Goal: Task Accomplishment & Management: Manage account settings

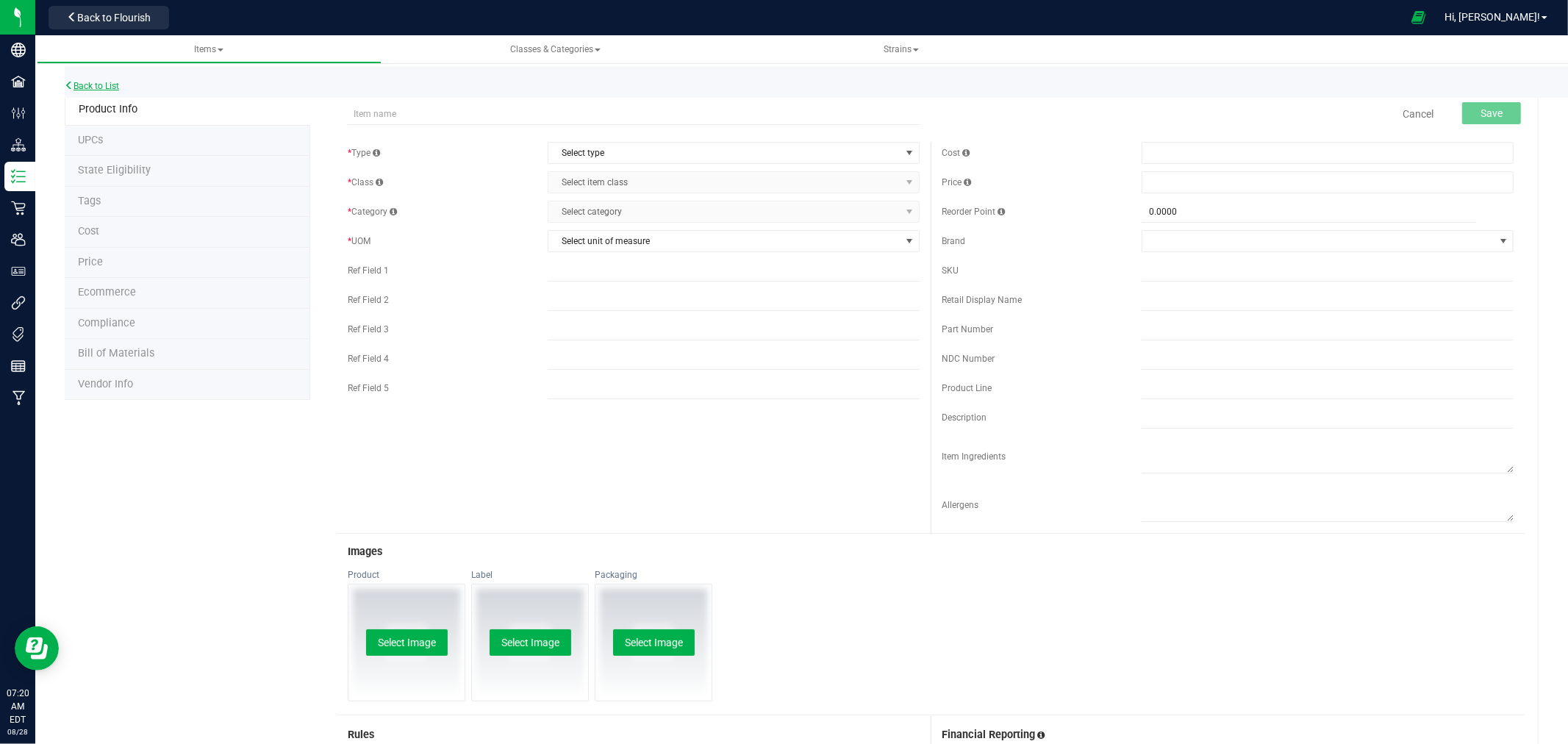
click at [107, 86] on link "Back to List" at bounding box center [91, 86] width 55 height 10
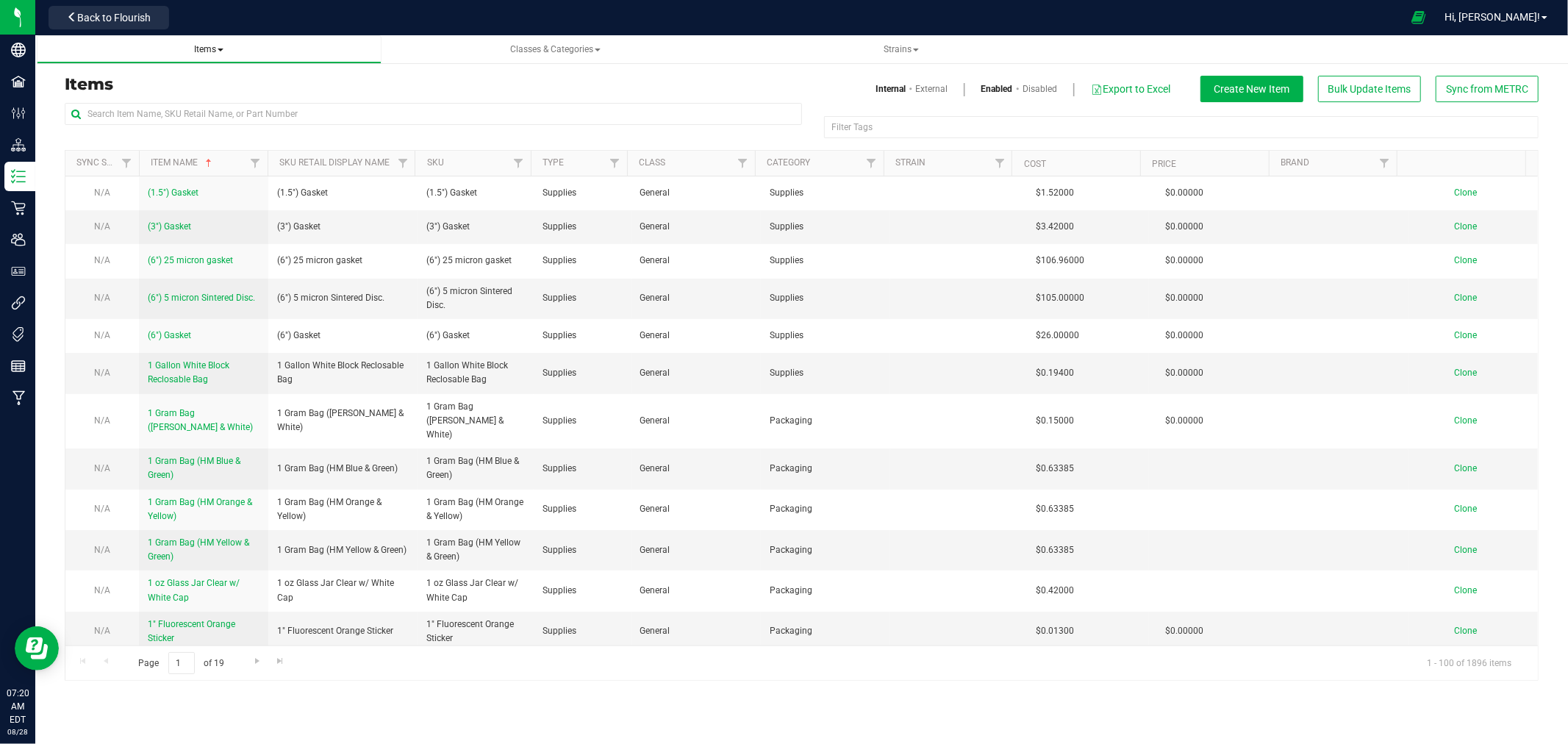
click at [226, 49] on span "Items" at bounding box center [209, 49] width 321 height 13
click at [205, 51] on span "Items" at bounding box center [208, 49] width 29 height 10
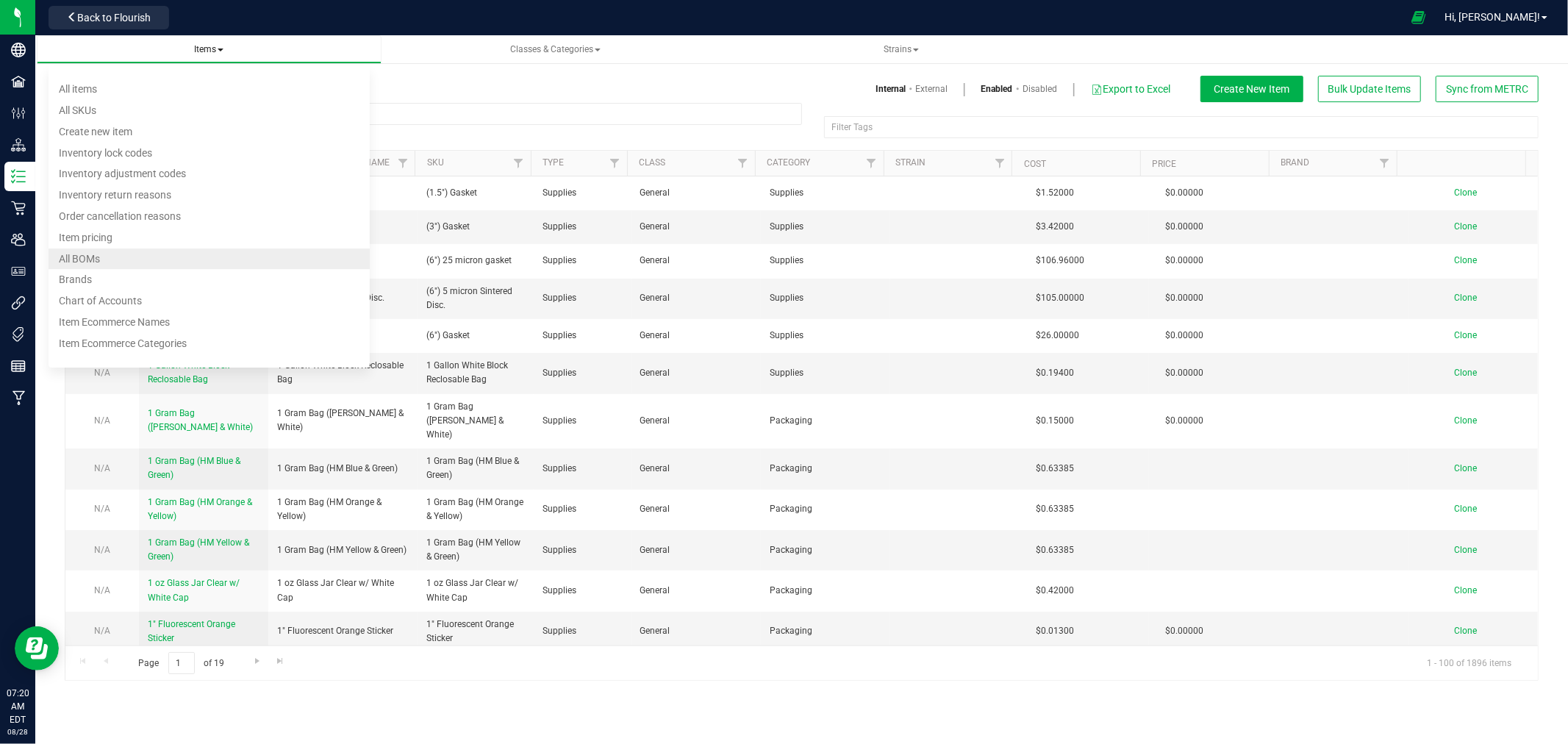
click at [125, 263] on li "All BOMs" at bounding box center [209, 258] width 321 height 21
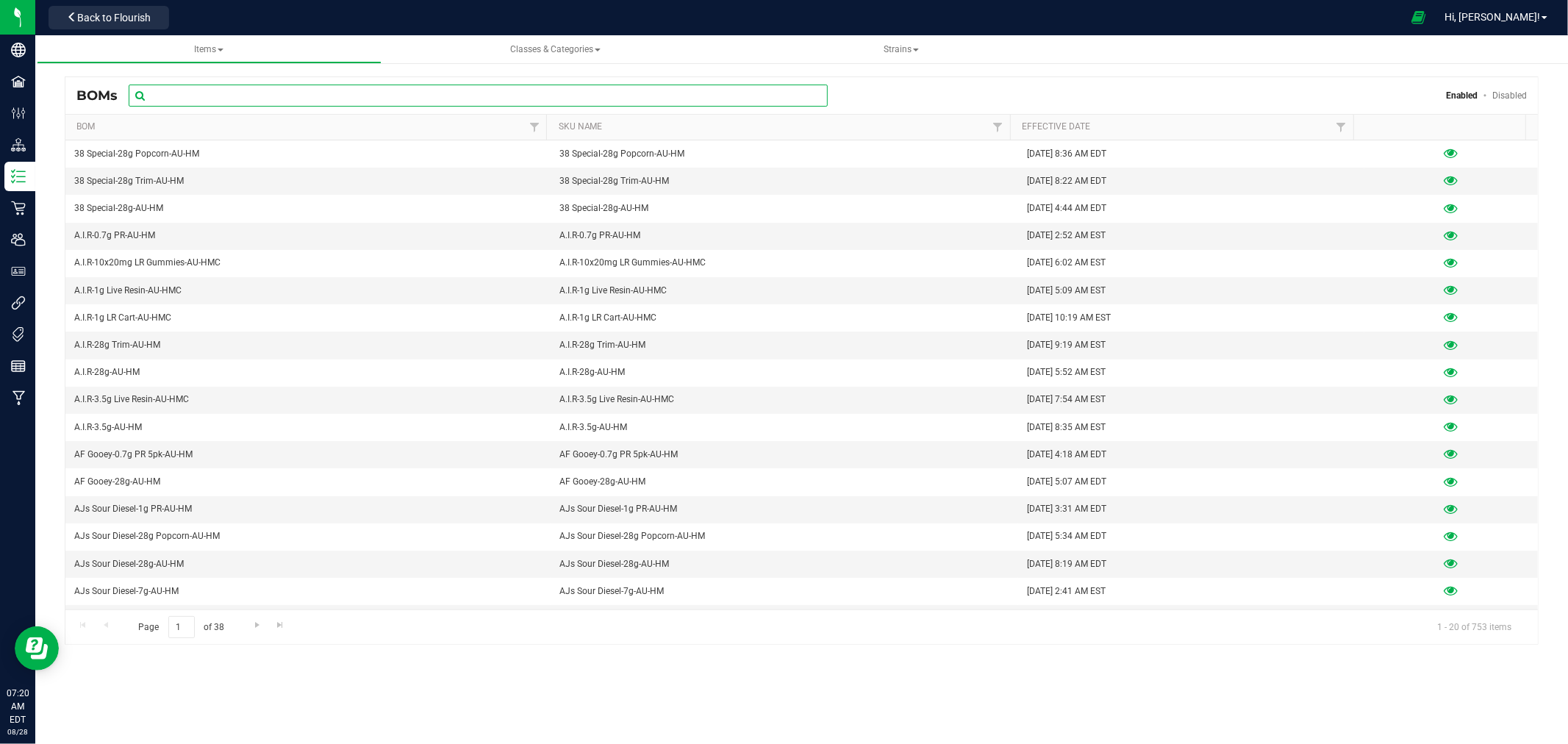
click at [207, 99] on input "text" at bounding box center [478, 96] width 699 height 22
click at [174, 96] on input "text" at bounding box center [478, 96] width 699 height 22
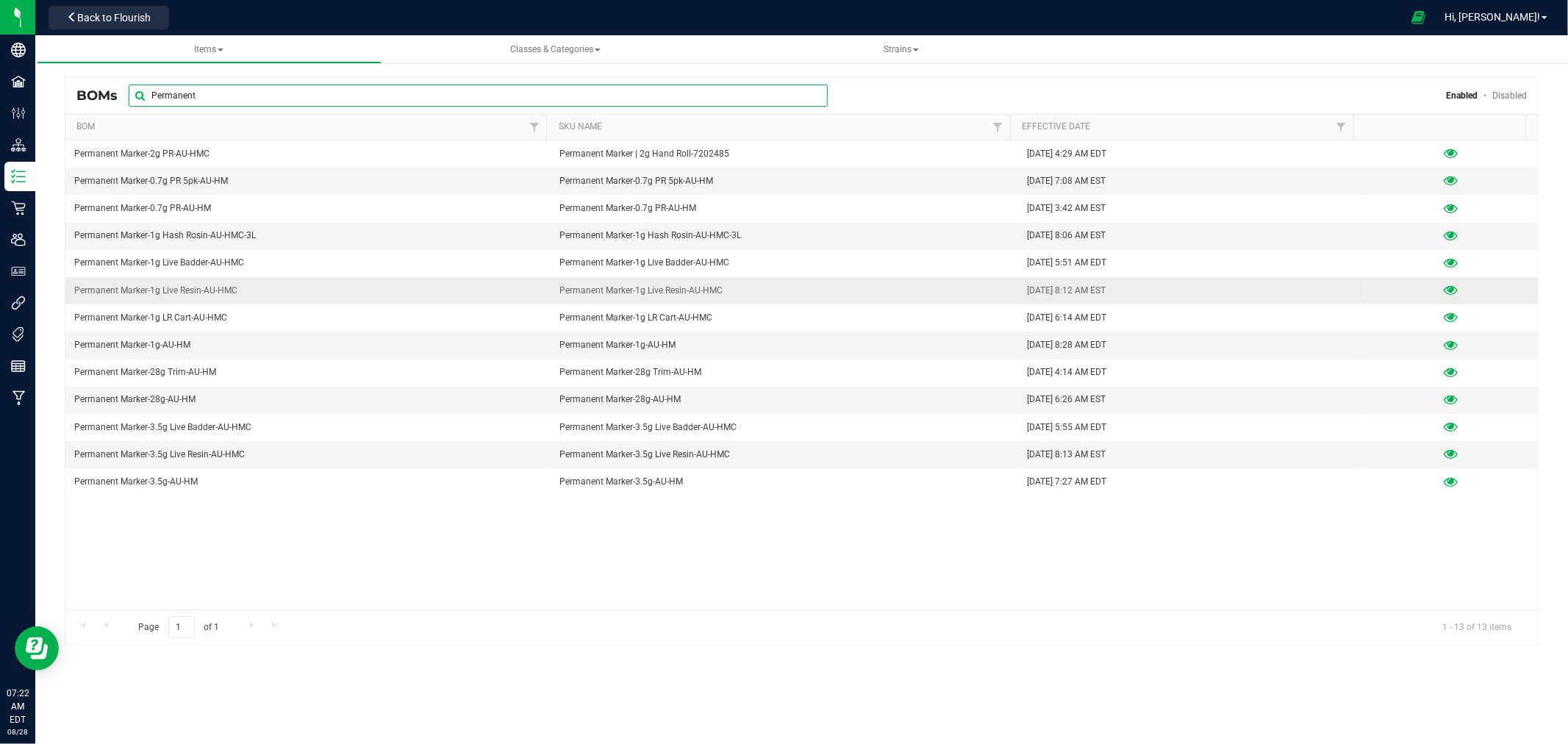
type input "Permanent"
click at [1445, 289] on icon at bounding box center [1451, 290] width 14 height 10
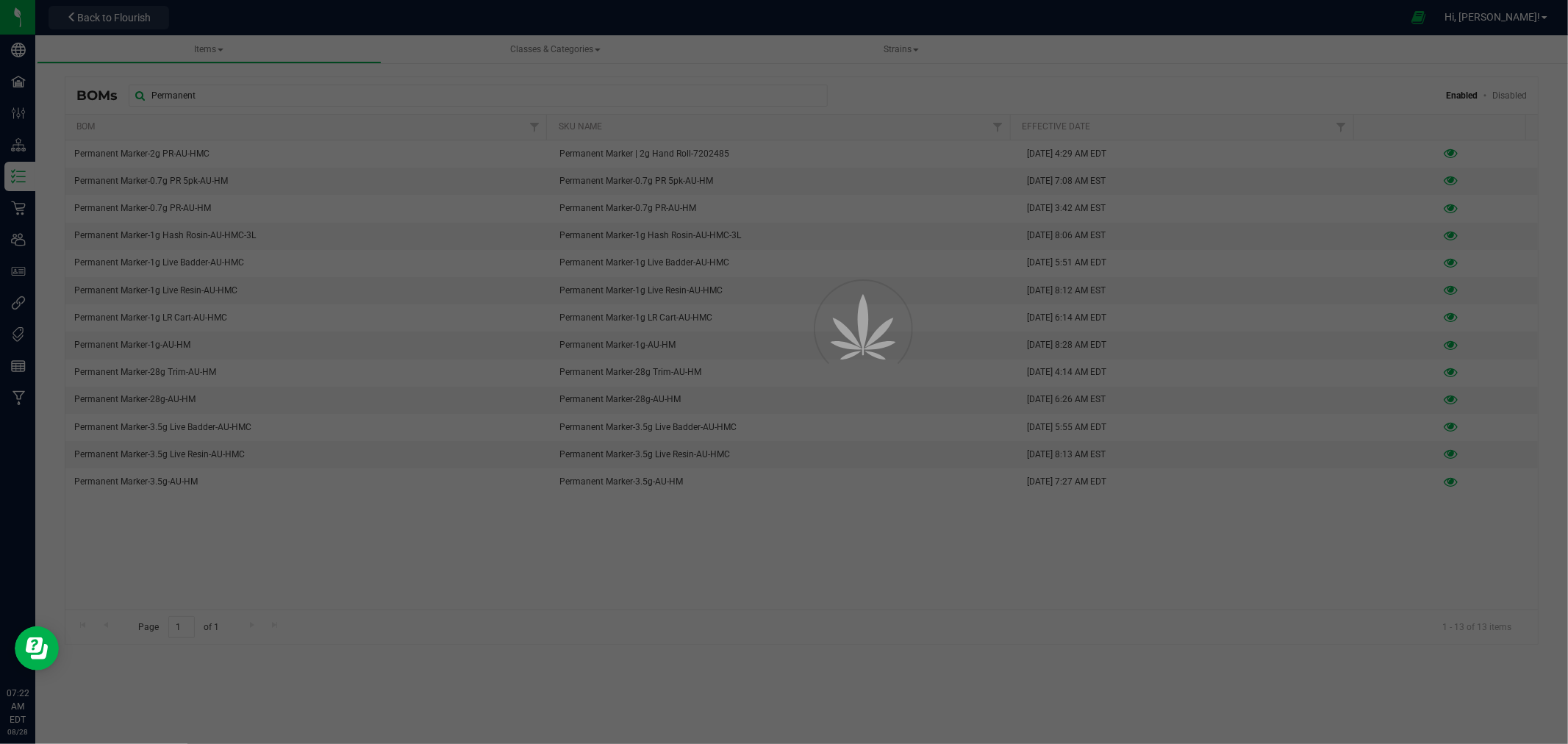
select select "281"
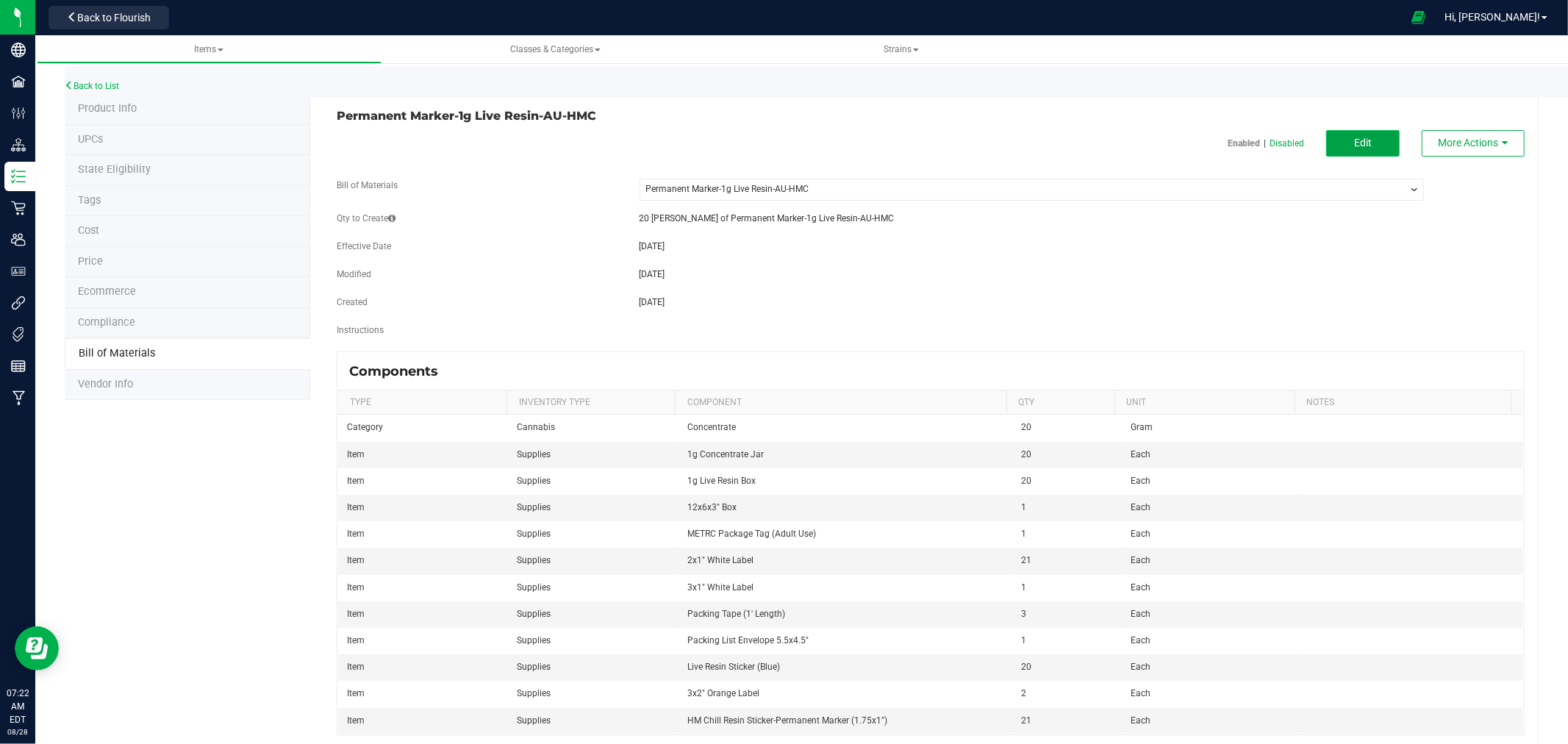
click at [1349, 130] on button "Edit" at bounding box center [1363, 143] width 74 height 27
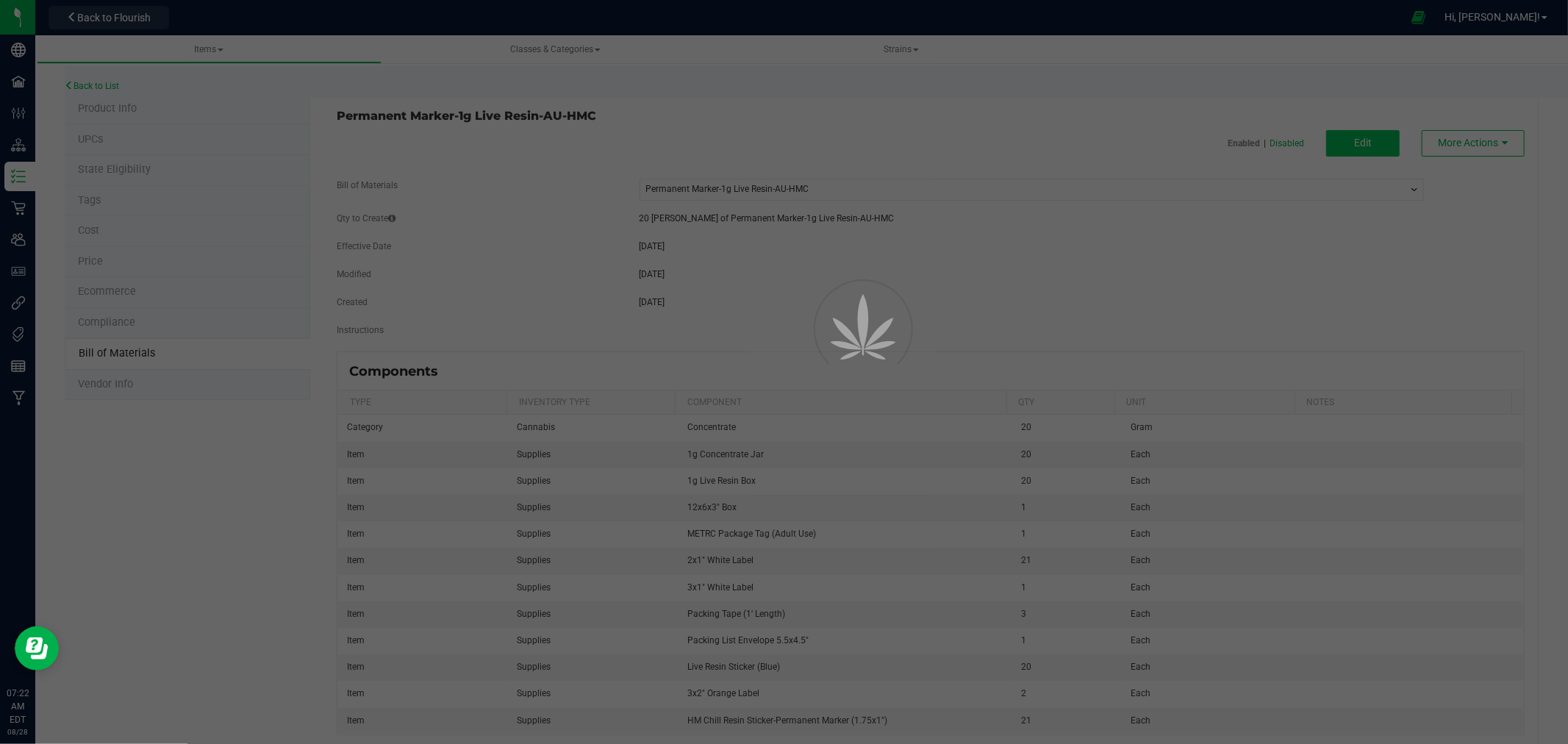
select select "281"
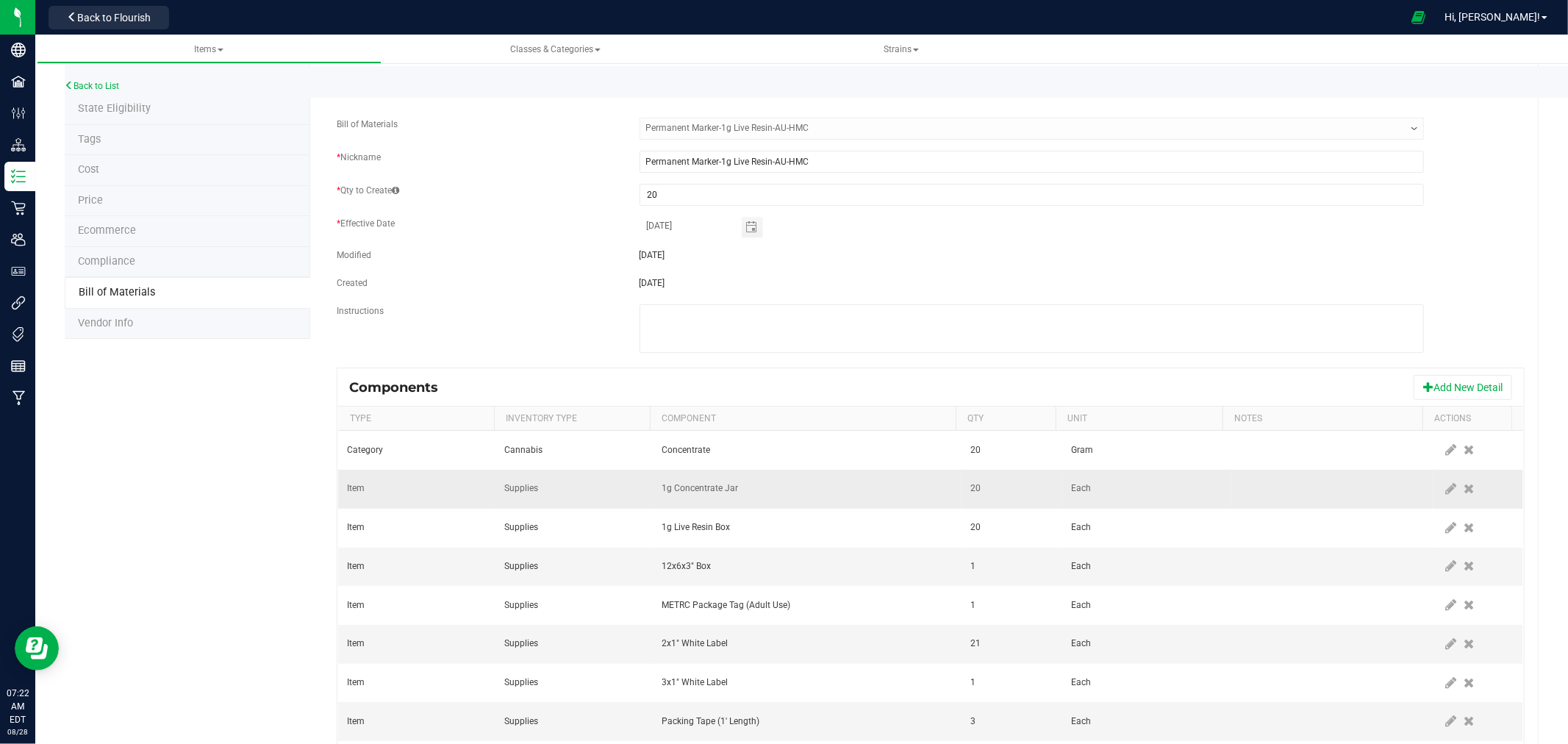
scroll to position [262, 0]
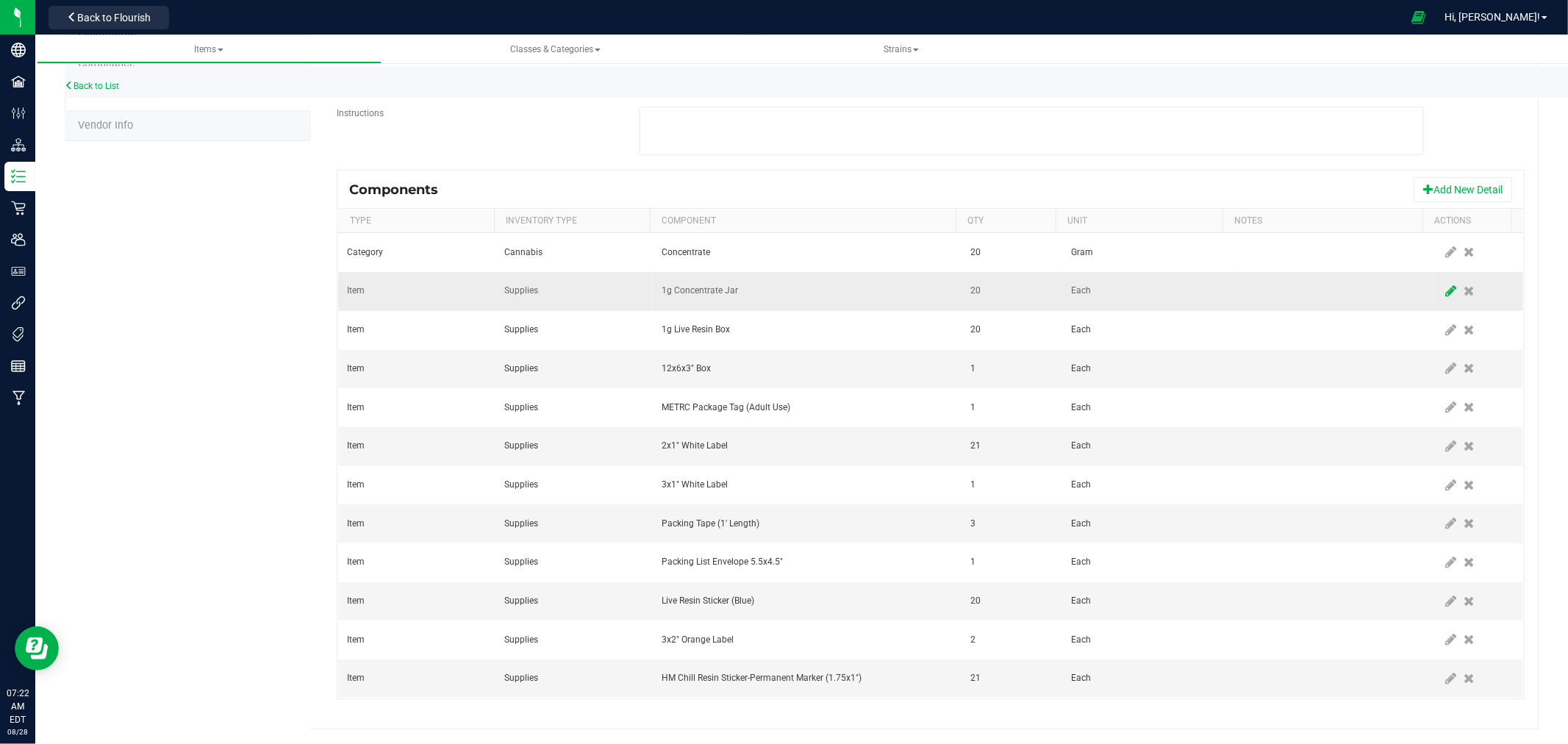
click at [1446, 289] on icon at bounding box center [1451, 291] width 11 height 13
click at [732, 289] on span "1g Concentrate Jar" at bounding box center [797, 291] width 271 height 21
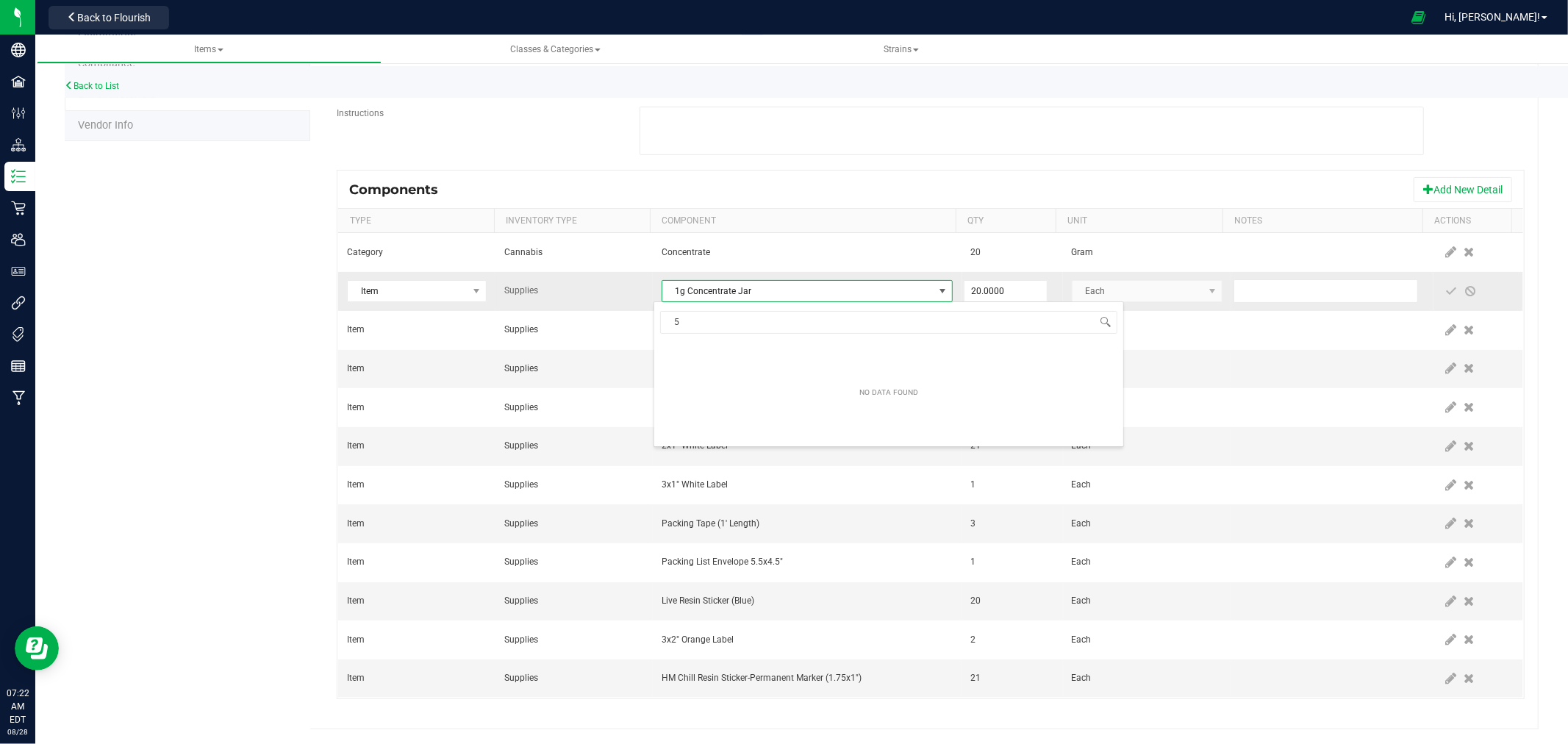
scroll to position [450, 0]
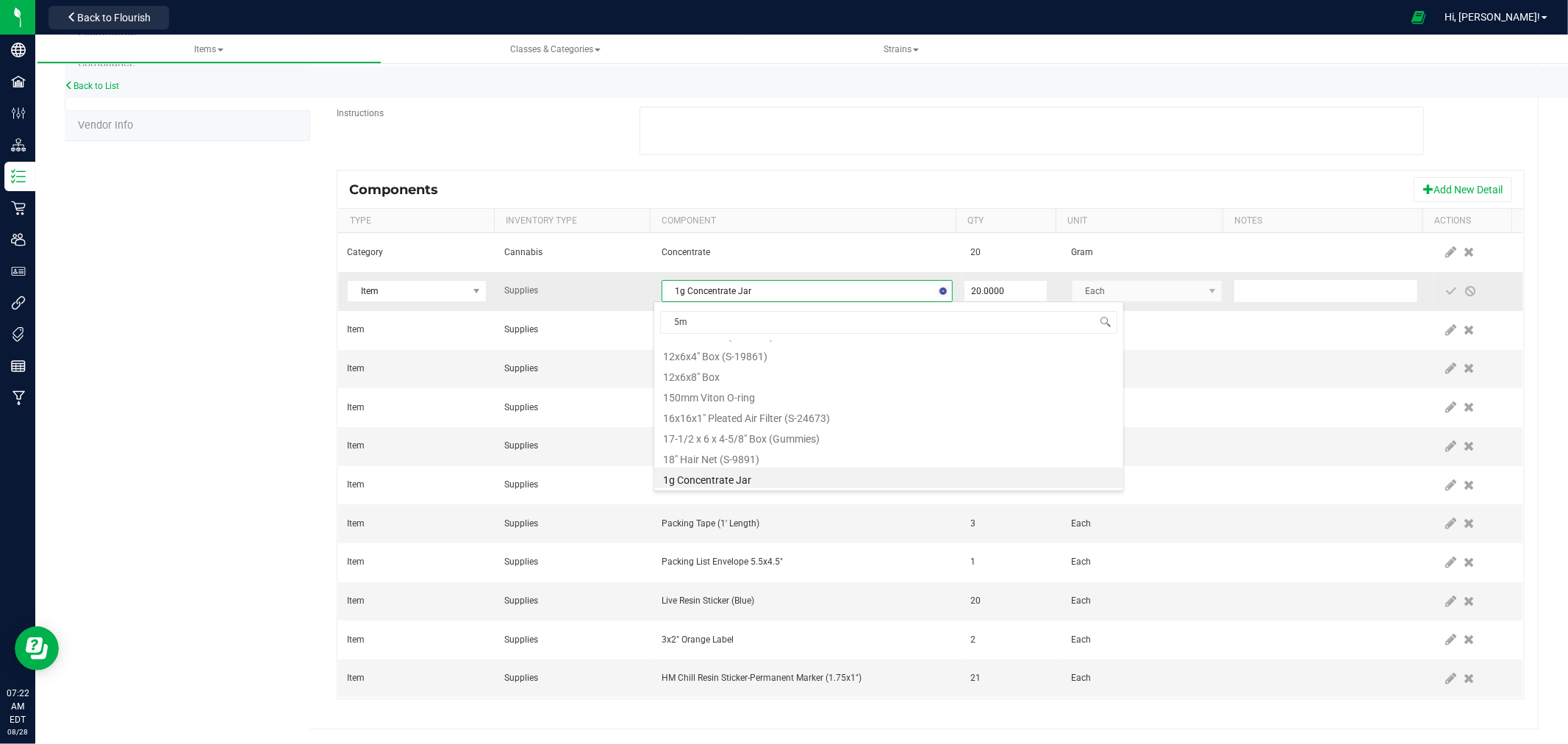
type input "5ml"
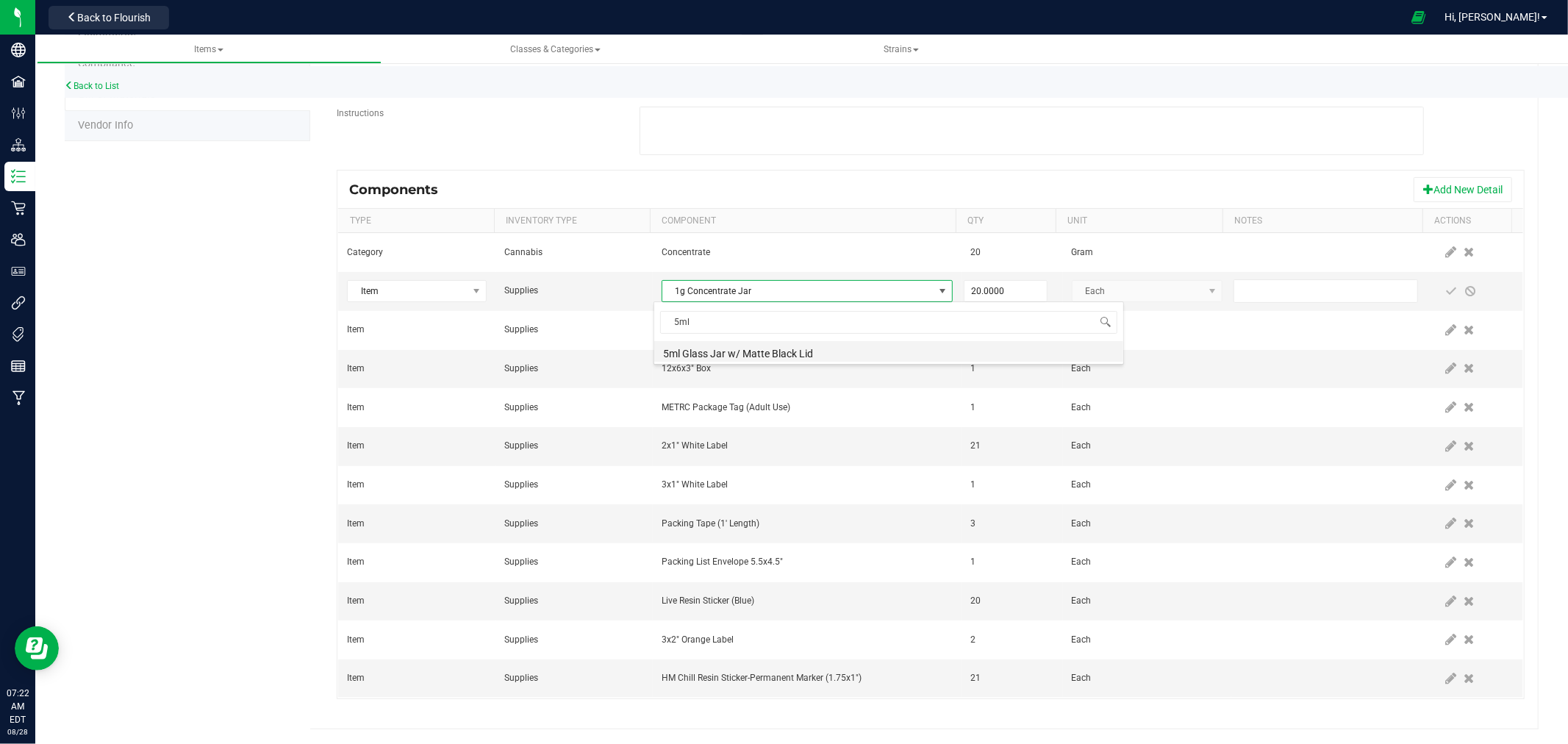
click at [750, 355] on li "5ml Glass Jar w/ Matte Black Lid" at bounding box center [888, 351] width 469 height 21
click at [1446, 291] on span at bounding box center [1451, 291] width 12 height 12
click at [1446, 372] on icon at bounding box center [1451, 368] width 11 height 13
click at [724, 371] on span "NO DATA FOUND" at bounding box center [797, 368] width 271 height 21
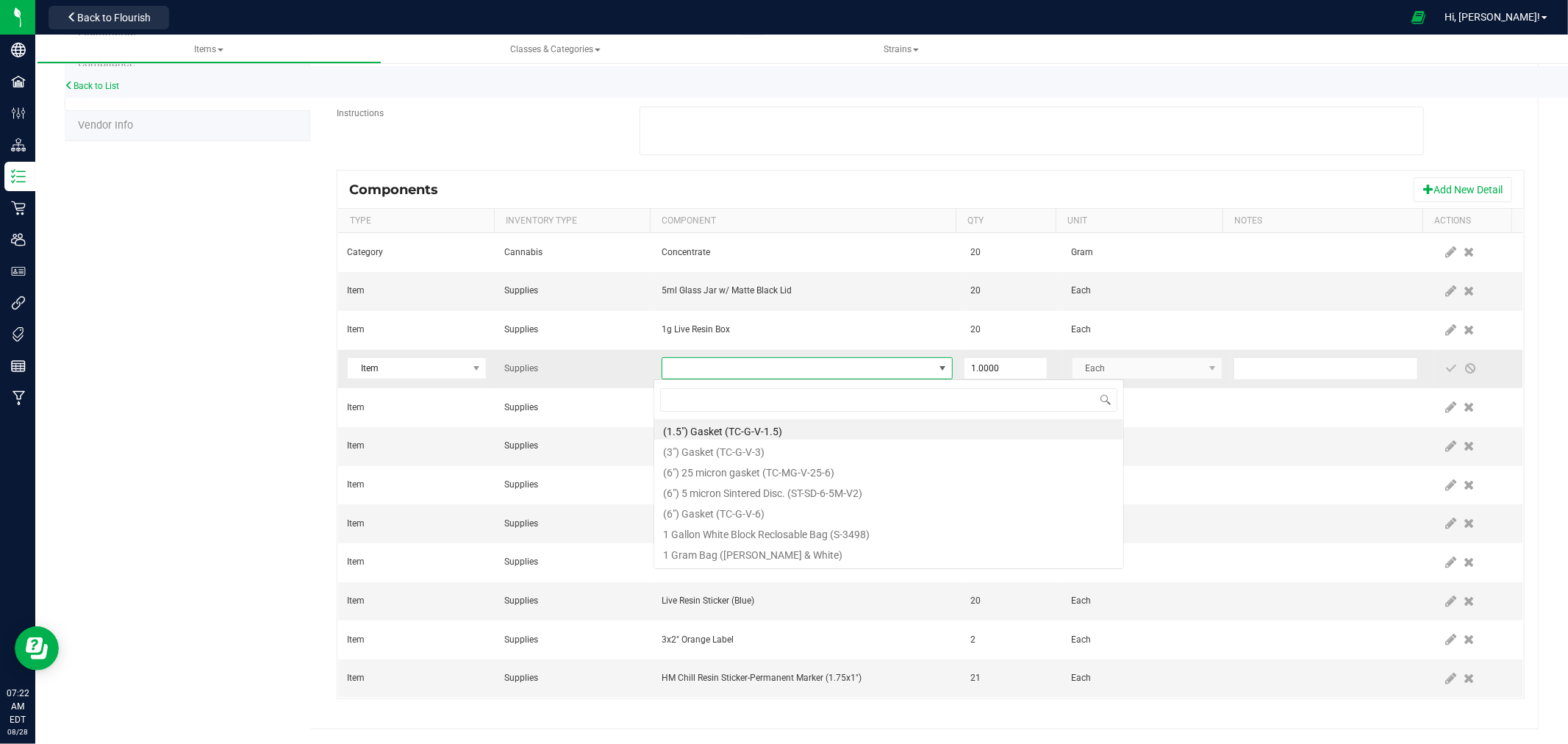
scroll to position [22, 285]
type input "12x"
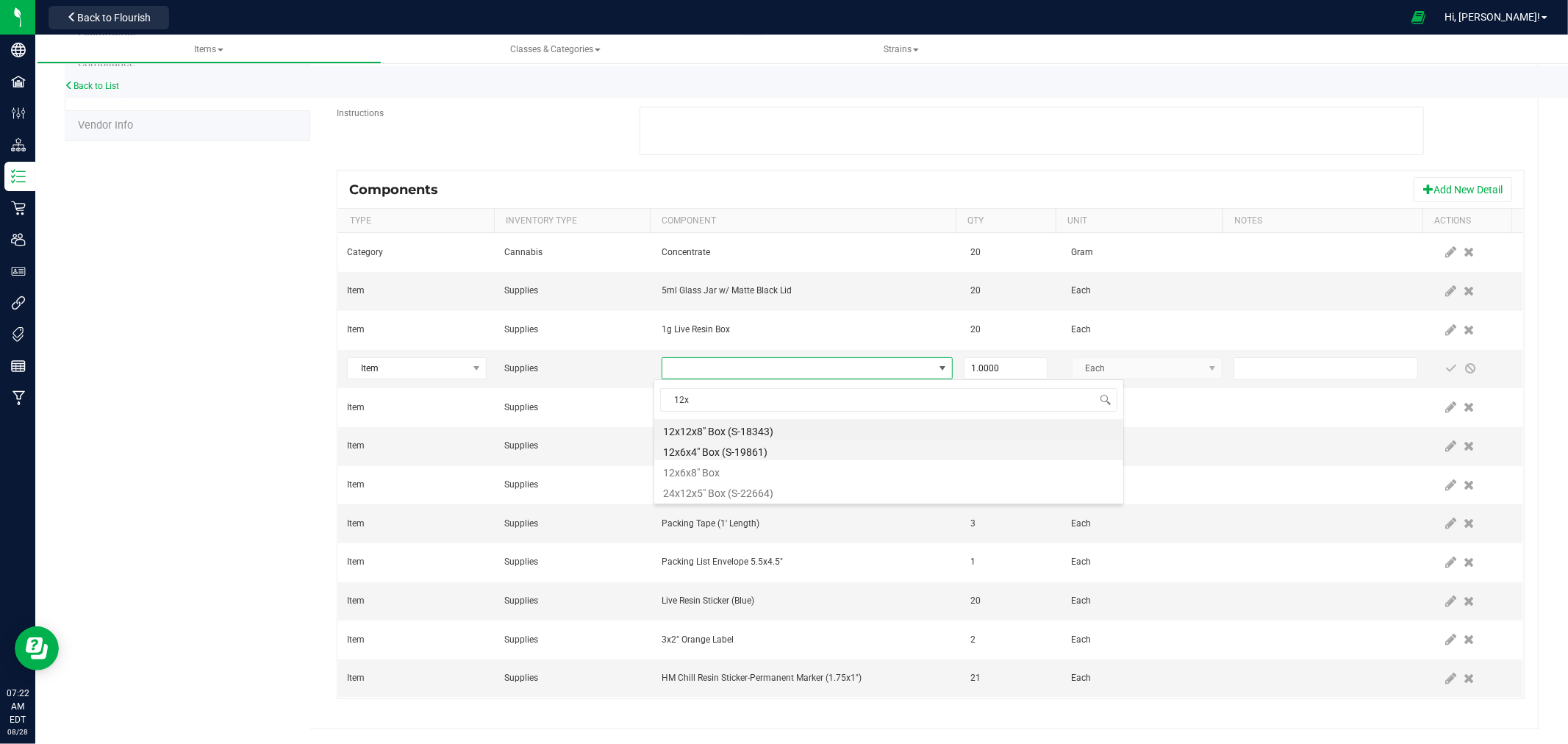
click at [717, 456] on li "12x6x4" Box (S-19861)" at bounding box center [888, 450] width 469 height 21
click at [1446, 369] on span at bounding box center [1451, 368] width 12 height 12
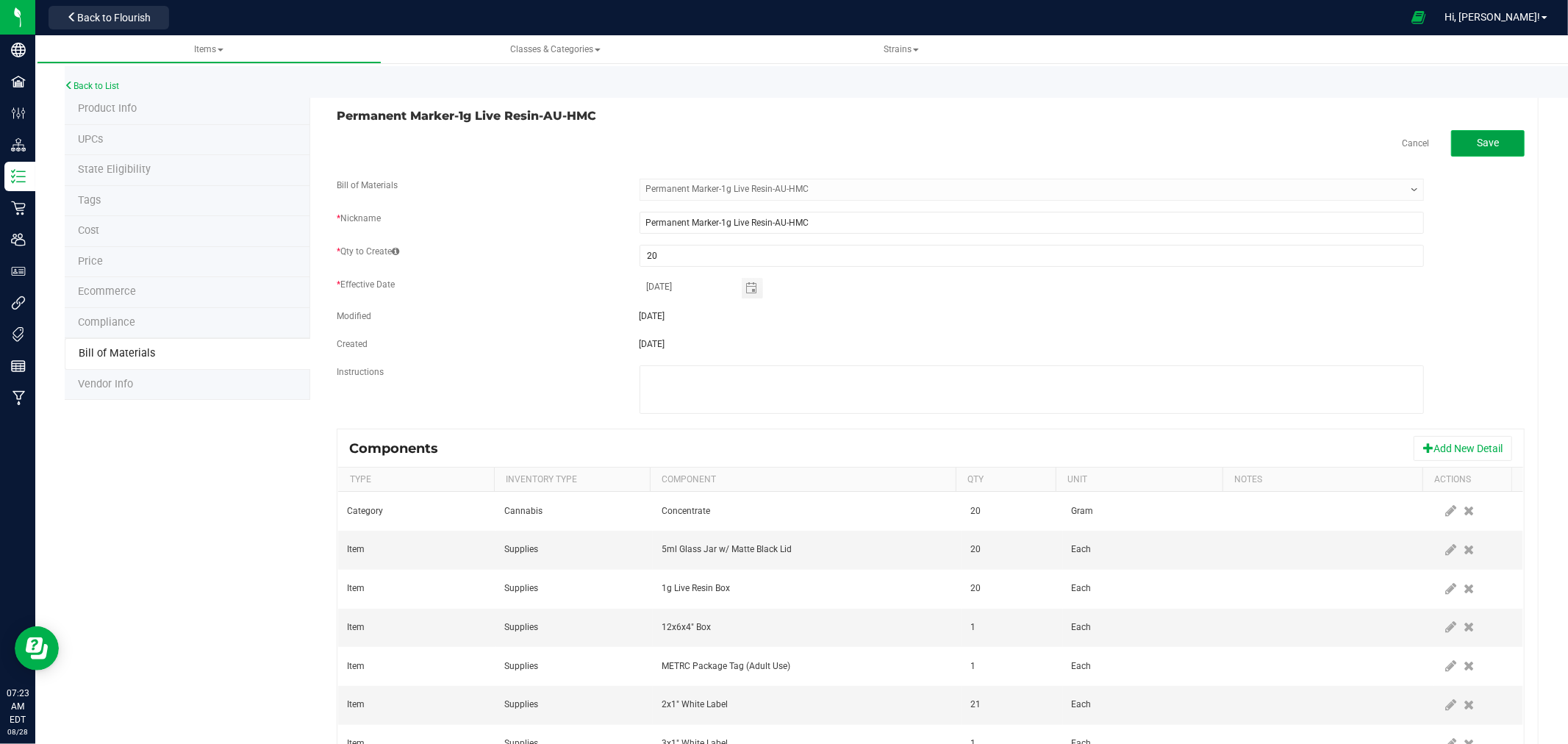
click at [1478, 141] on span "Save" at bounding box center [1488, 143] width 22 height 12
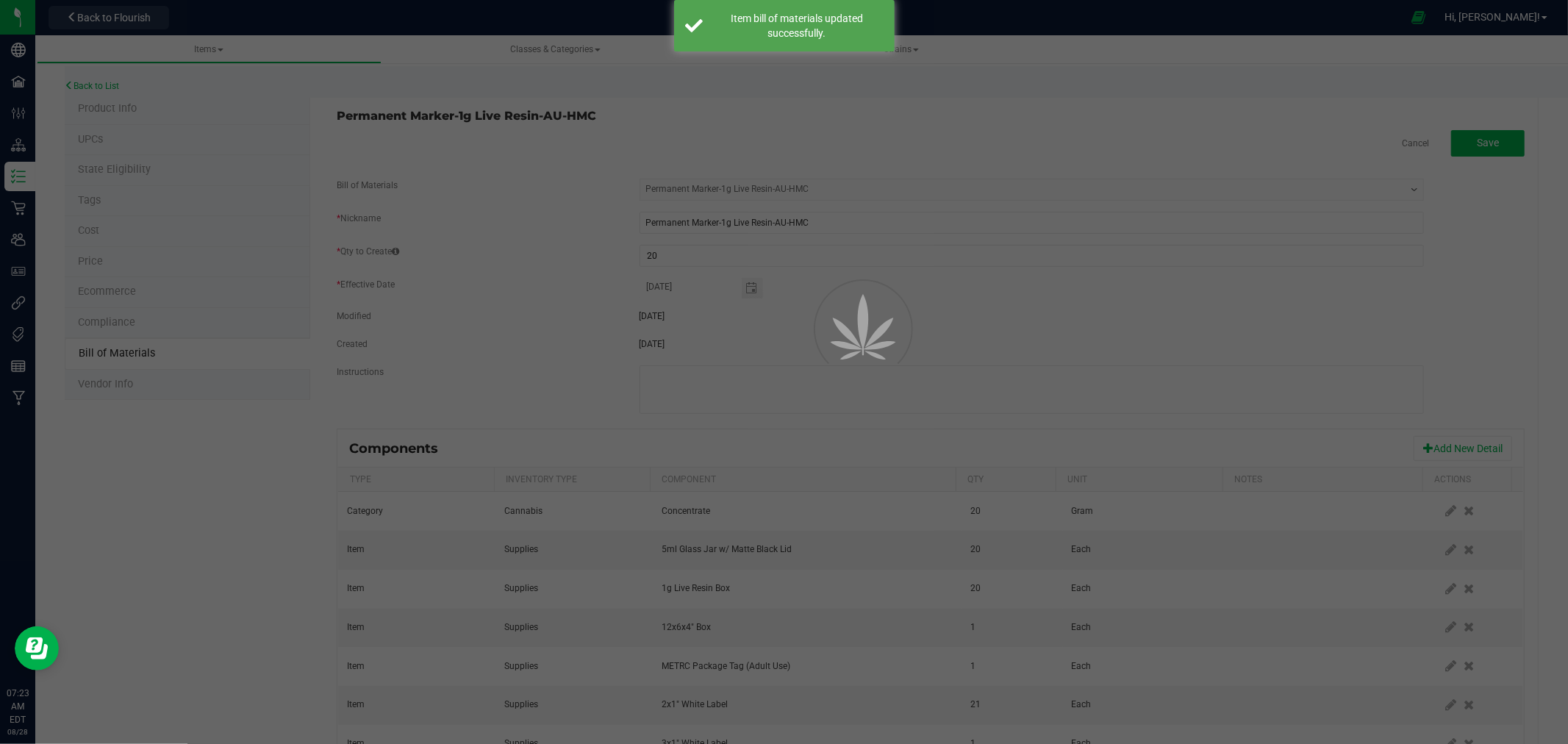
select select "281"
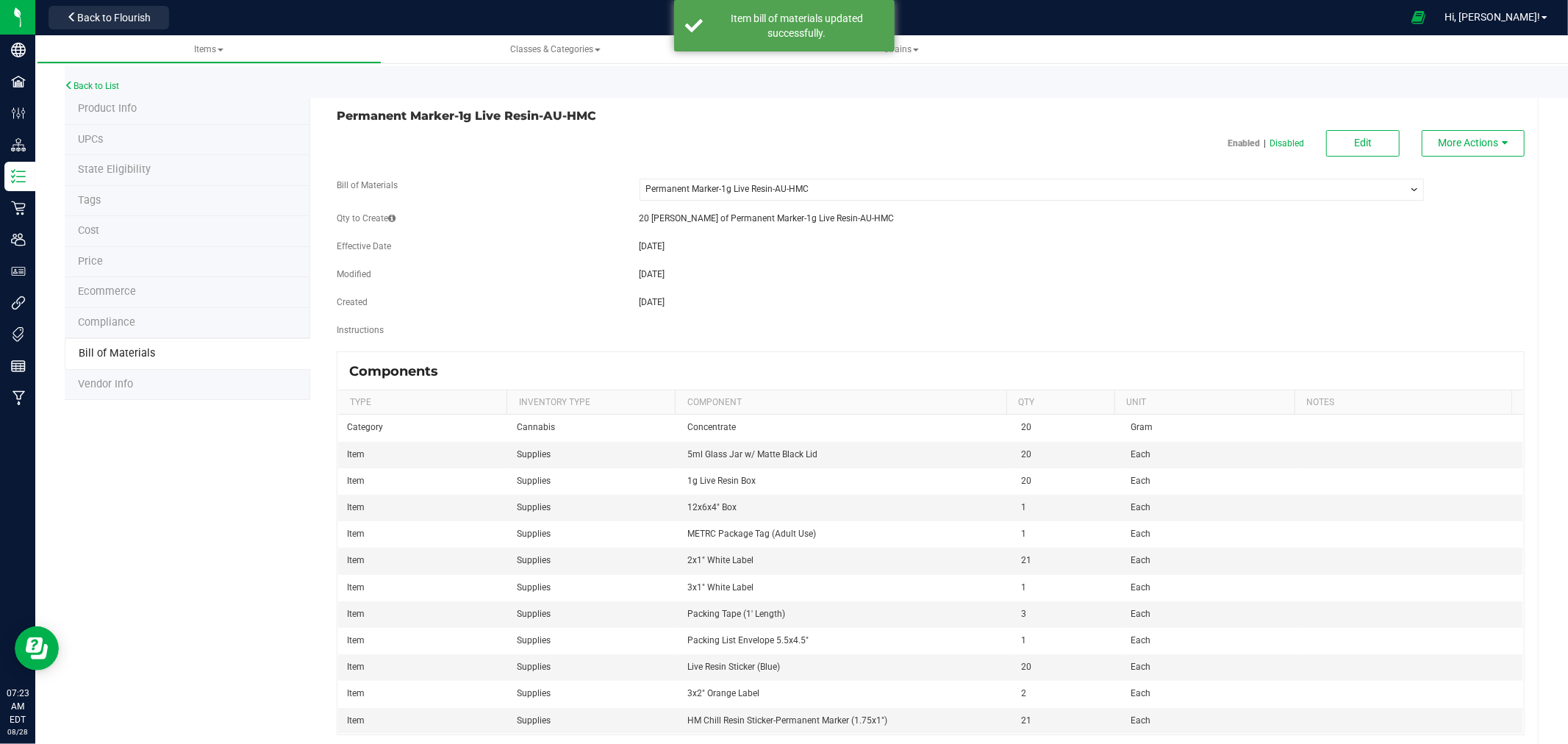
click at [100, 75] on div "Back to List" at bounding box center [849, 82] width 1568 height 32
click at [97, 81] on link "Back to List" at bounding box center [91, 86] width 55 height 10
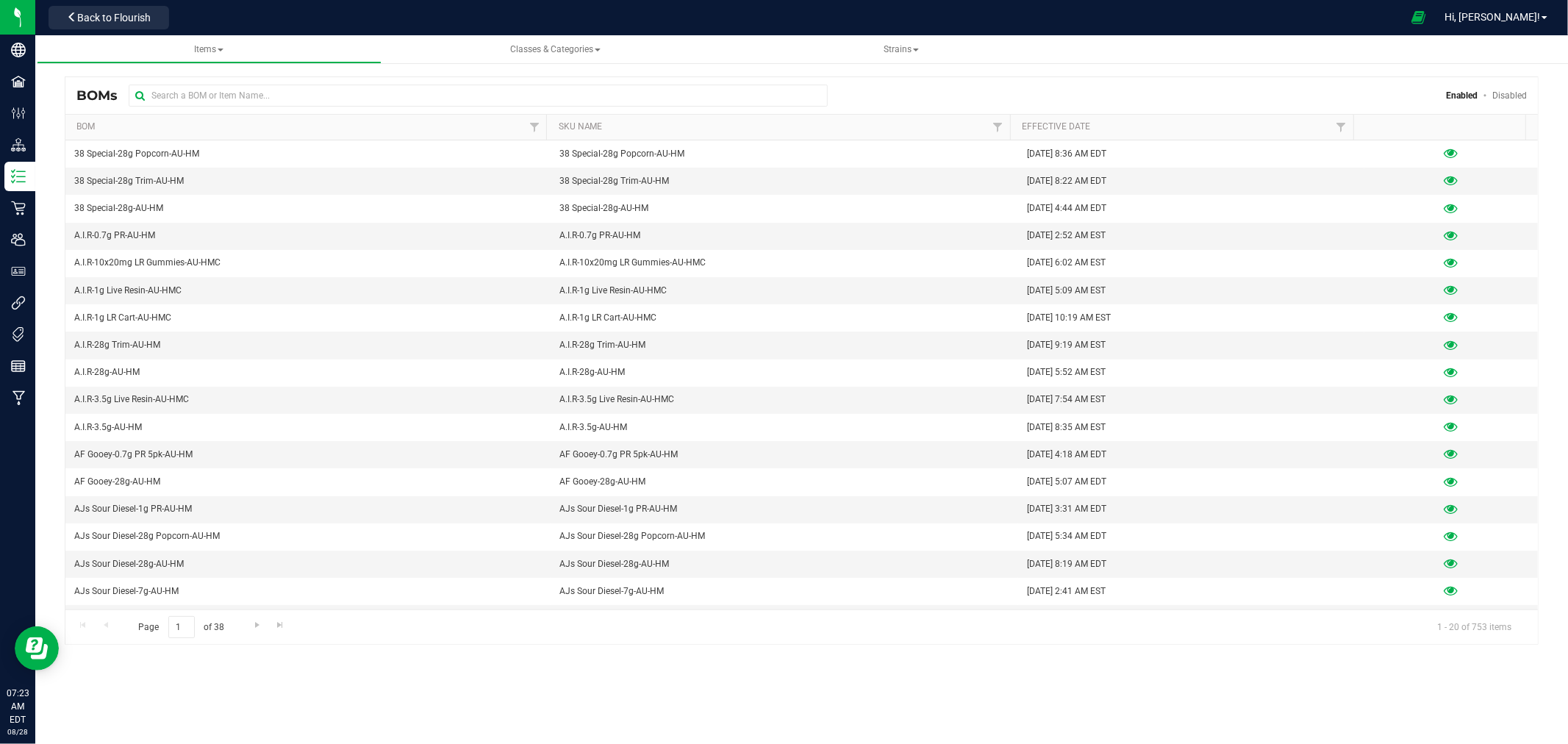
click at [488, 113] on div "BOMs Enabled Disabled" at bounding box center [802, 96] width 1472 height 37
click at [515, 88] on input "text" at bounding box center [478, 96] width 699 height 22
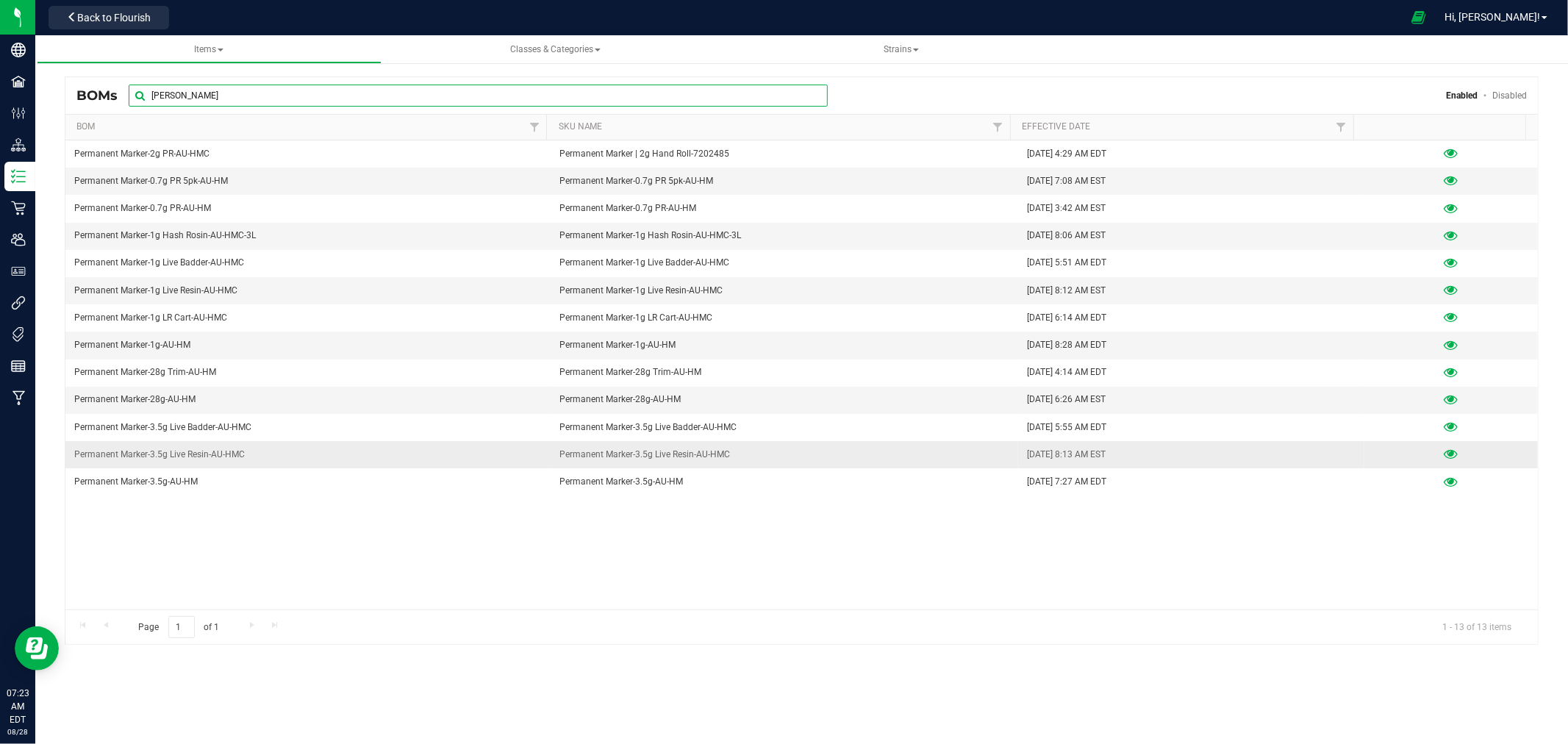
type input "[PERSON_NAME]"
click at [1445, 457] on icon at bounding box center [1451, 455] width 14 height 10
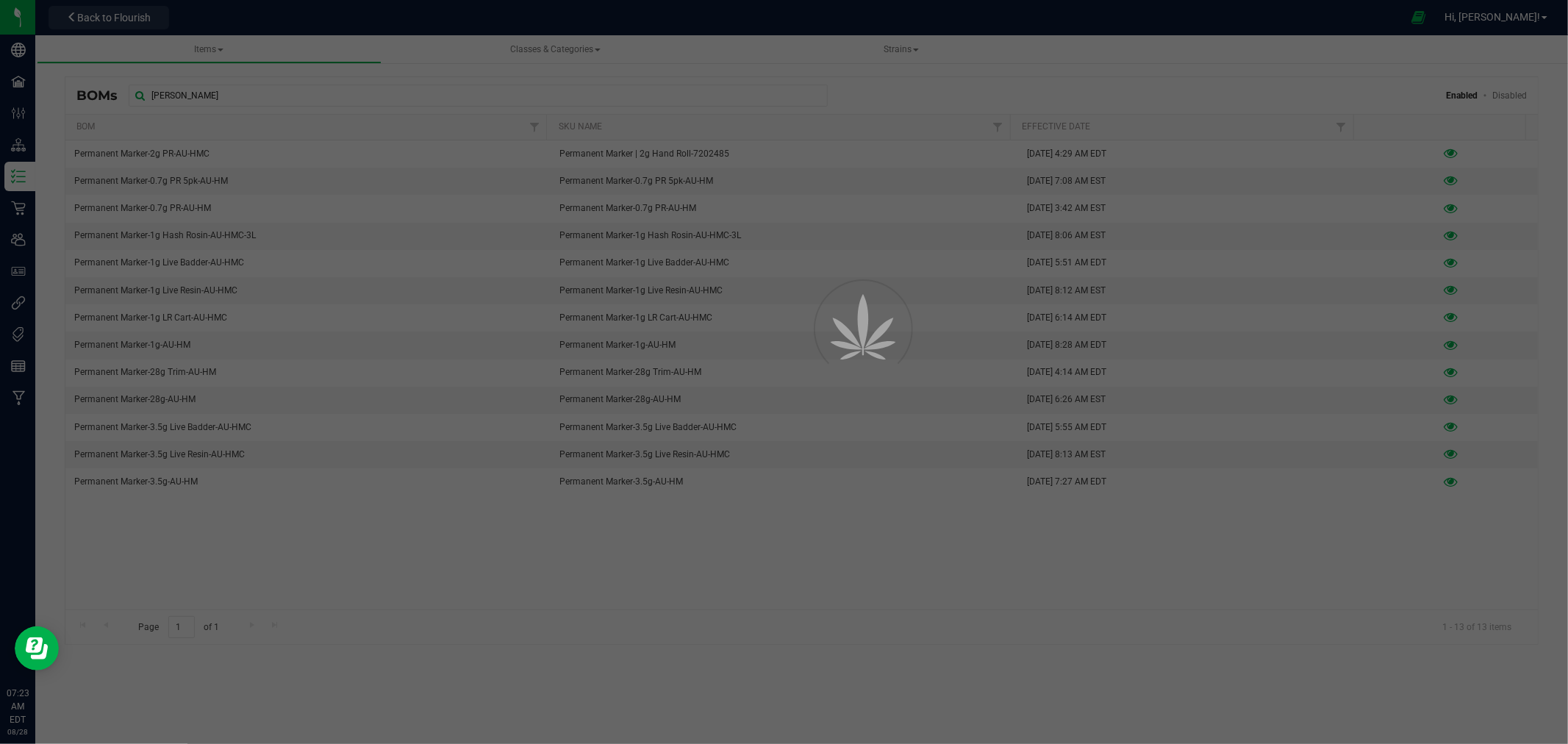
select select "282"
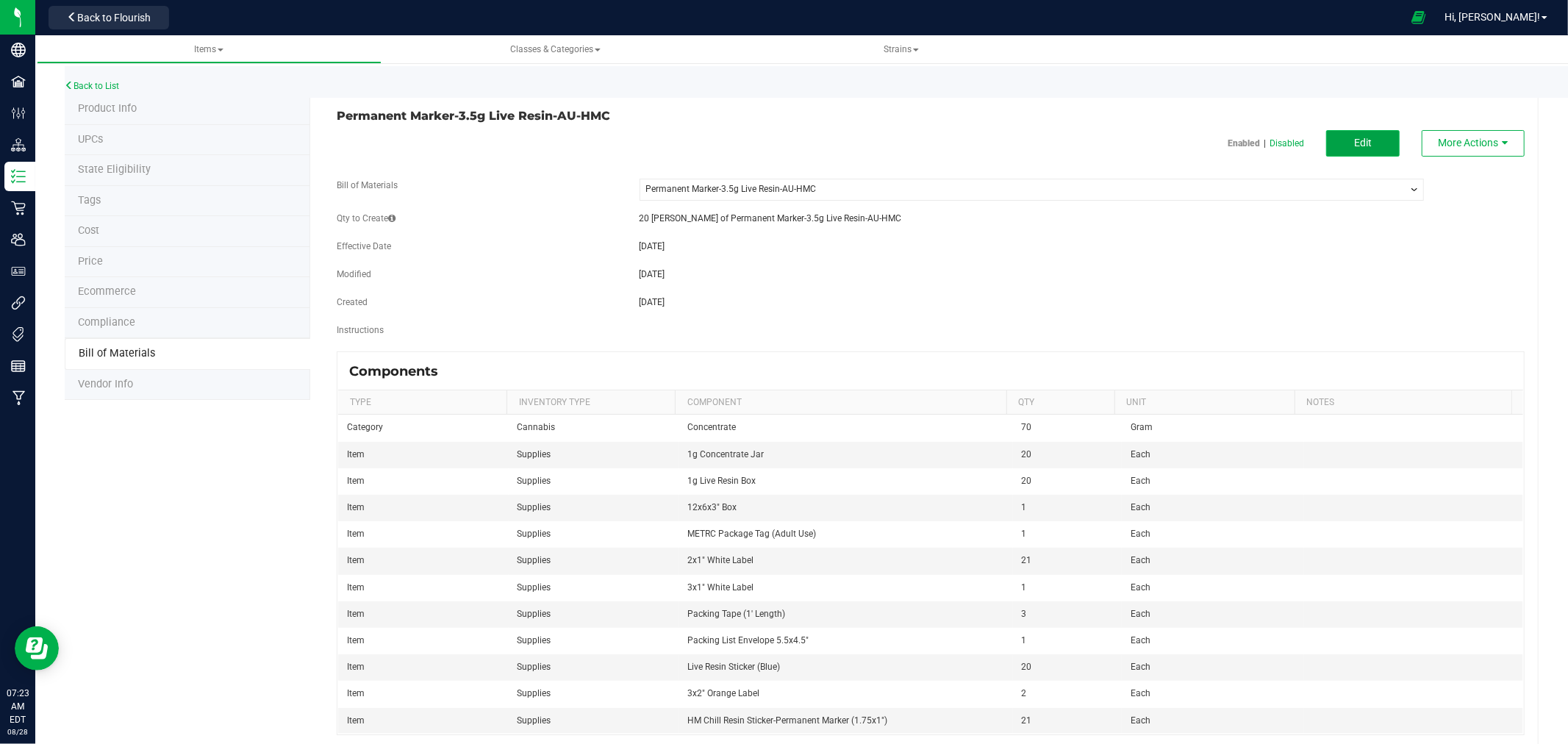
click at [1350, 152] on button "Edit" at bounding box center [1363, 143] width 74 height 27
select select "282"
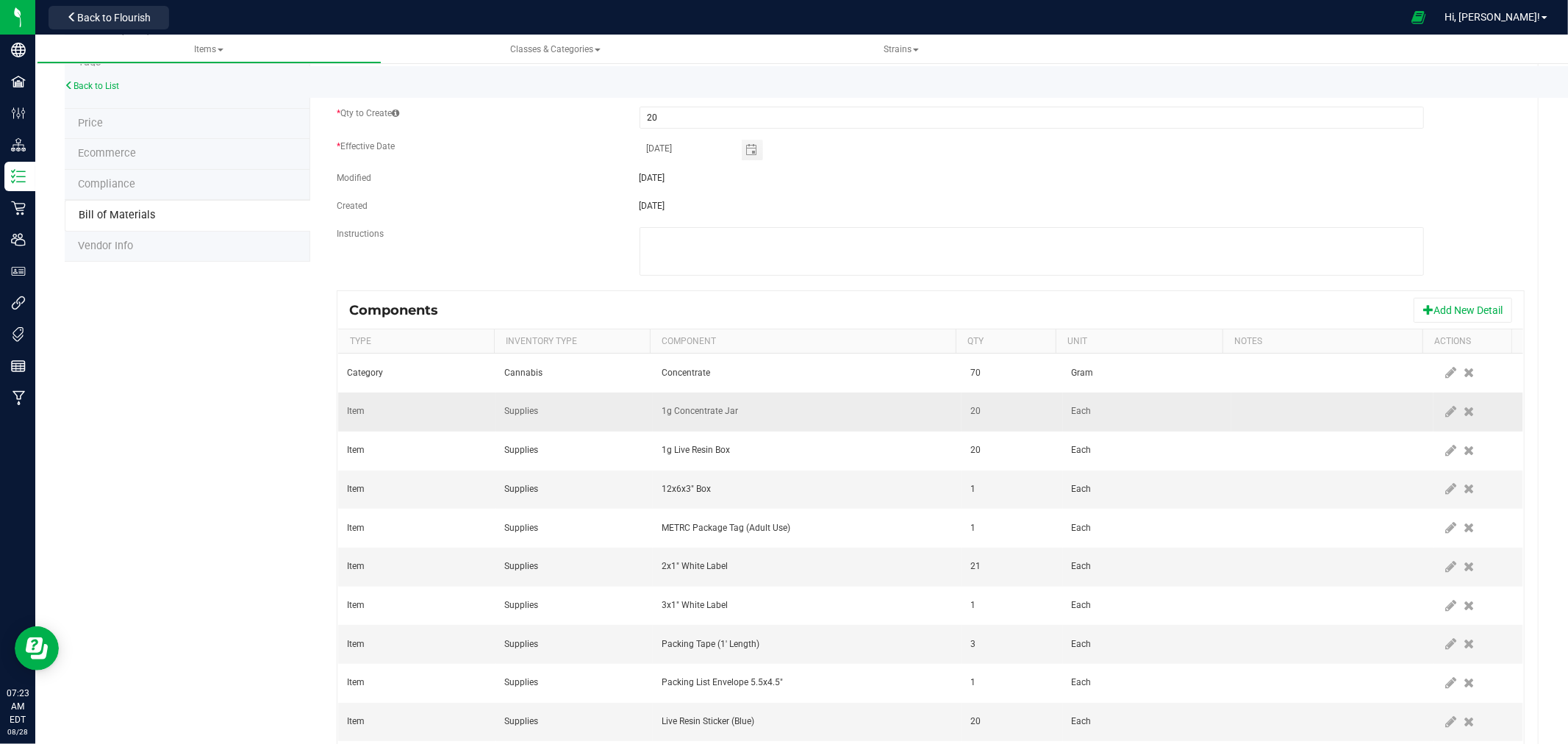
scroll to position [164, 0]
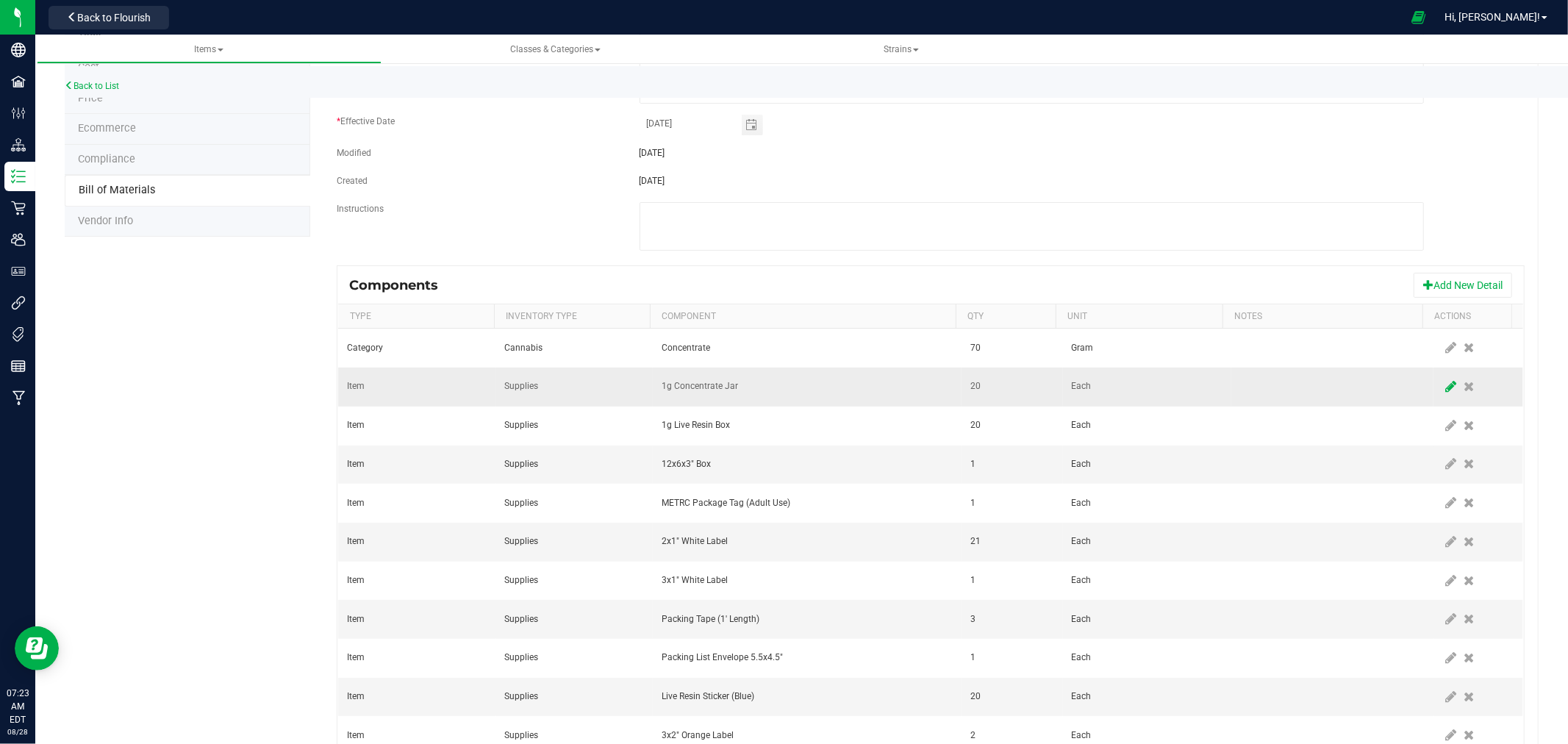
click at [1446, 390] on icon at bounding box center [1451, 387] width 11 height 13
click at [714, 385] on span "1g Concentrate Jar" at bounding box center [797, 387] width 271 height 21
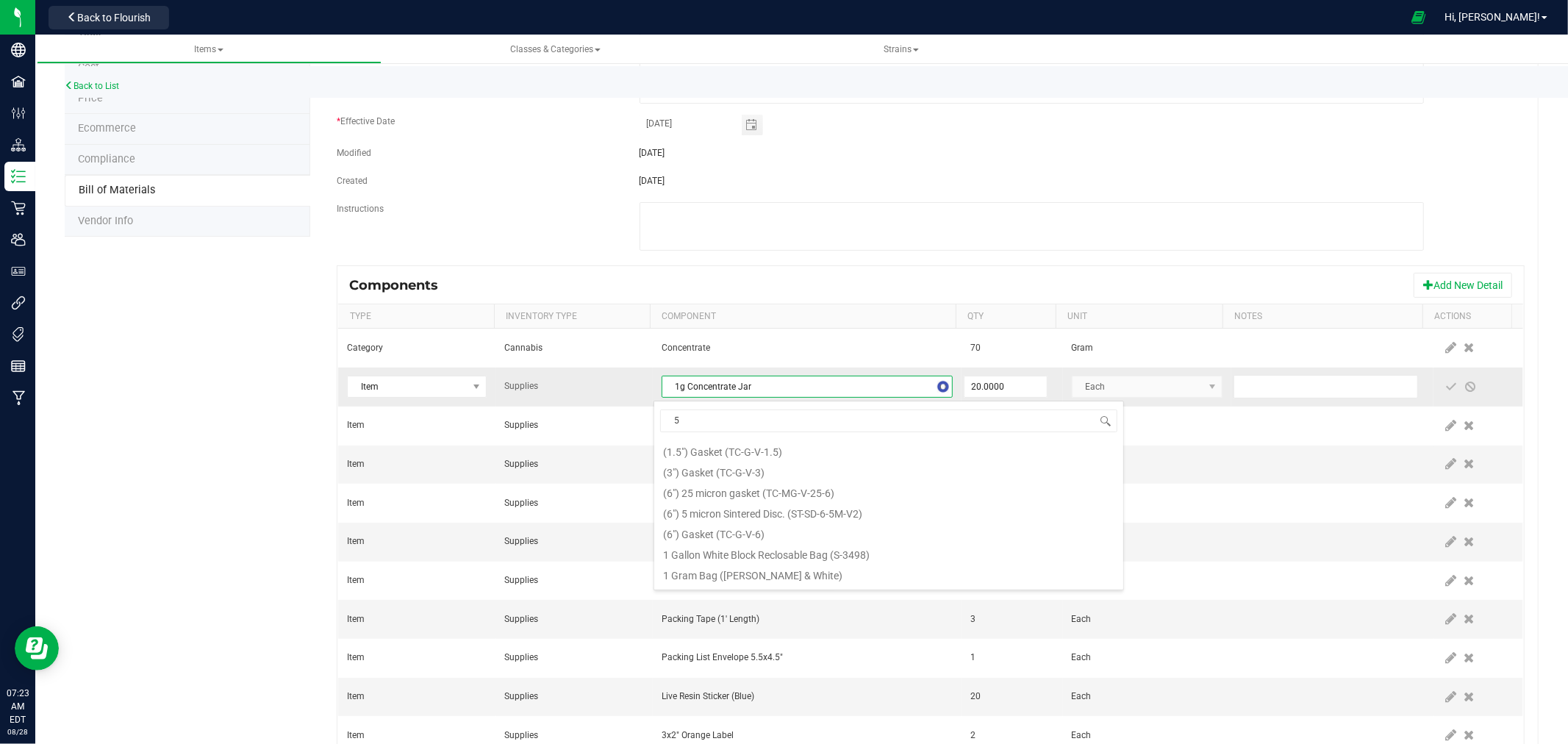
scroll to position [450, 0]
type input "5ml"
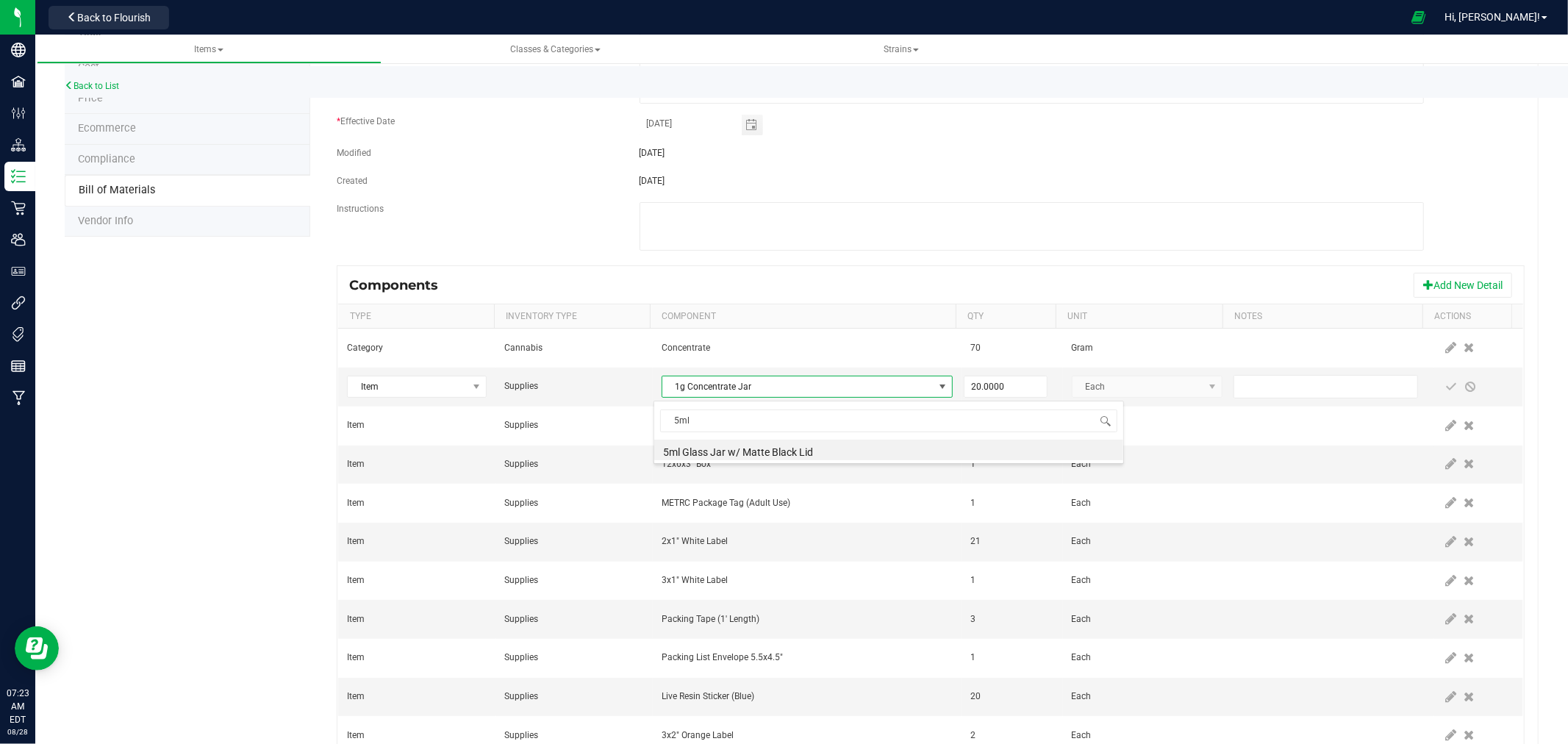
click at [738, 454] on li "5ml Glass Jar w/ Matte Black Lid" at bounding box center [888, 450] width 469 height 21
click at [1446, 390] on span at bounding box center [1451, 387] width 12 height 12
click at [1446, 465] on icon at bounding box center [1451, 464] width 11 height 13
click at [882, 462] on span "NO DATA FOUND" at bounding box center [797, 464] width 271 height 21
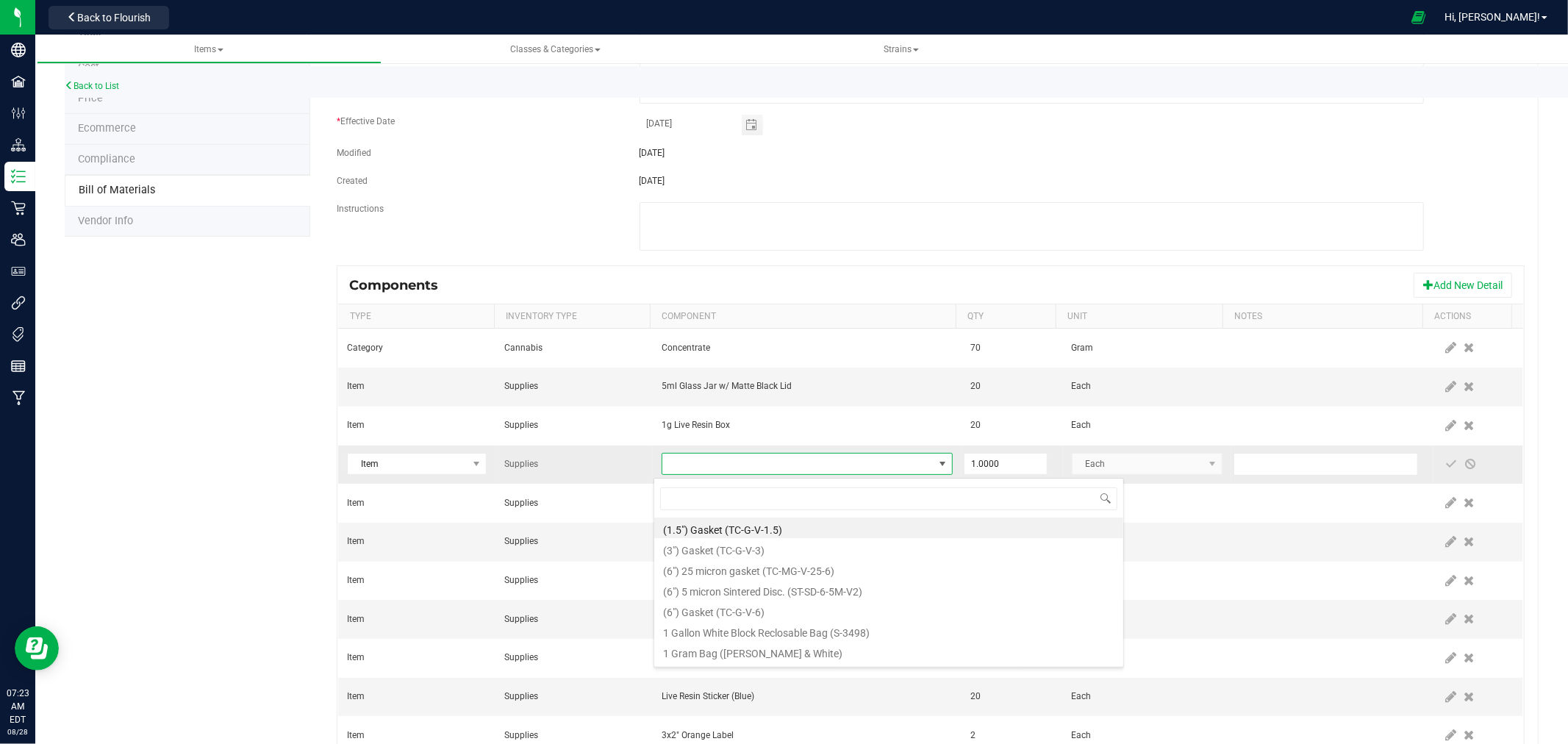
scroll to position [22, 283]
type input "12x"
drag, startPoint x: 720, startPoint y: 549, endPoint x: 831, endPoint y: 533, distance: 112.1
click at [721, 549] on li "12x6x4" Box (S-19861)" at bounding box center [888, 549] width 469 height 21
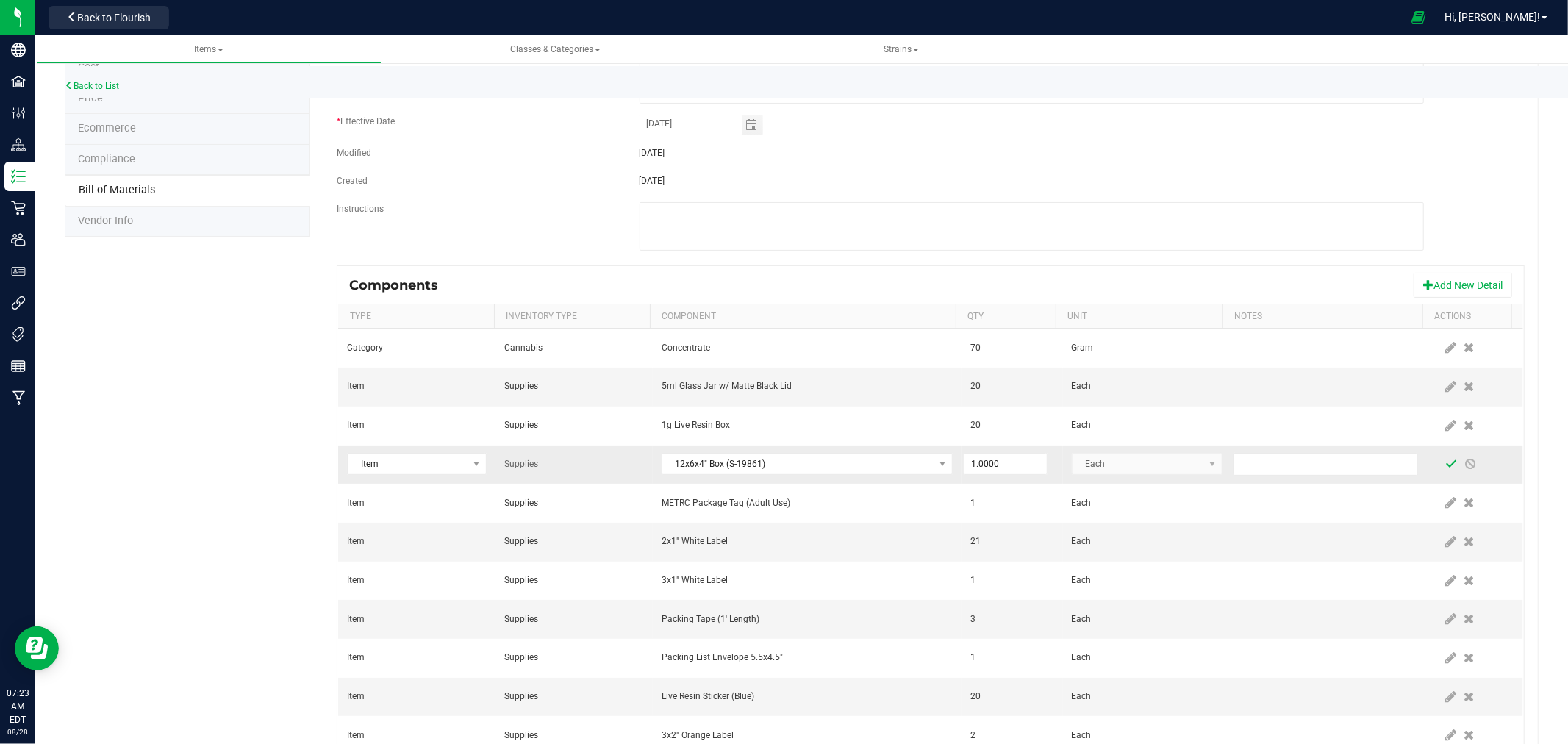
click at [1446, 468] on span at bounding box center [1451, 464] width 12 height 12
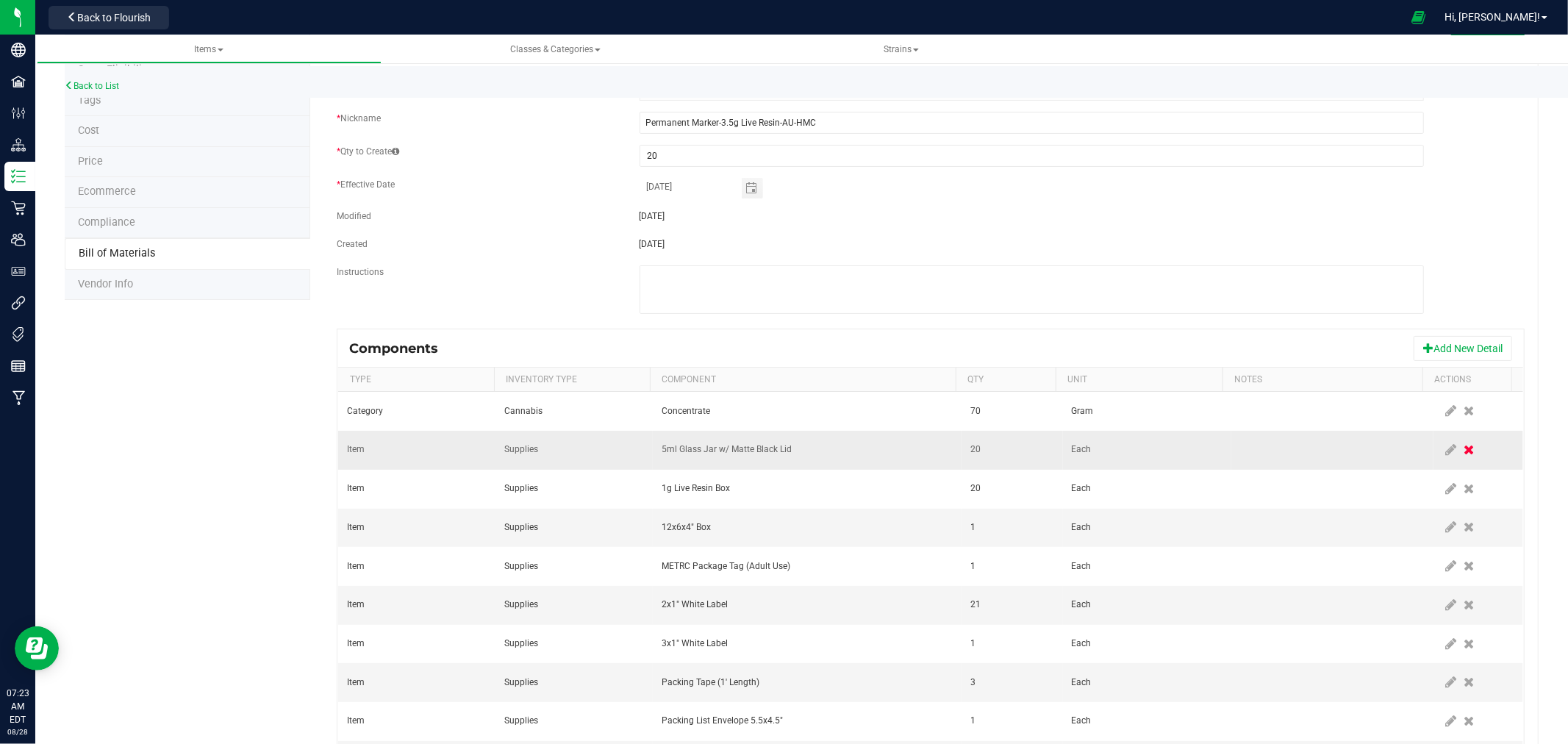
scroll to position [0, 0]
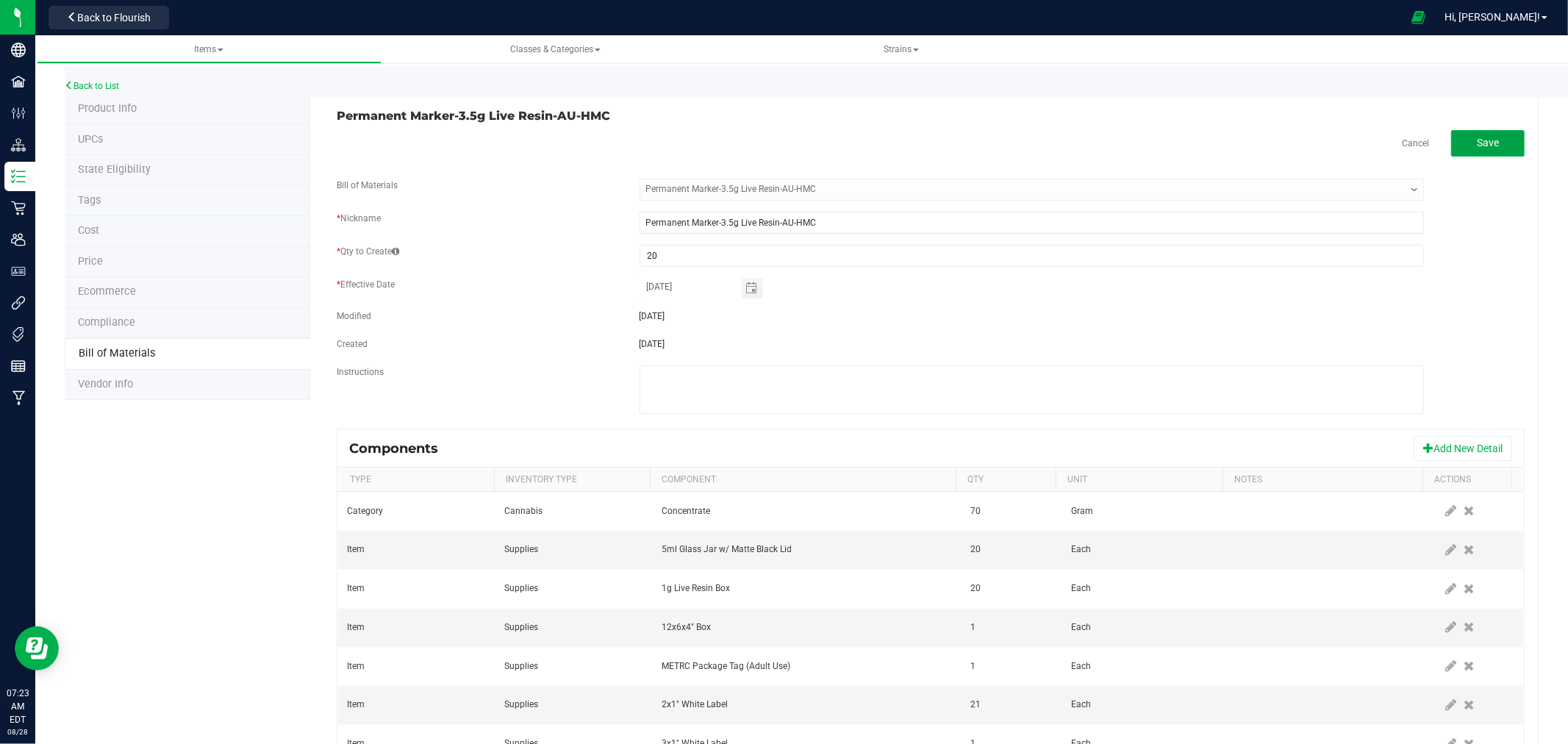
click at [1451, 140] on button "Save" at bounding box center [1488, 143] width 74 height 27
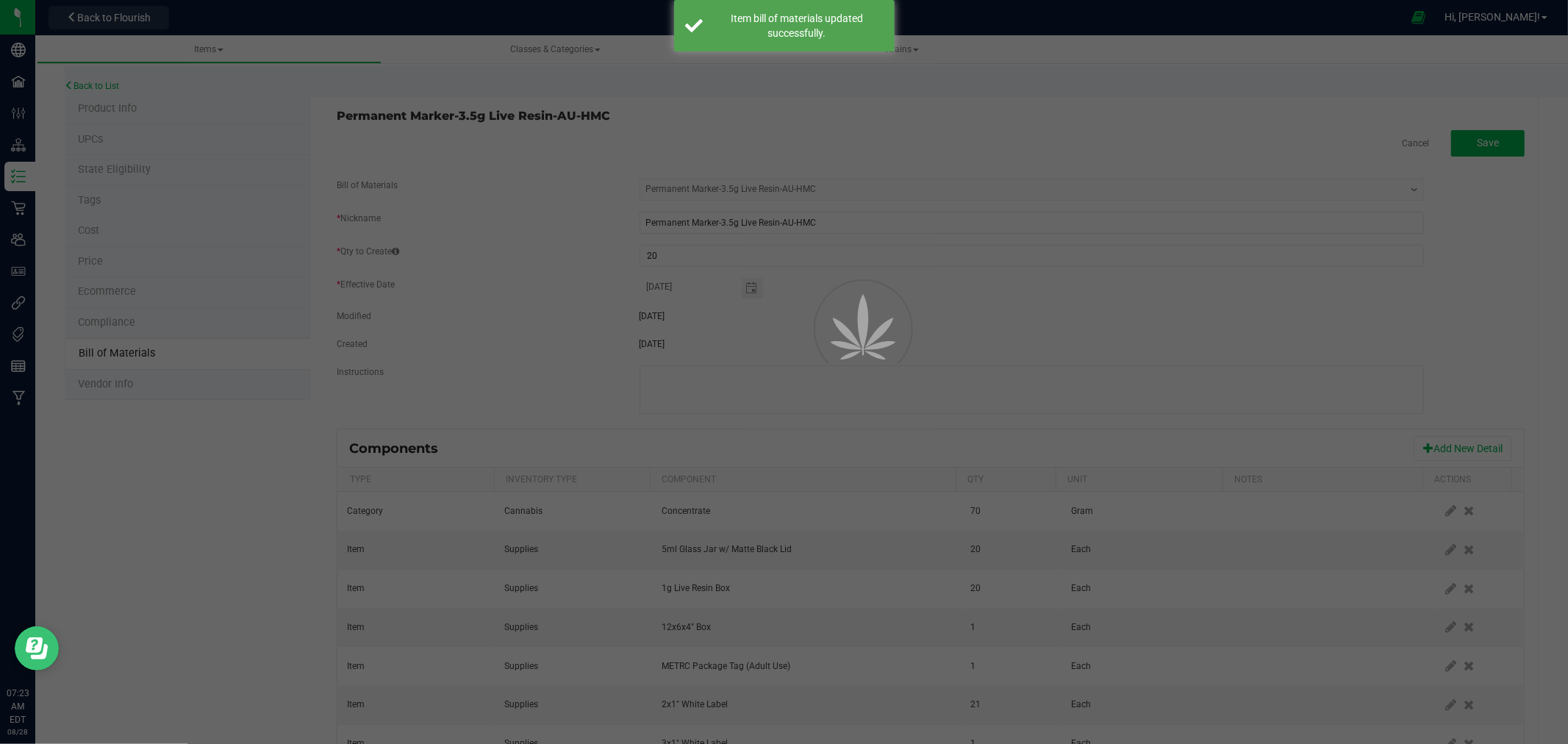
select select "282"
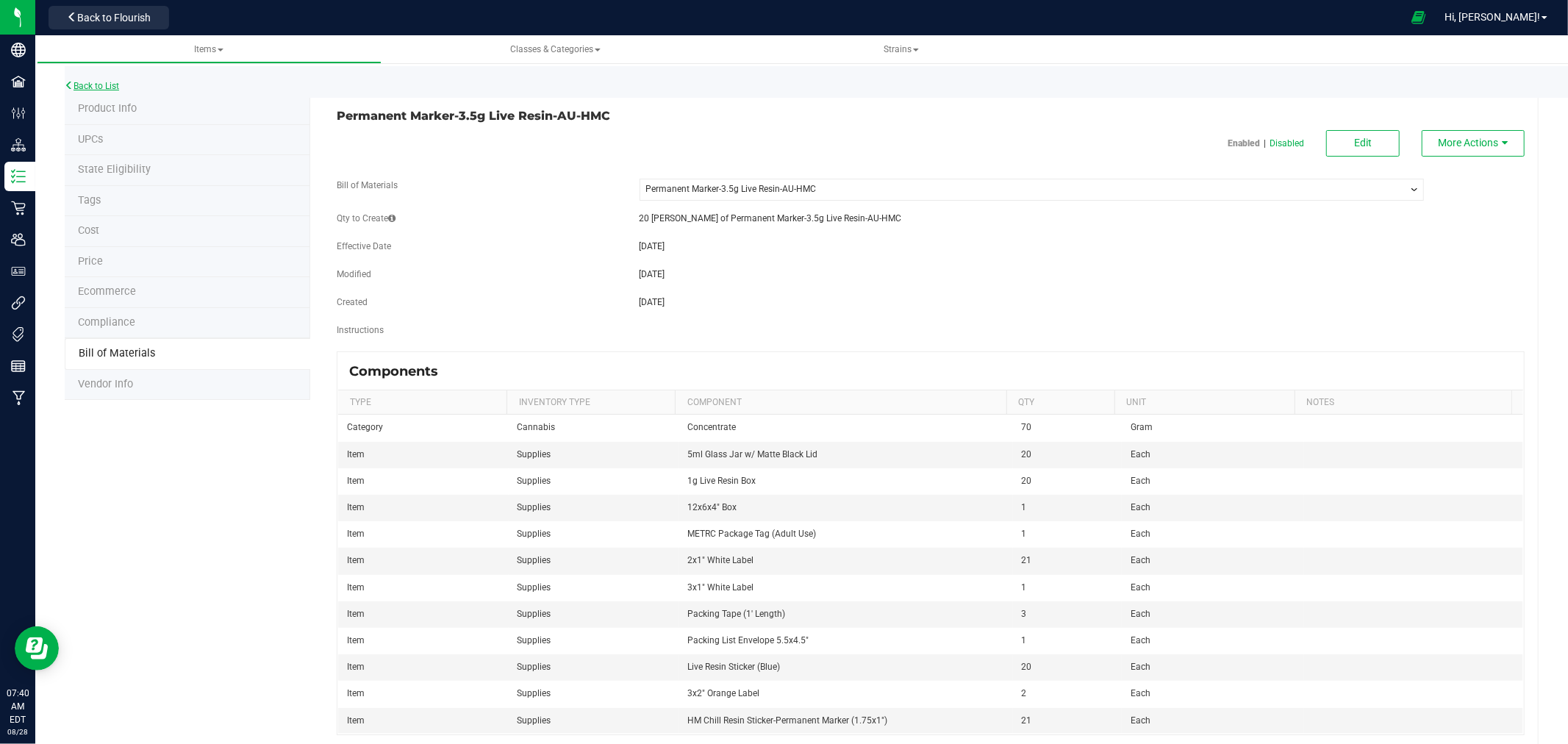
click at [115, 82] on link "Back to List" at bounding box center [91, 86] width 55 height 10
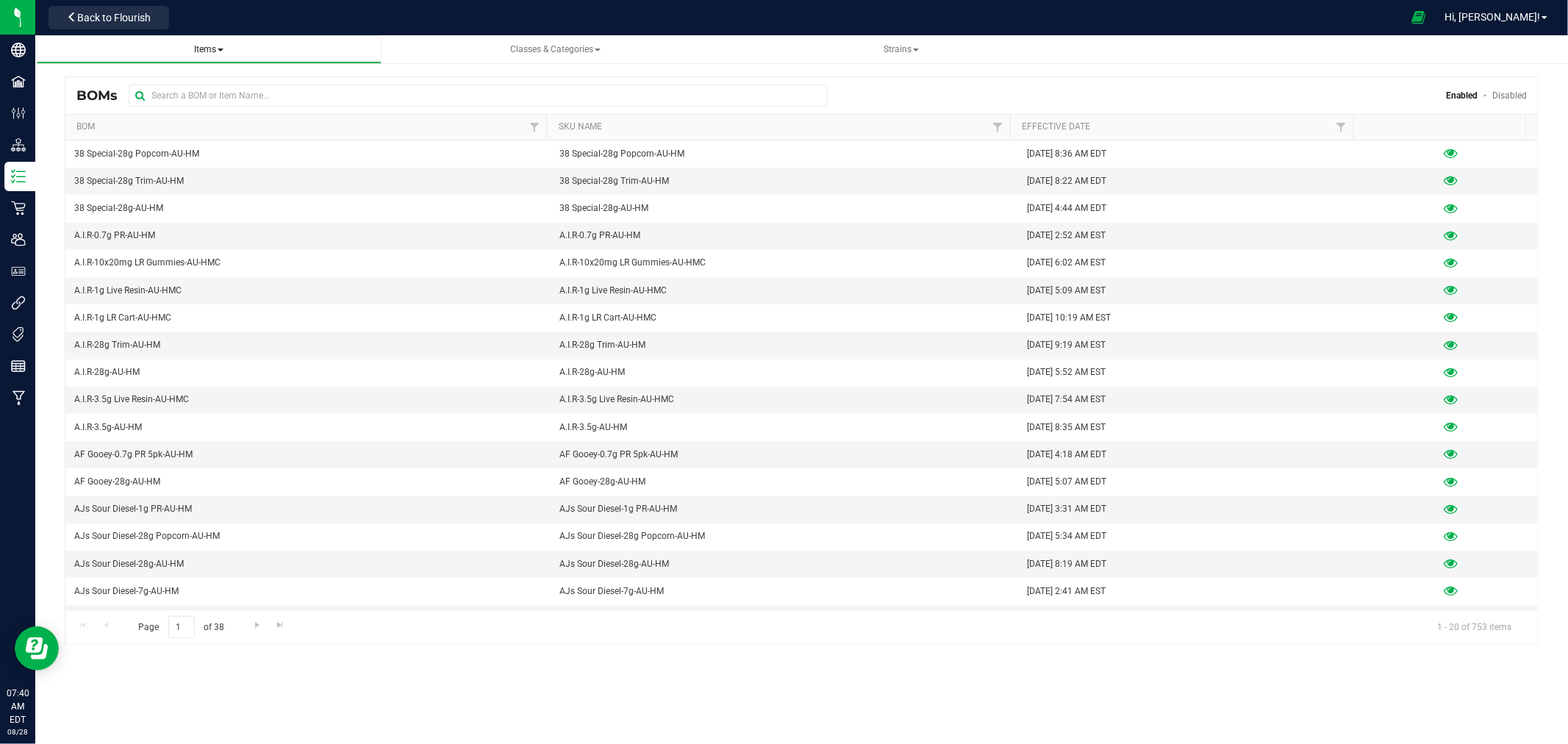
click at [199, 44] on span "Items" at bounding box center [208, 49] width 29 height 10
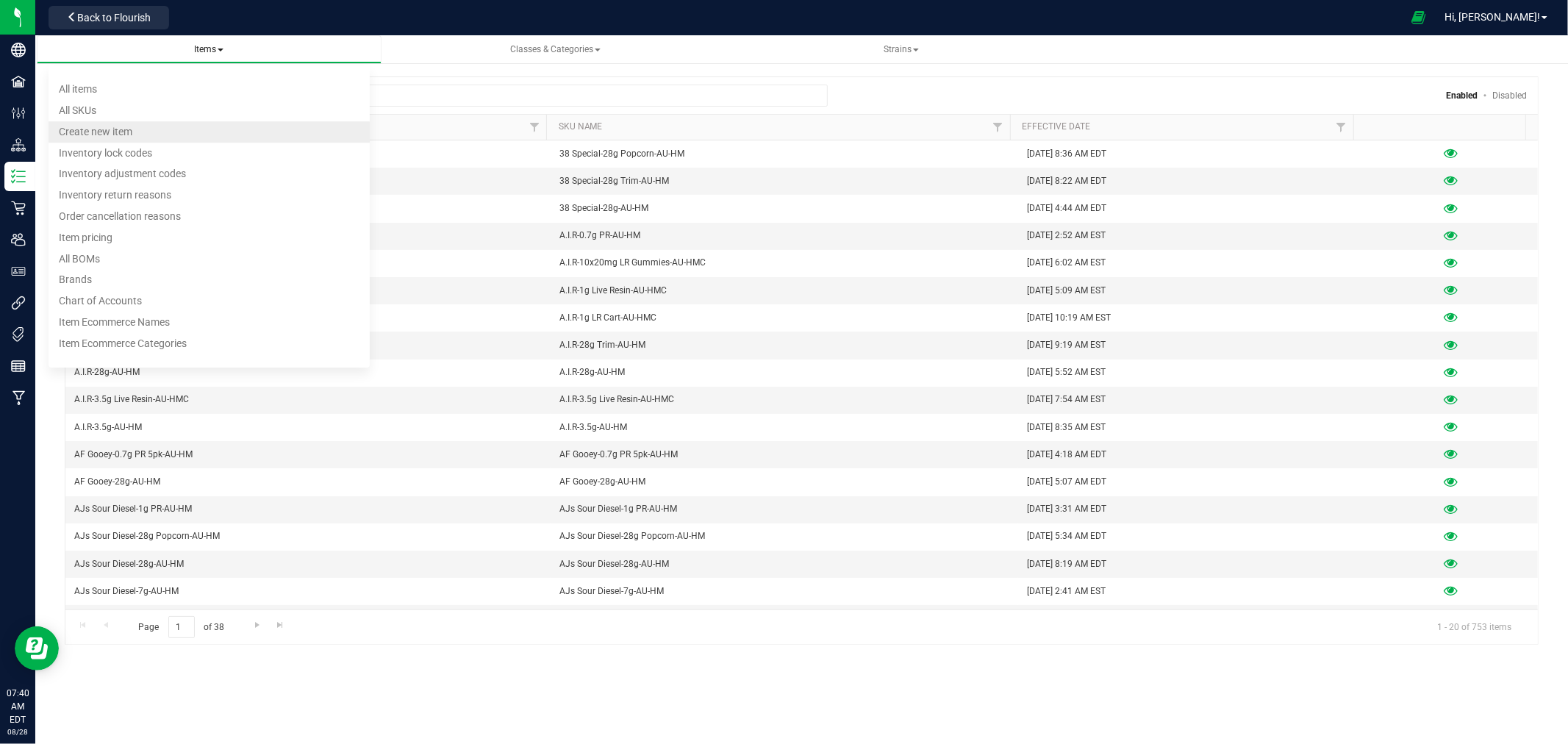
click at [113, 126] on span "Create new item" at bounding box center [96, 132] width 74 height 12
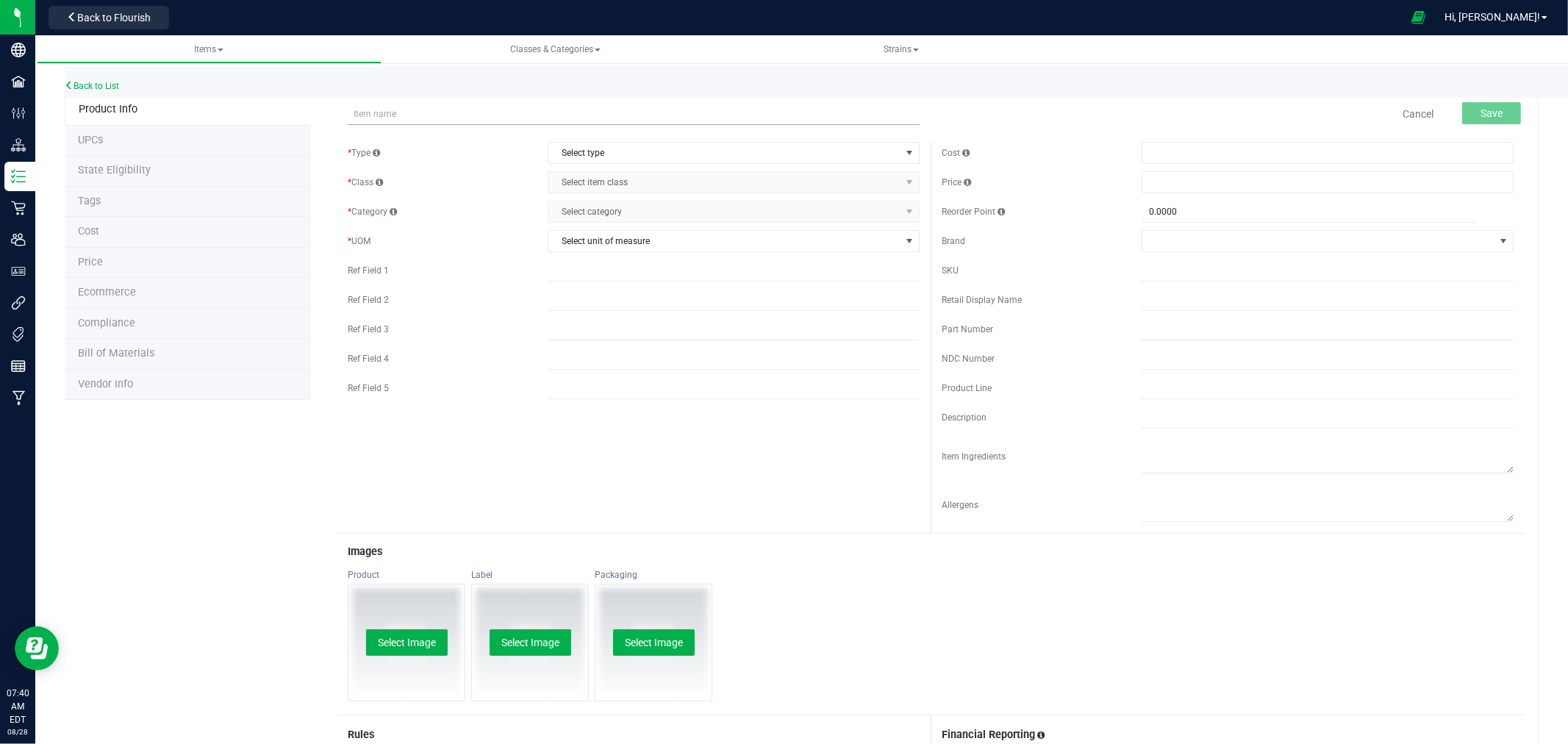
click at [363, 109] on input "text" at bounding box center [634, 114] width 572 height 22
drag, startPoint x: 435, startPoint y: 114, endPoint x: 383, endPoint y: 117, distance: 52.1
click at [383, 117] on input "Zlushee-Fresh Frozen-AU-EM" at bounding box center [634, 114] width 572 height 22
click at [406, 110] on input "Zlushee-Fresh Frozen-AU-EM" at bounding box center [634, 114] width 572 height 22
drag, startPoint x: 434, startPoint y: 112, endPoint x: 386, endPoint y: 115, distance: 48.1
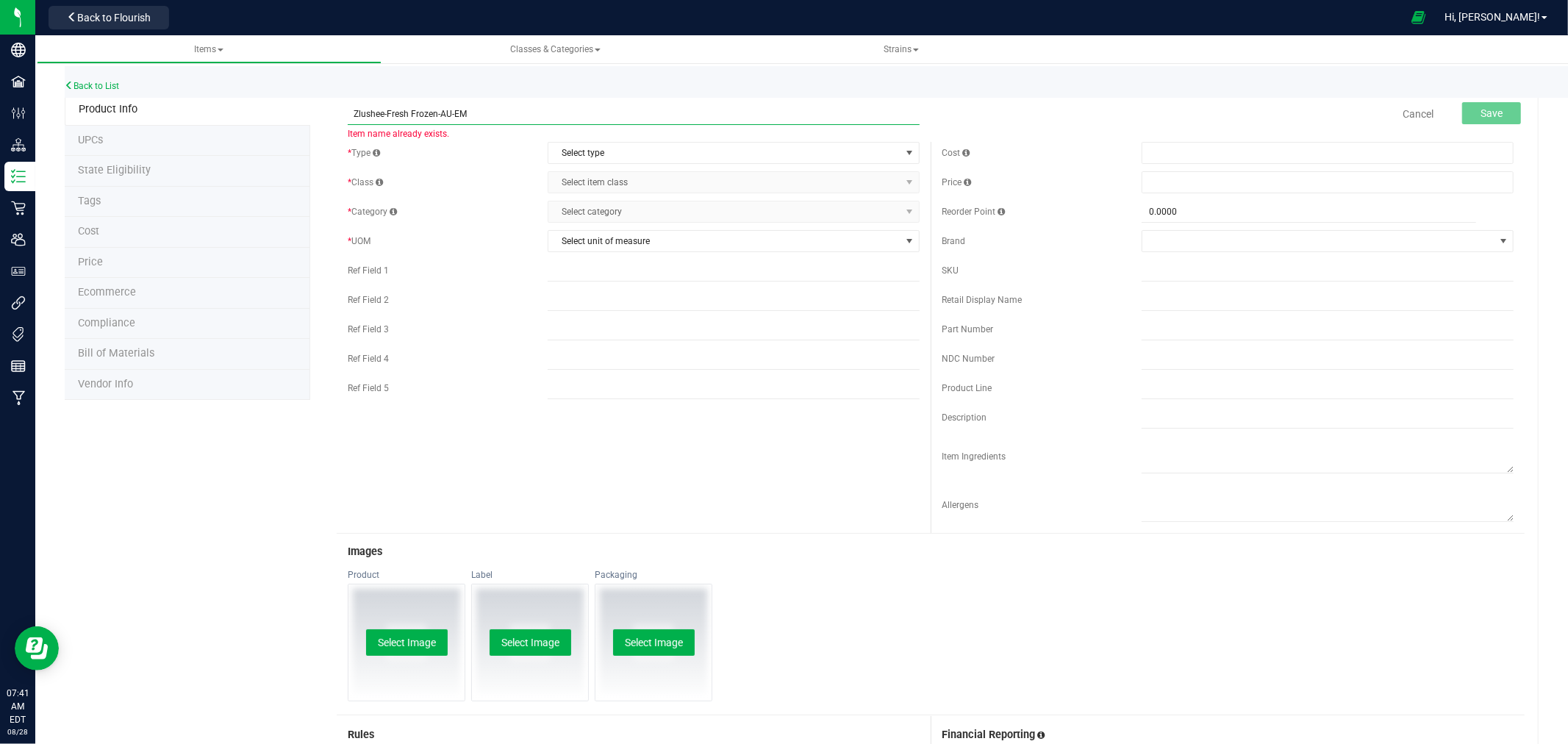
click at [386, 115] on input "Zlushee-Fresh Frozen-AU-EM" at bounding box center [634, 114] width 572 height 22
click at [430, 113] on input "Zlushee-Bulk Decarn Live Resin-AU-EM" at bounding box center [634, 114] width 572 height 22
type input "Zlushee-Bulk Decarb Live Resin-AU-EM"
click at [496, 171] on div "* Class Select item class Select item class" at bounding box center [634, 182] width 572 height 22
drag, startPoint x: 511, startPoint y: 116, endPoint x: 307, endPoint y: 128, distance: 204.4
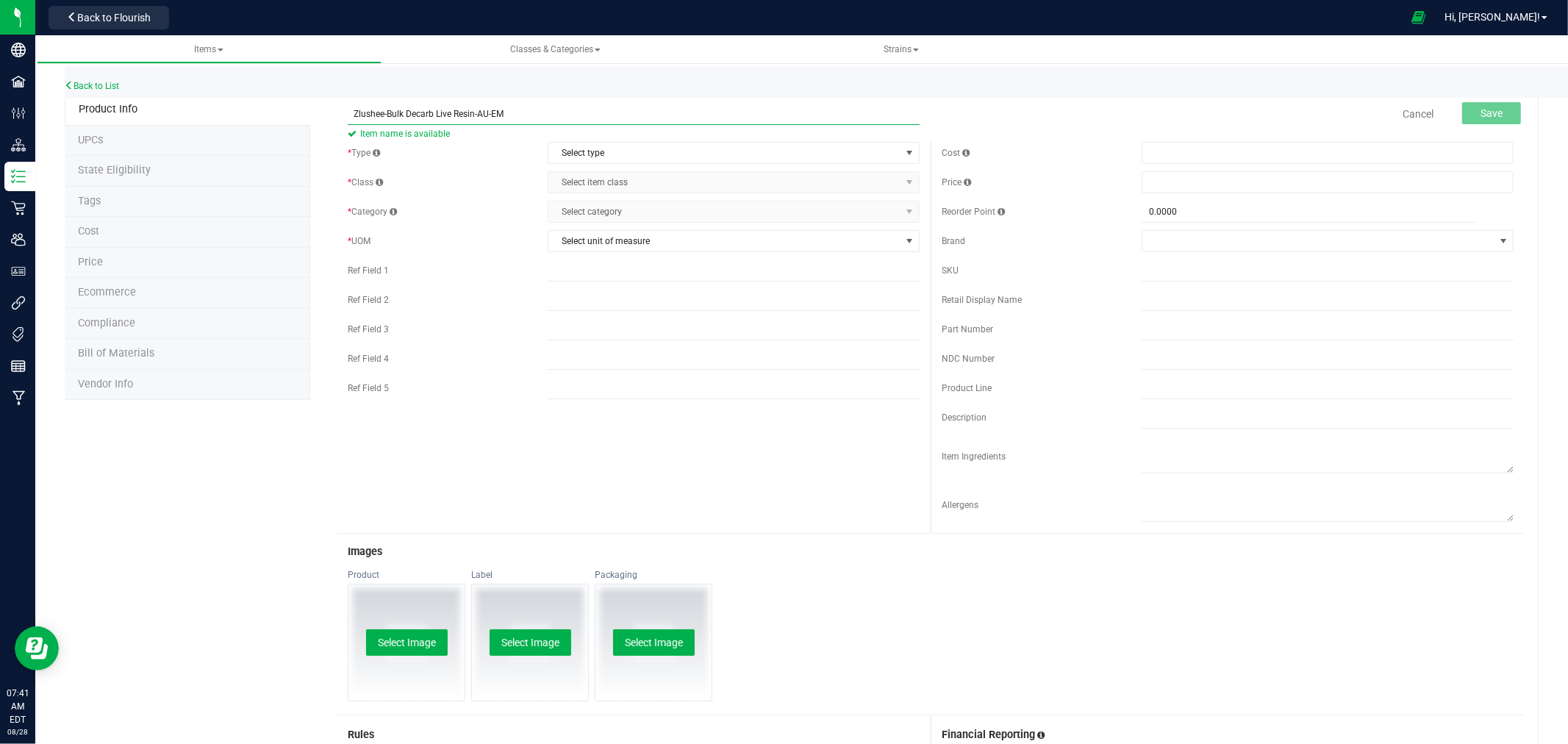
click at [310, 128] on div "Zlushee-Bulk Decarb Live Resin-AU-EM Item name is available Cancel Save * Type …" at bounding box center [924, 566] width 1228 height 944
click at [1144, 296] on input "text" at bounding box center [1327, 300] width 372 height 22
click at [1166, 266] on input "text" at bounding box center [1327, 270] width 372 height 22
paste input "Presidential Pancakez-7.2.25-HM"
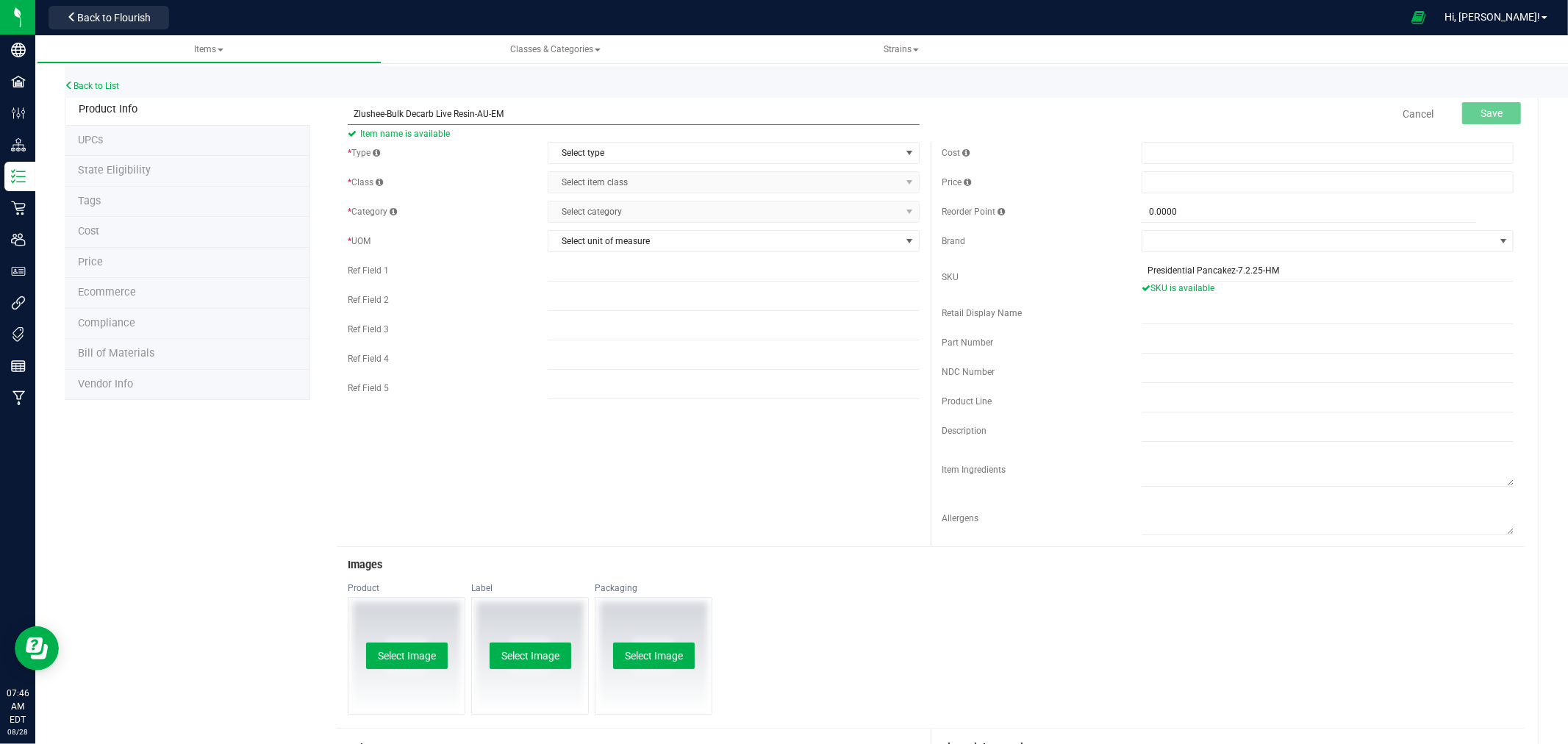
drag, startPoint x: 511, startPoint y: 106, endPoint x: 343, endPoint y: 107, distance: 168.0
click at [343, 107] on div "Zlushee-Bulk Decarb Live Resin-AU-EM Item name is available" at bounding box center [633, 104] width 594 height 18
click at [1203, 268] on input "Presidential Pancakez-7.2.25-HM" at bounding box center [1327, 270] width 372 height 22
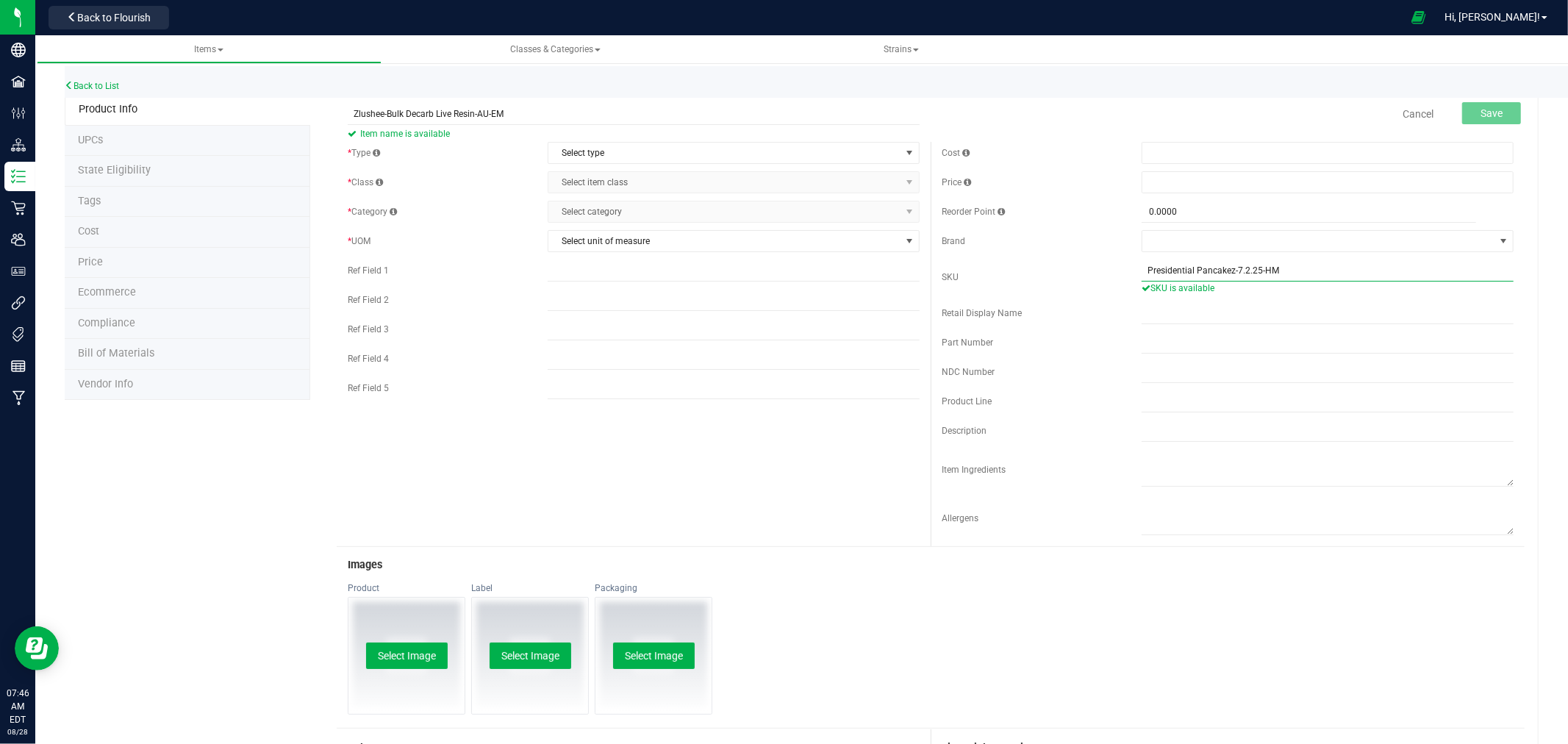
paste input "Zlushee-Bulk Decarb Live Resin-AU-E"
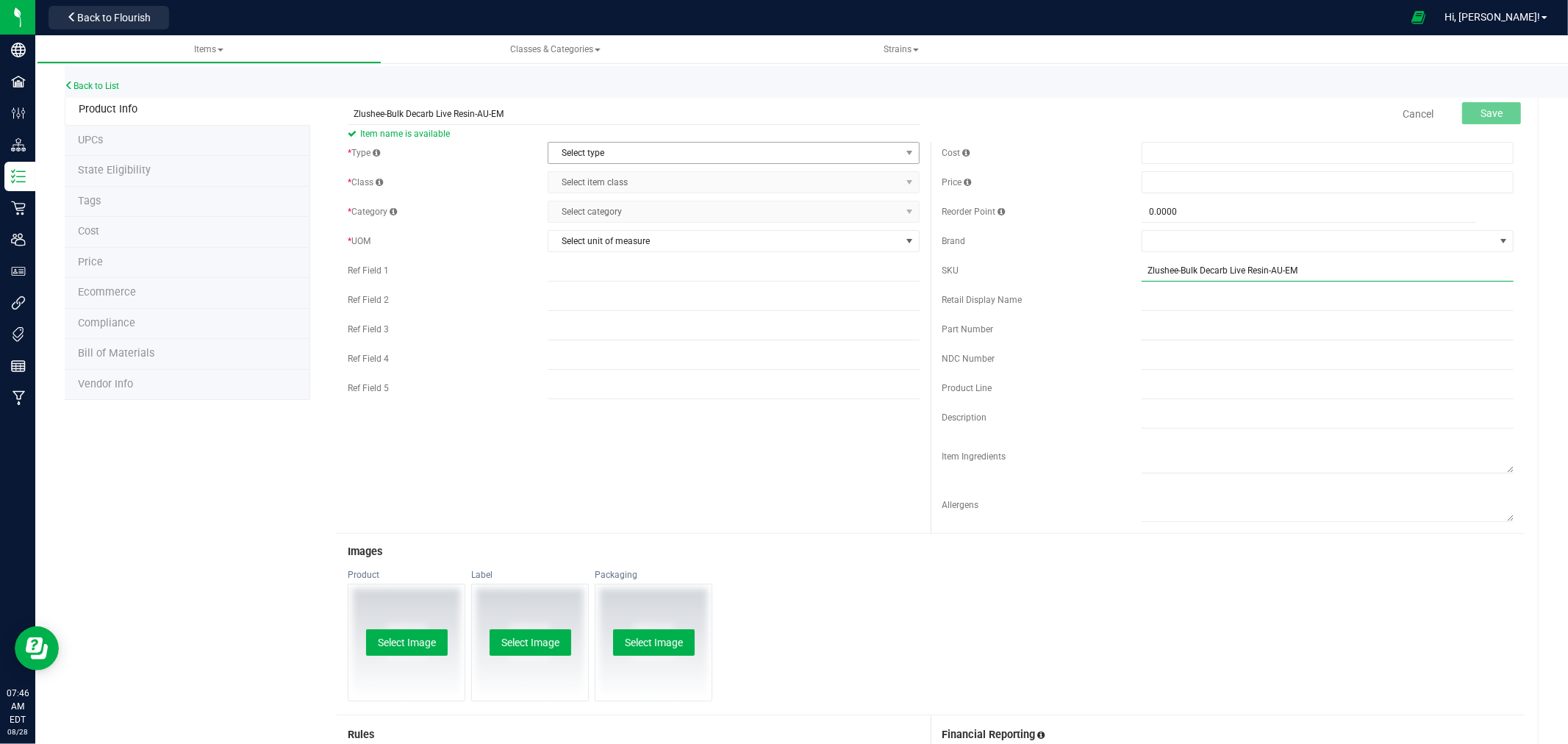
type input "Zlushee-Bulk Decarb Live Resin-AU-EM"
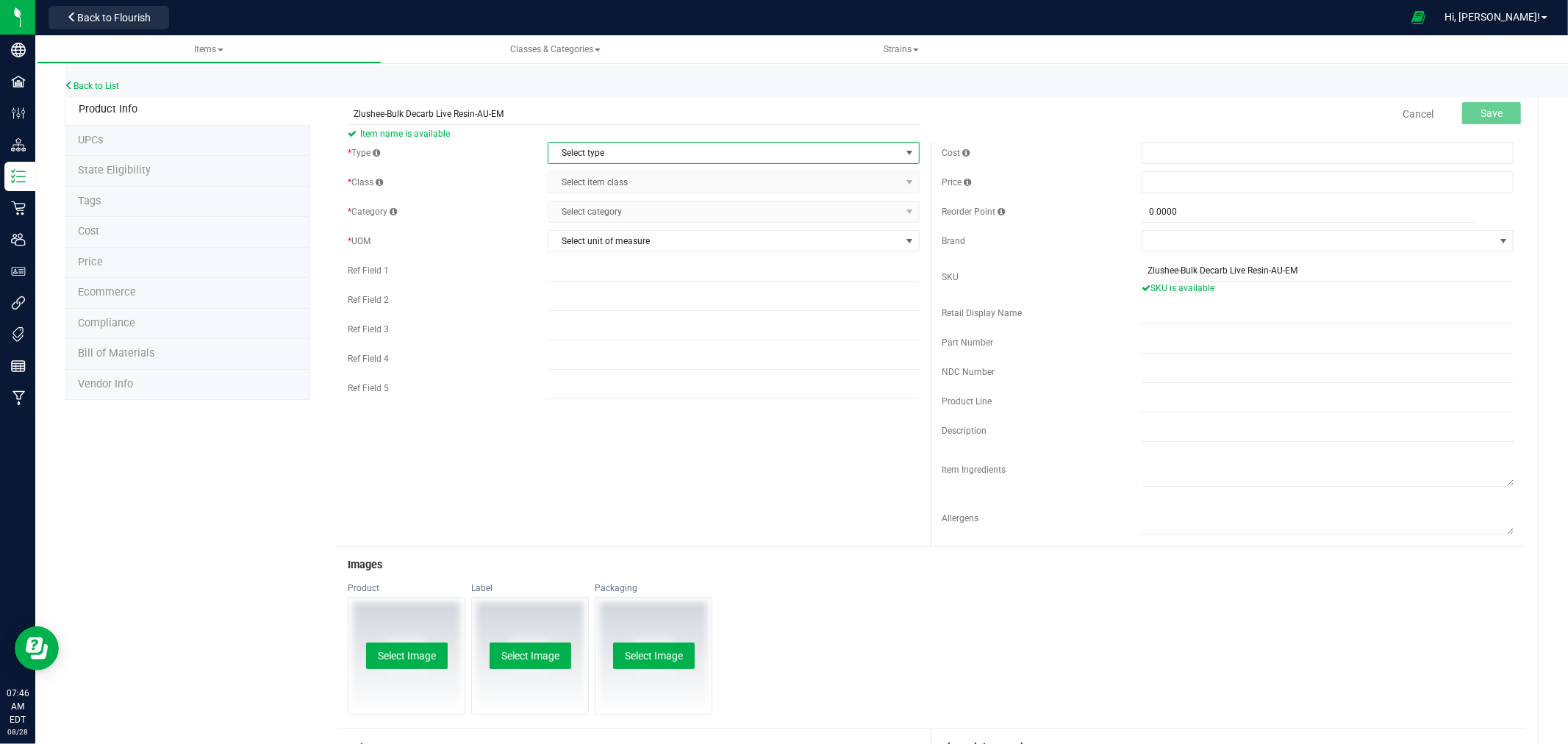
click at [570, 152] on span "Select type" at bounding box center [724, 153] width 352 height 21
click at [578, 176] on li "Cannabis" at bounding box center [728, 178] width 366 height 22
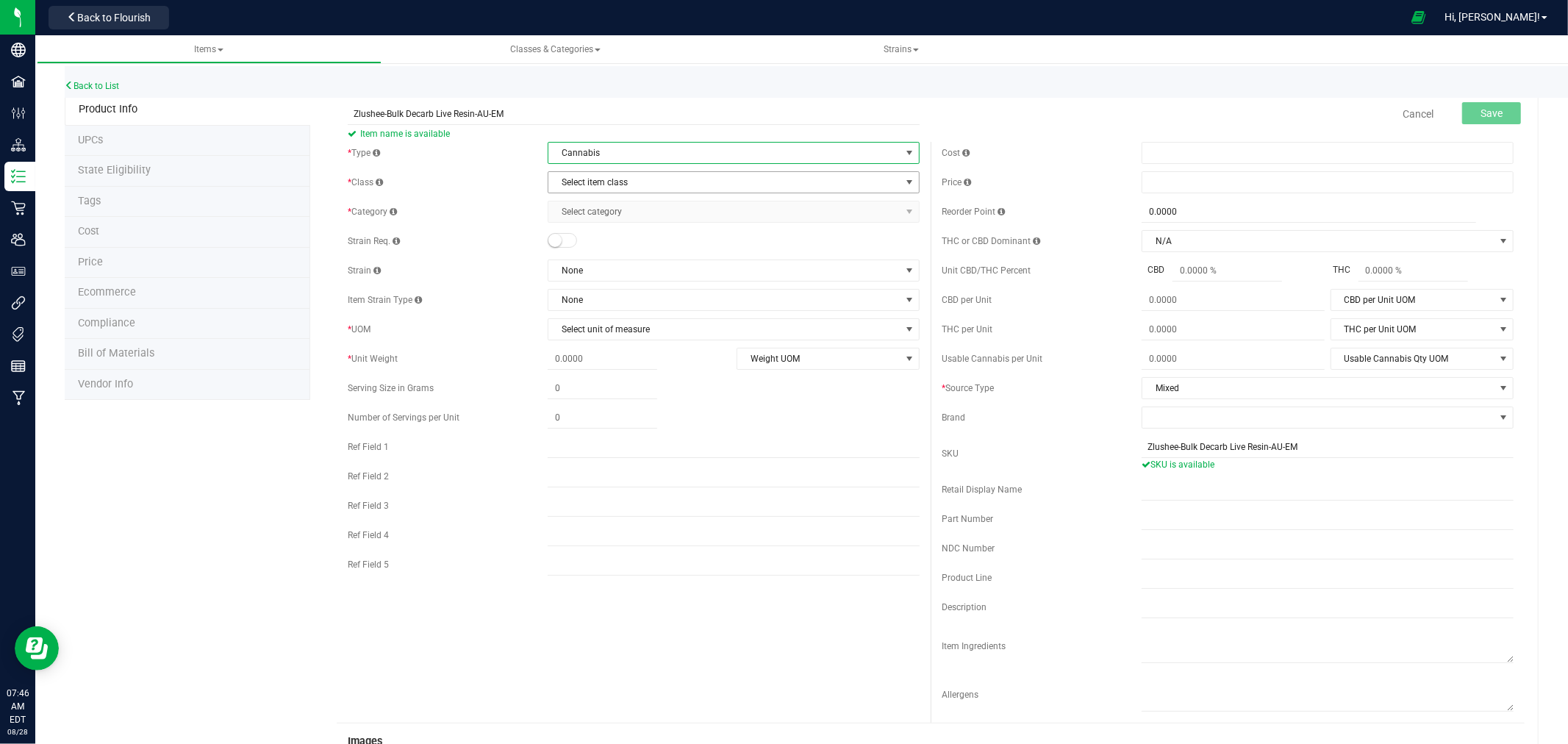
click at [586, 193] on span "Select item class" at bounding box center [724, 182] width 352 height 21
click at [578, 230] on li "Concentrate" at bounding box center [728, 229] width 366 height 22
click at [605, 216] on span "Select category" at bounding box center [724, 211] width 352 height 21
click at [594, 211] on span "Select category" at bounding box center [724, 211] width 352 height 21
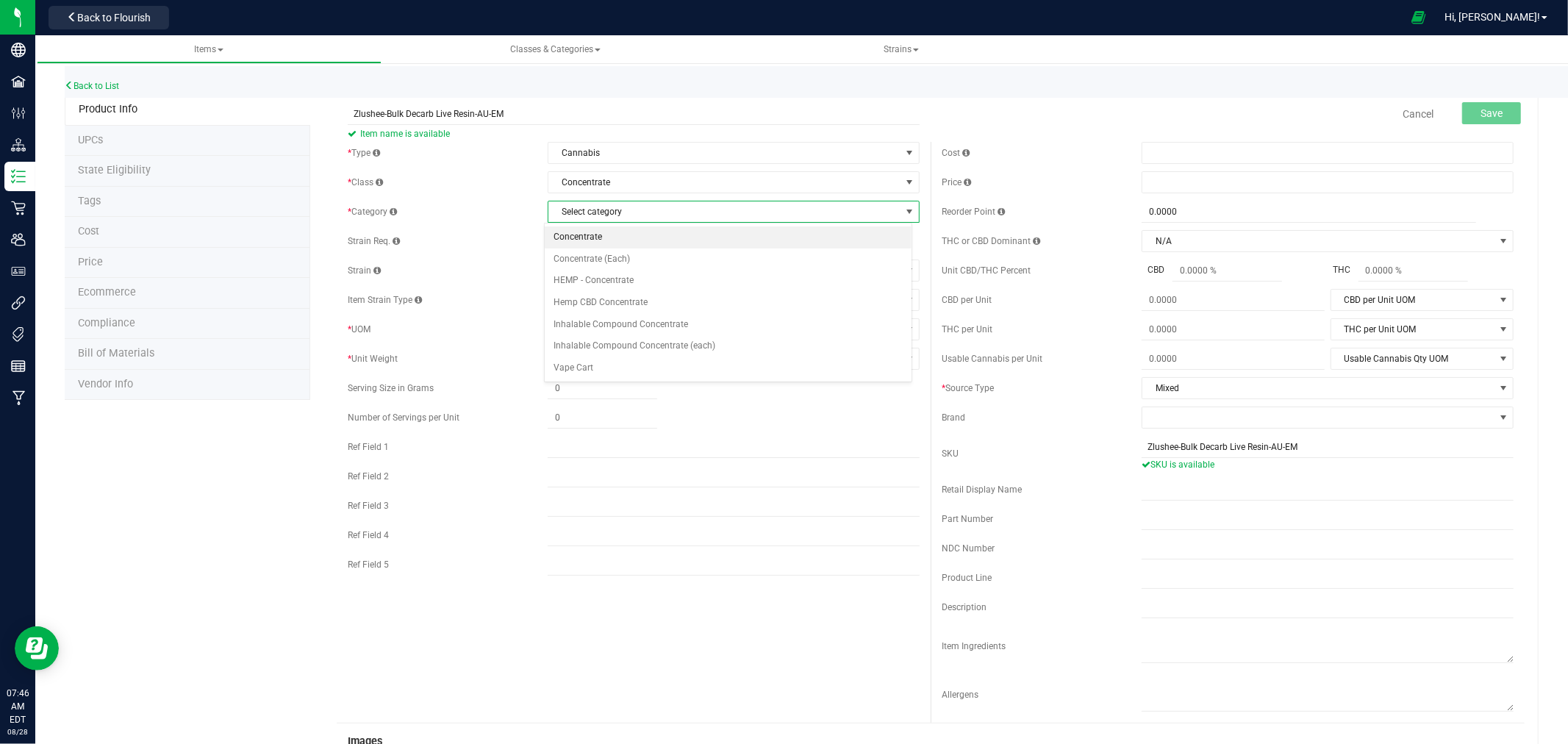
click at [584, 236] on li "Concentrate" at bounding box center [728, 237] width 366 height 22
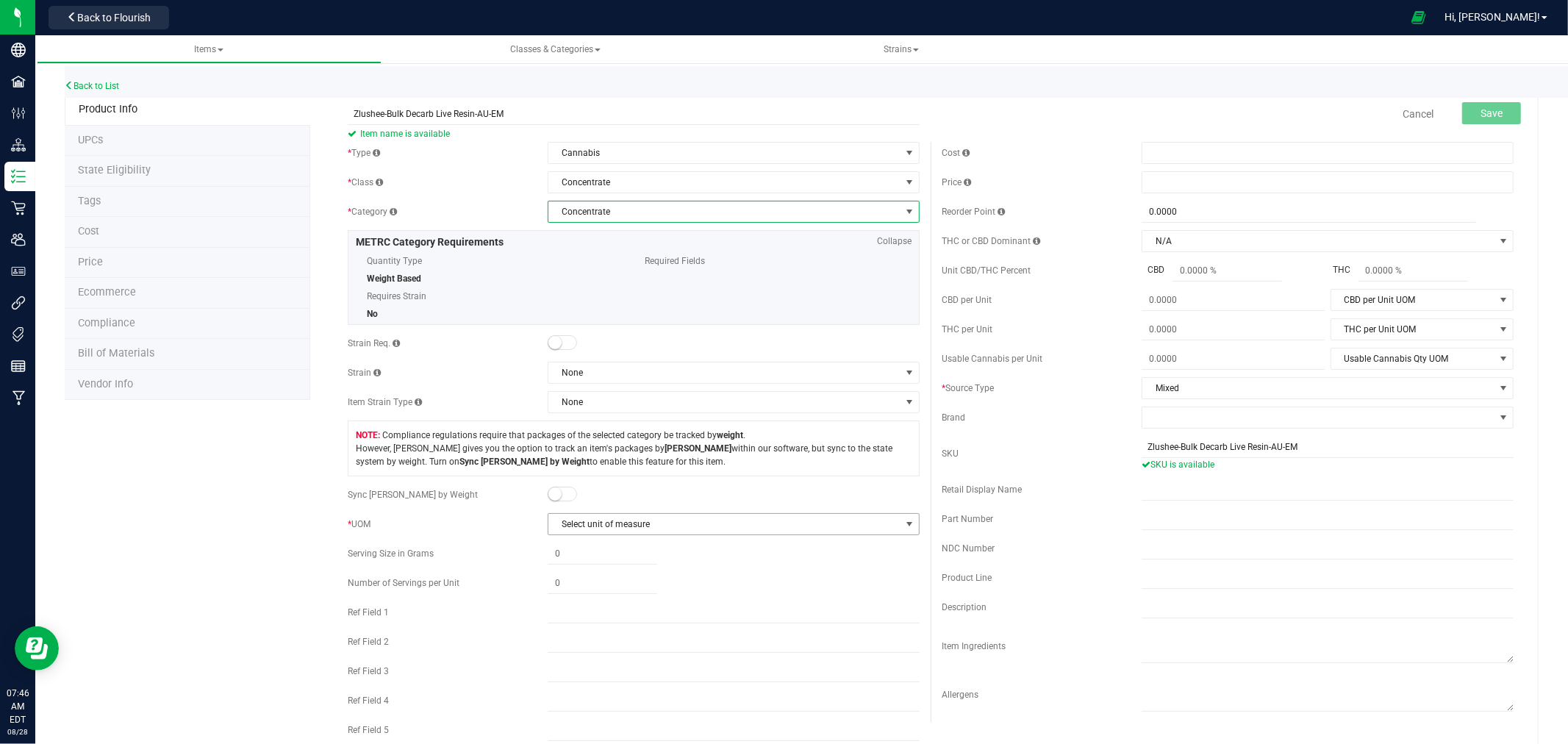
click at [593, 524] on span "Select unit of measure" at bounding box center [724, 524] width 352 height 21
click at [586, 552] on li "Gram" at bounding box center [728, 550] width 366 height 22
click at [1497, 115] on button "Save" at bounding box center [1492, 113] width 59 height 22
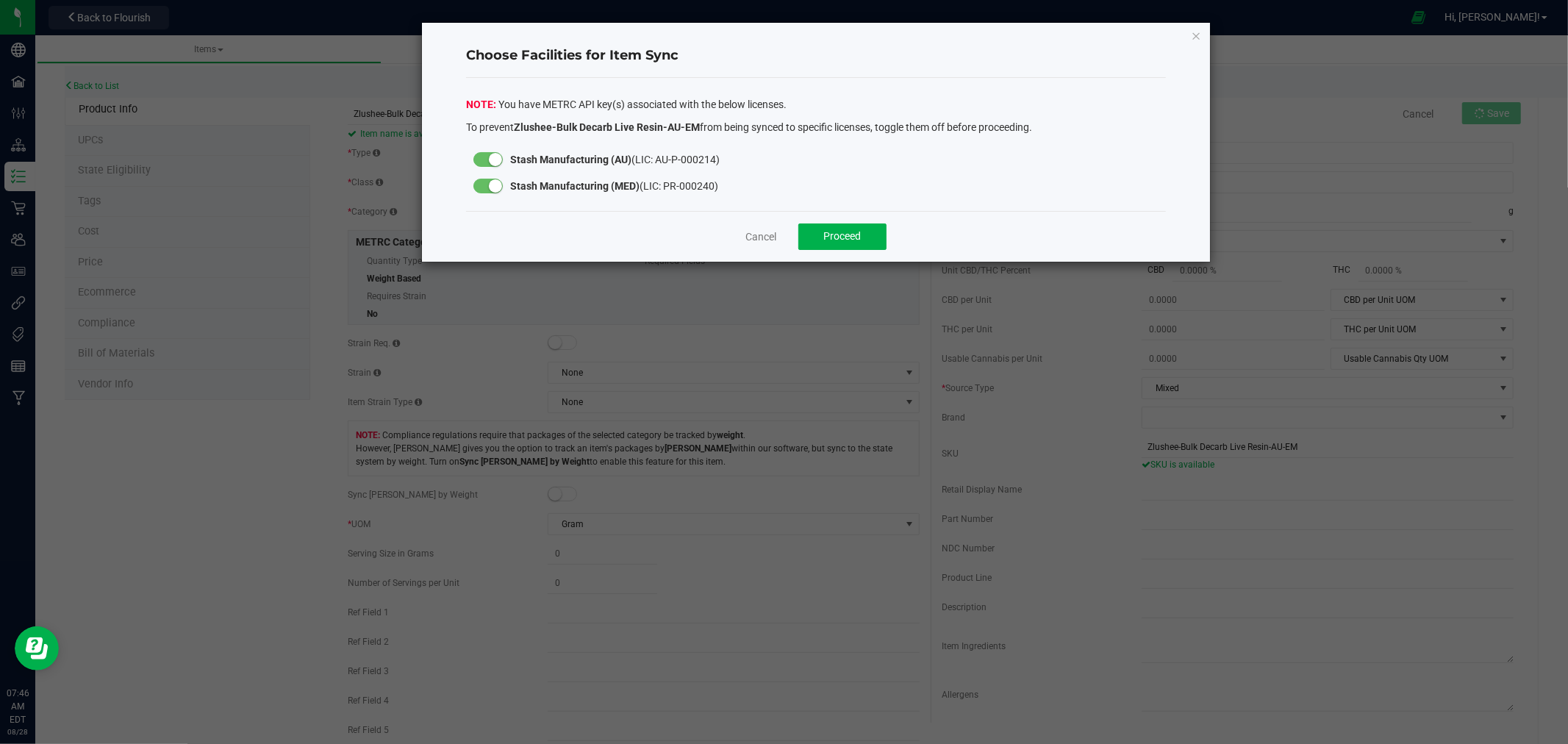
click at [494, 179] on small at bounding box center [496, 186] width 13 height 13
click at [809, 230] on button "Proceed" at bounding box center [842, 237] width 88 height 27
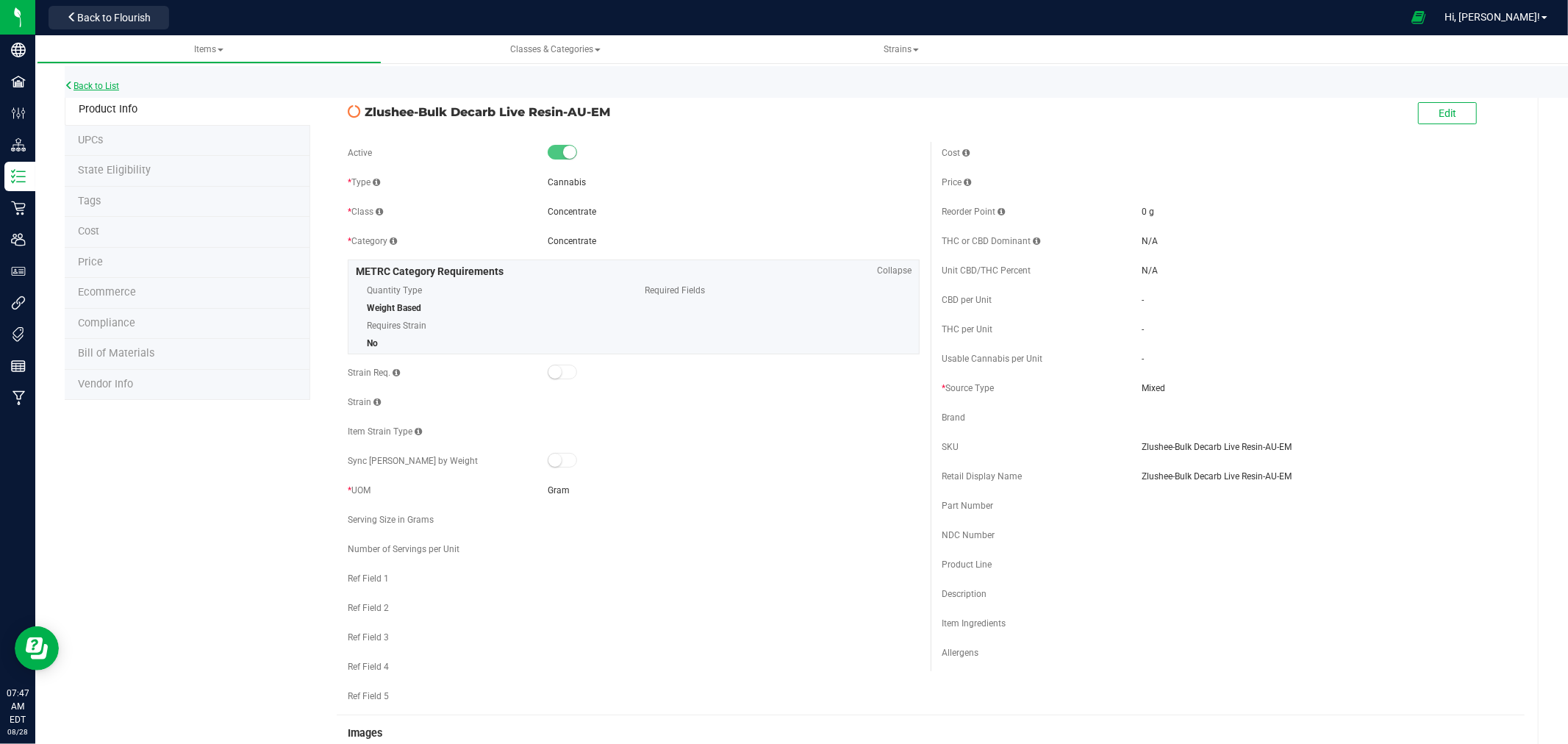
click at [114, 84] on link "Back to List" at bounding box center [91, 86] width 55 height 10
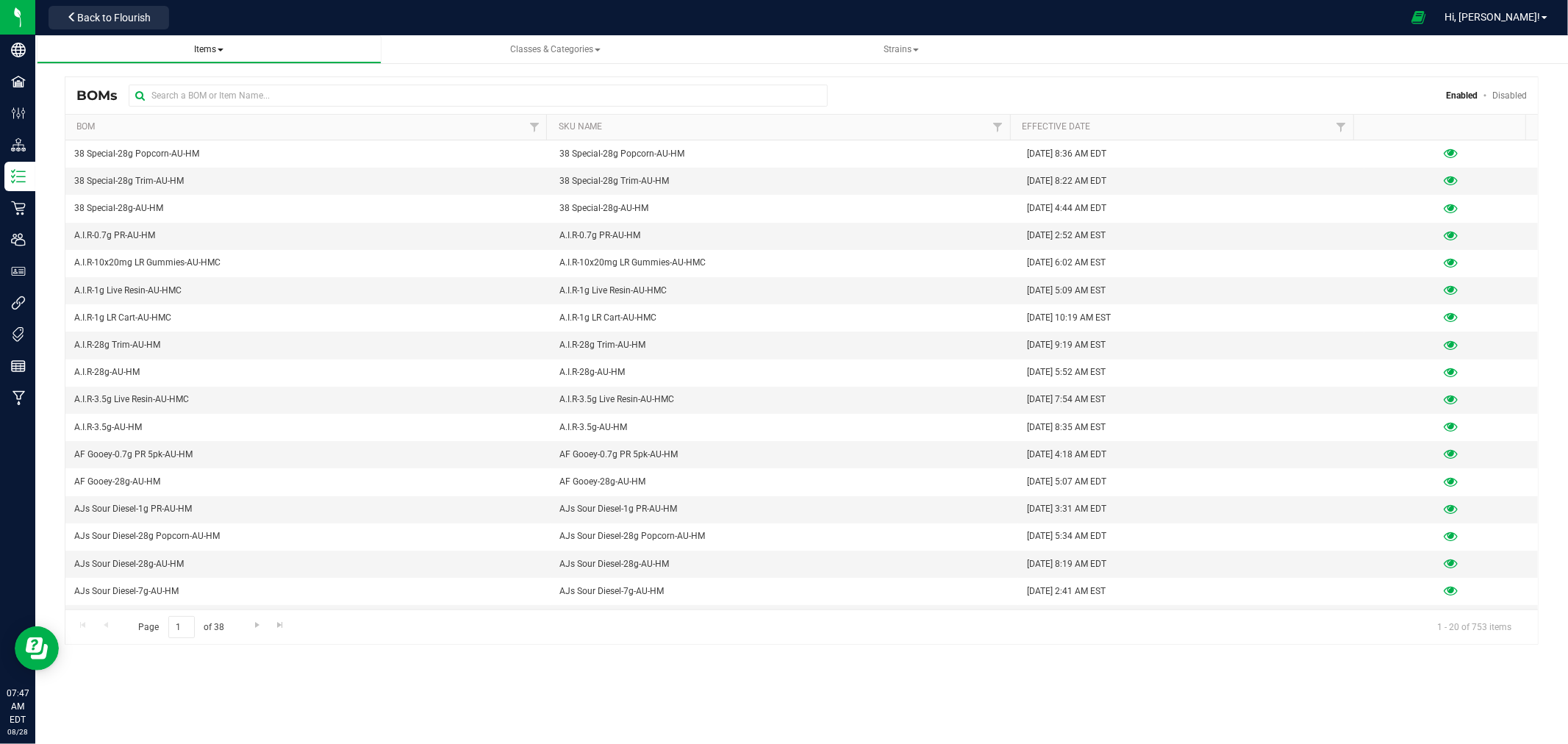
click at [221, 51] on span "Items" at bounding box center [208, 49] width 29 height 10
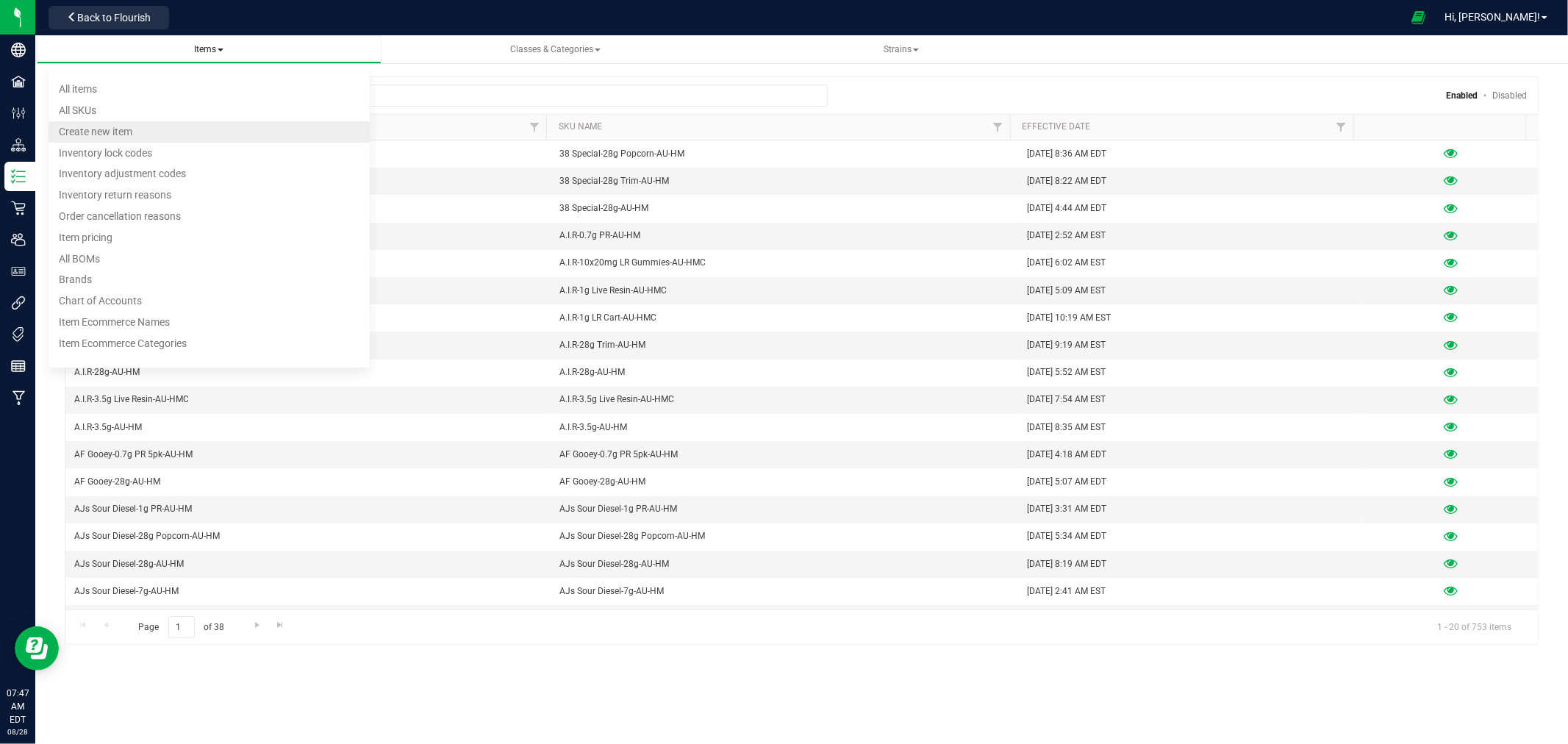
click at [121, 134] on span "Create new item" at bounding box center [96, 132] width 74 height 12
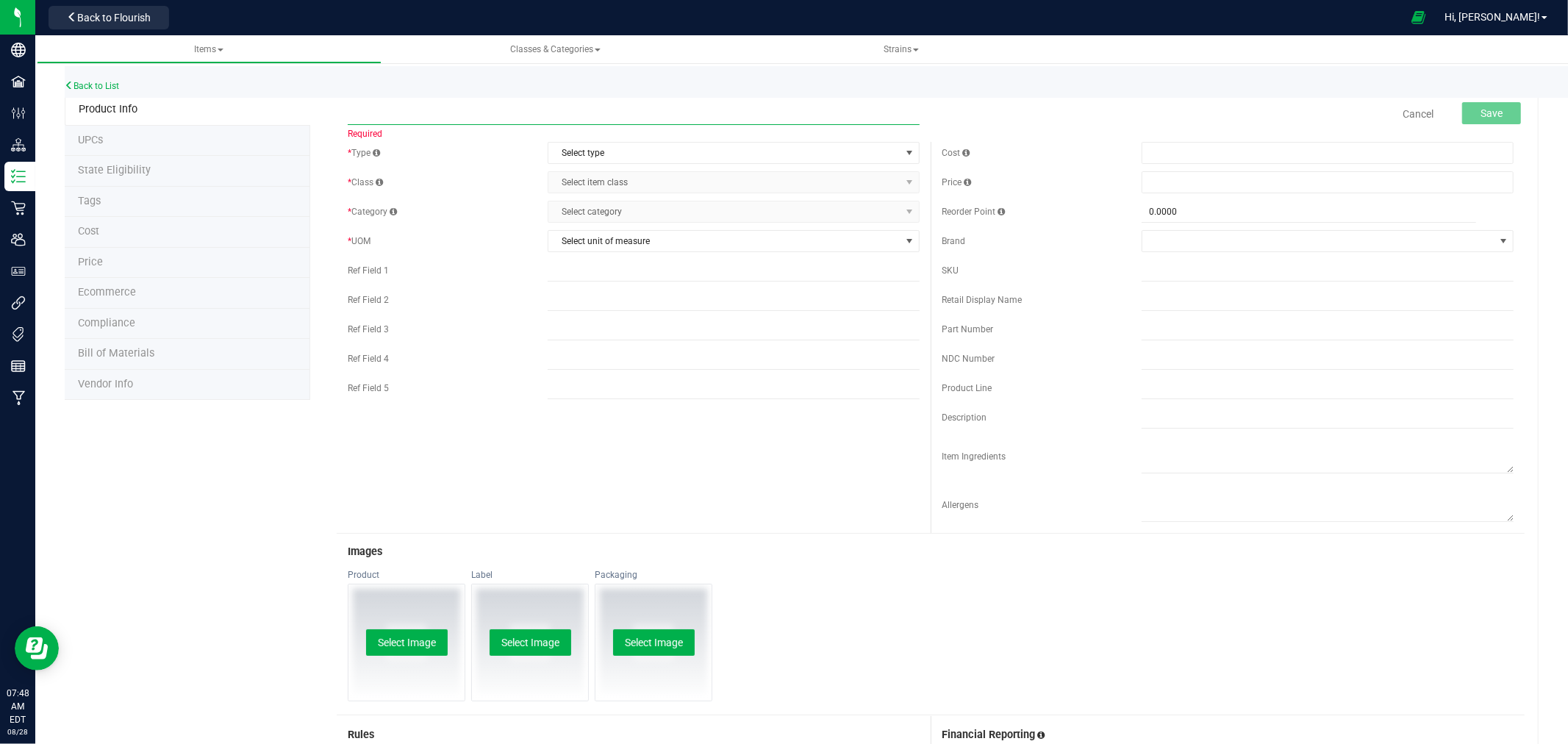
click at [402, 112] on input "text" at bounding box center [634, 114] width 572 height 22
click at [468, 113] on input "Brain Freeze-Fresh Frozen-AU-EM" at bounding box center [634, 114] width 572 height 22
type input "Brain Freeze-Fresh Frozen-AU-[PERSON_NAME]"
click at [105, 86] on link "Back to List" at bounding box center [91, 86] width 55 height 10
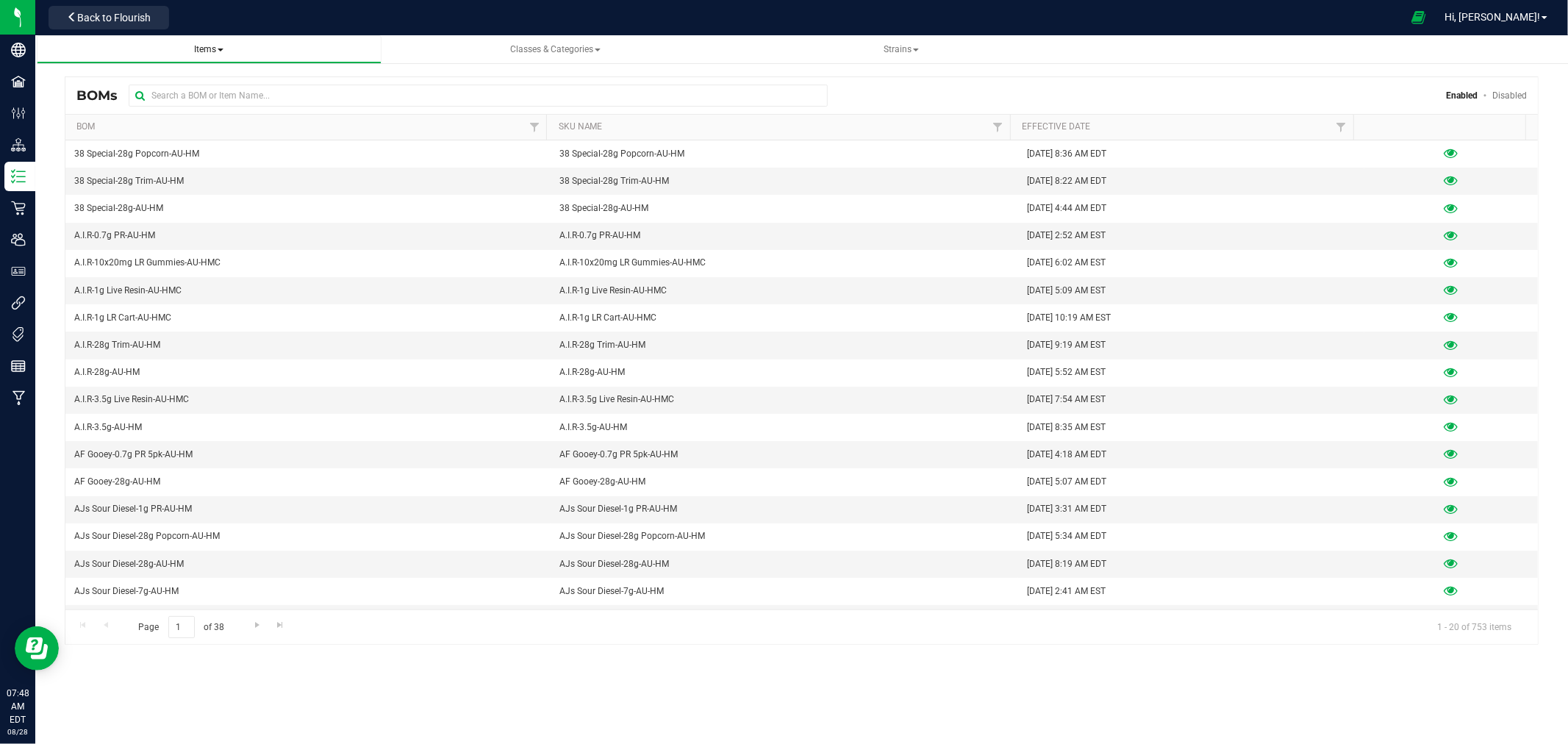
click at [223, 55] on span "Items All items All SKUs Create new item Inventory lock codes Inventory adjustm…" at bounding box center [209, 49] width 321 height 13
click at [208, 51] on span "Items" at bounding box center [208, 49] width 29 height 10
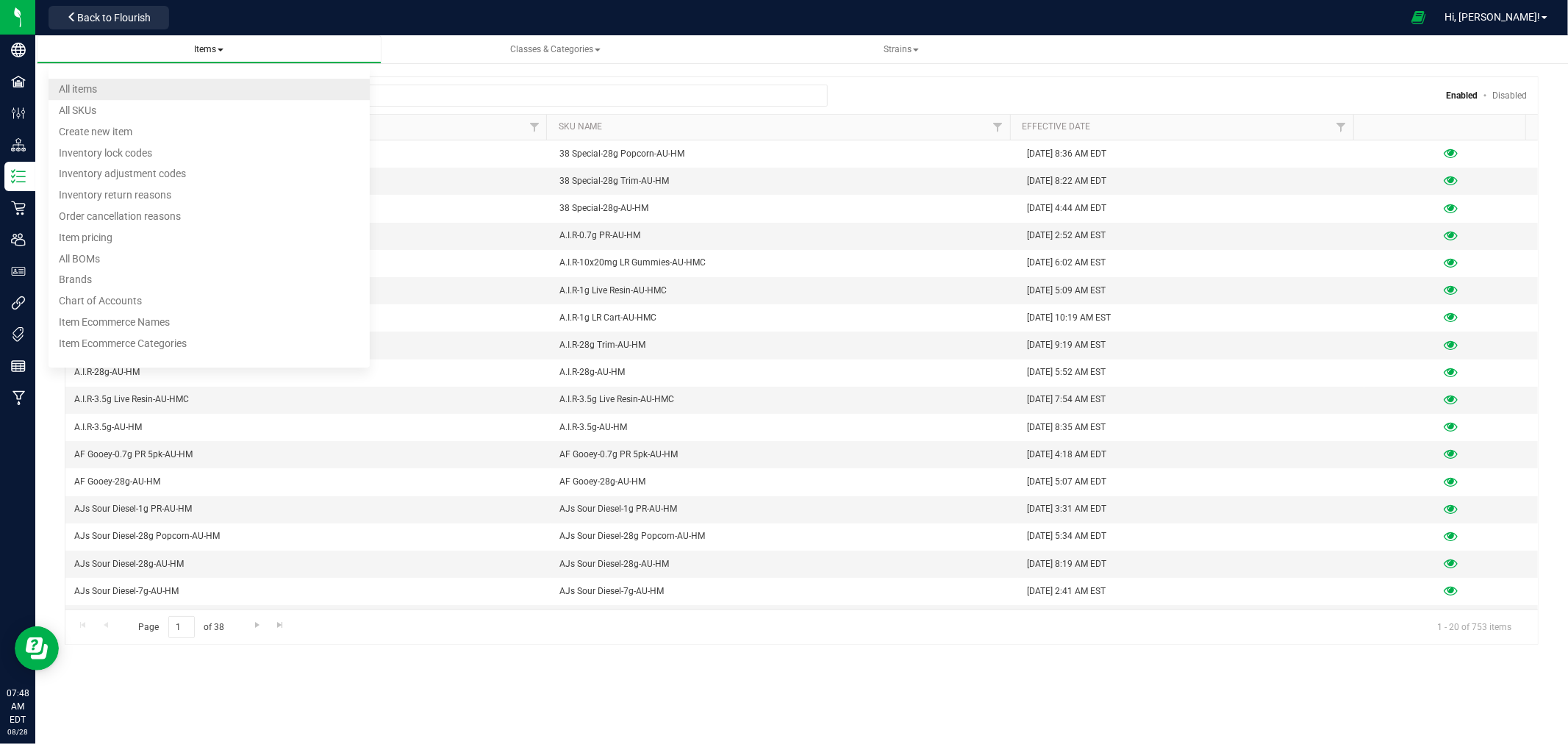
click at [115, 88] on li "All items" at bounding box center [209, 89] width 321 height 21
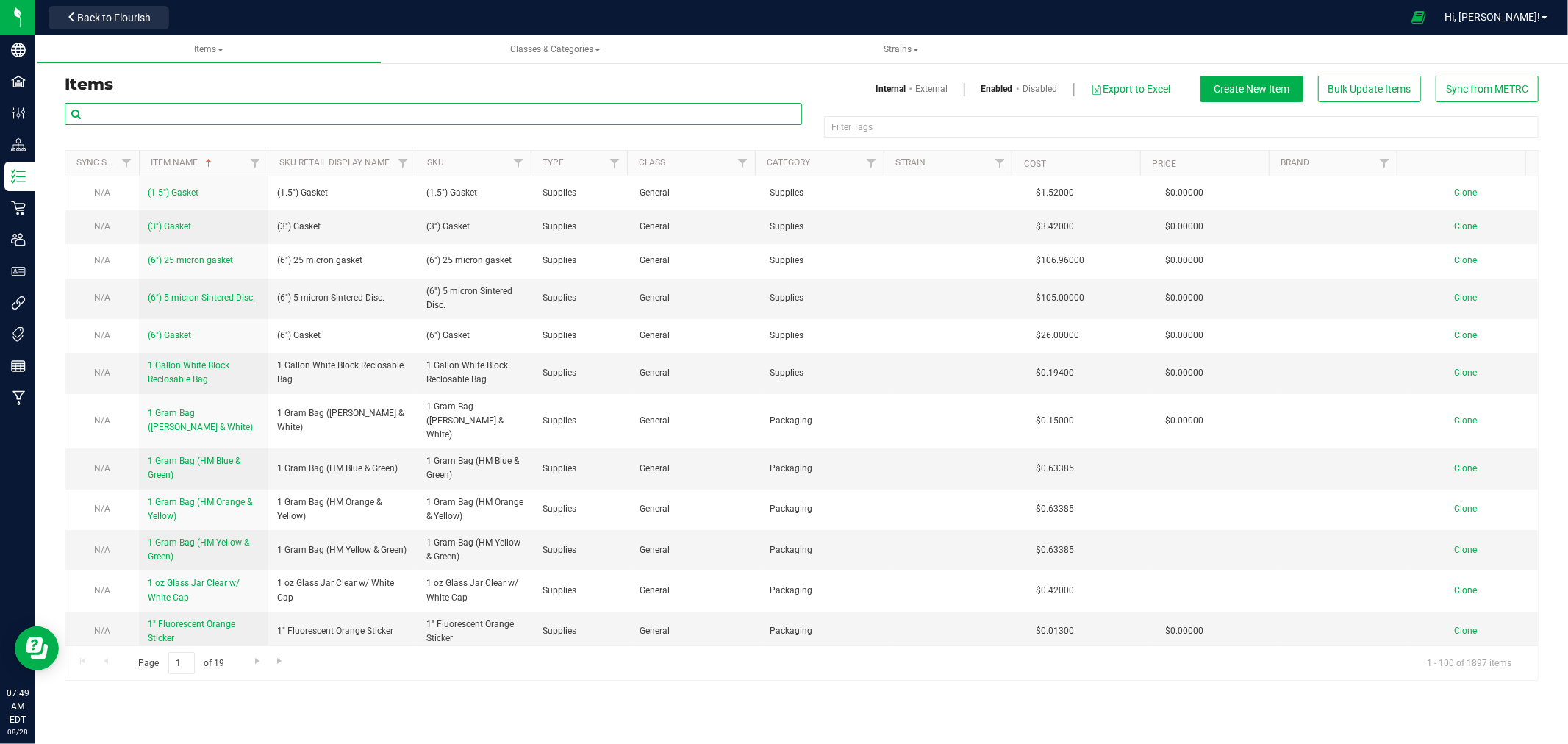
click at [243, 114] on input "text" at bounding box center [433, 114] width 737 height 22
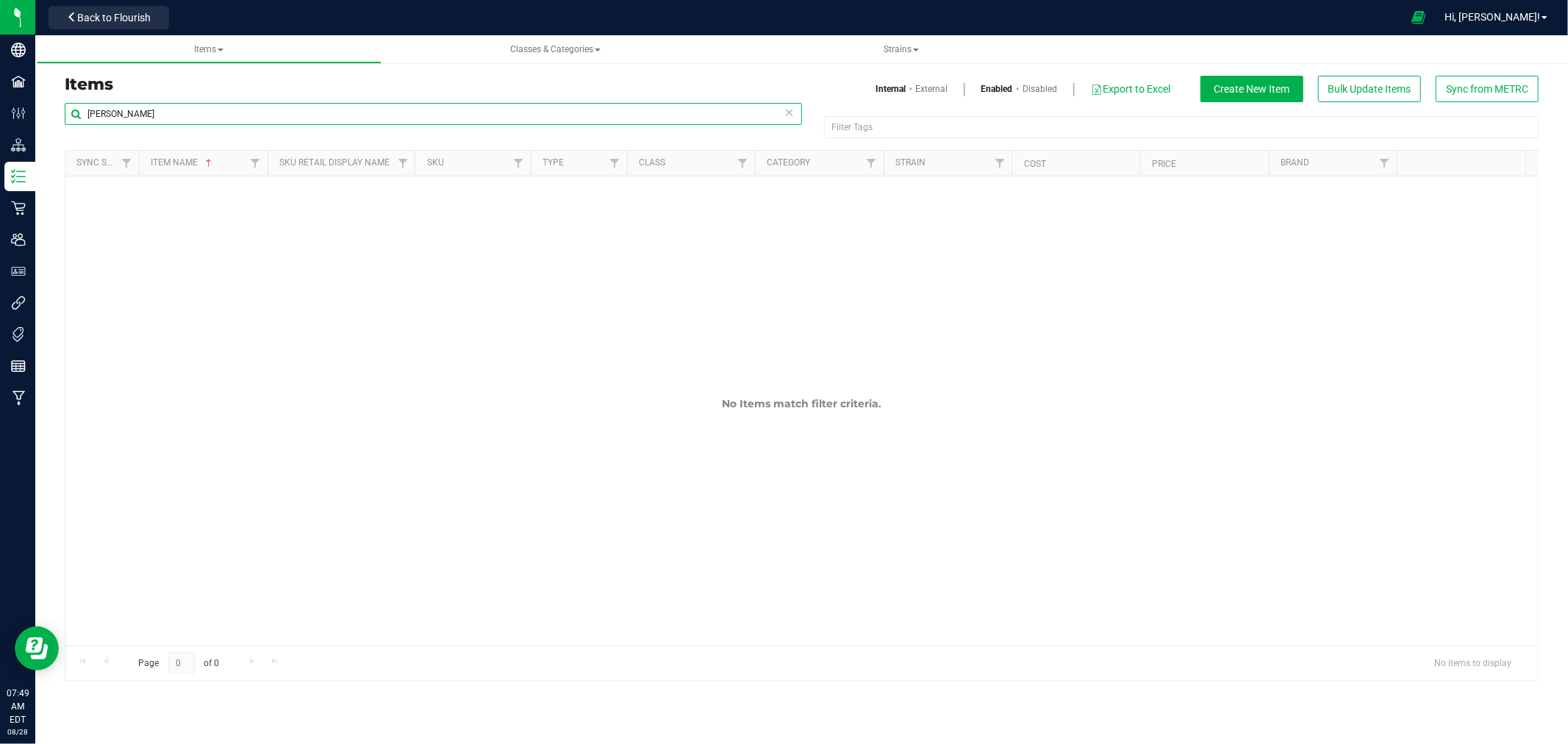
drag, startPoint x: 55, startPoint y: 115, endPoint x: 34, endPoint y: 116, distance: 21.0
click at [35, 116] on div "Items Internal External Enabled Disabled Export to Excel Create New Item Bulk U…" at bounding box center [802, 369] width 1533 height 653
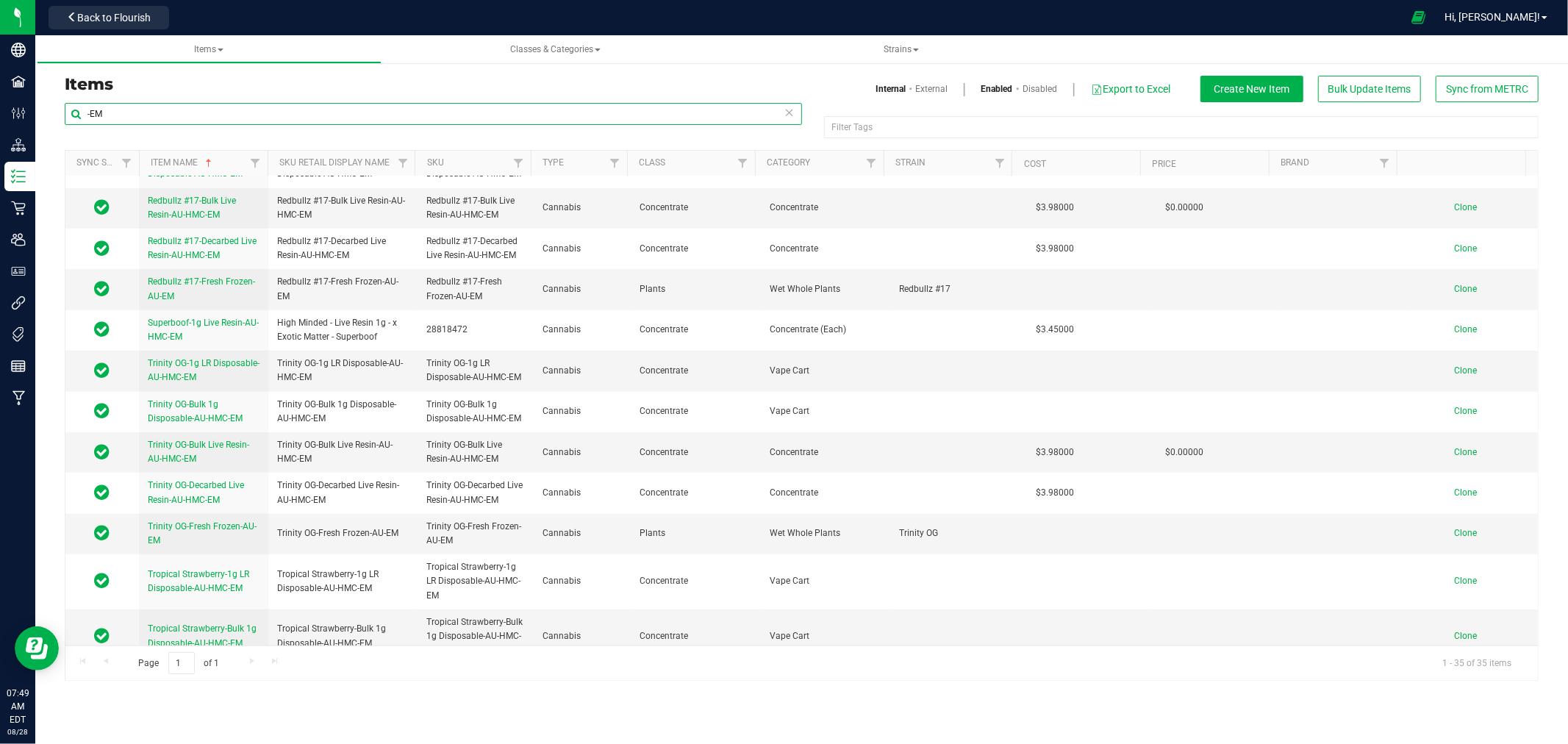
scroll to position [1057, 0]
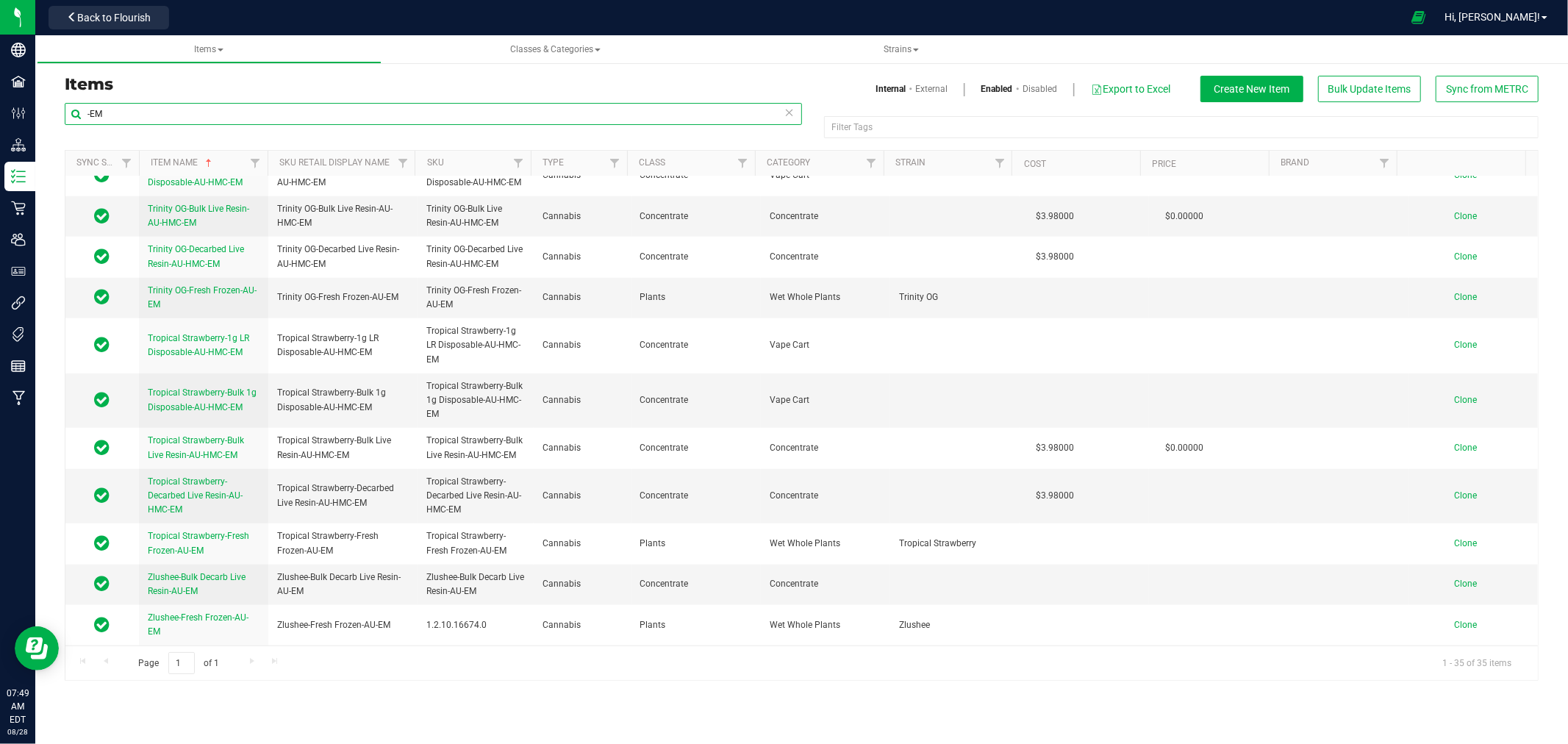
type input "-EM"
click at [214, 50] on span "Items" at bounding box center [208, 49] width 29 height 10
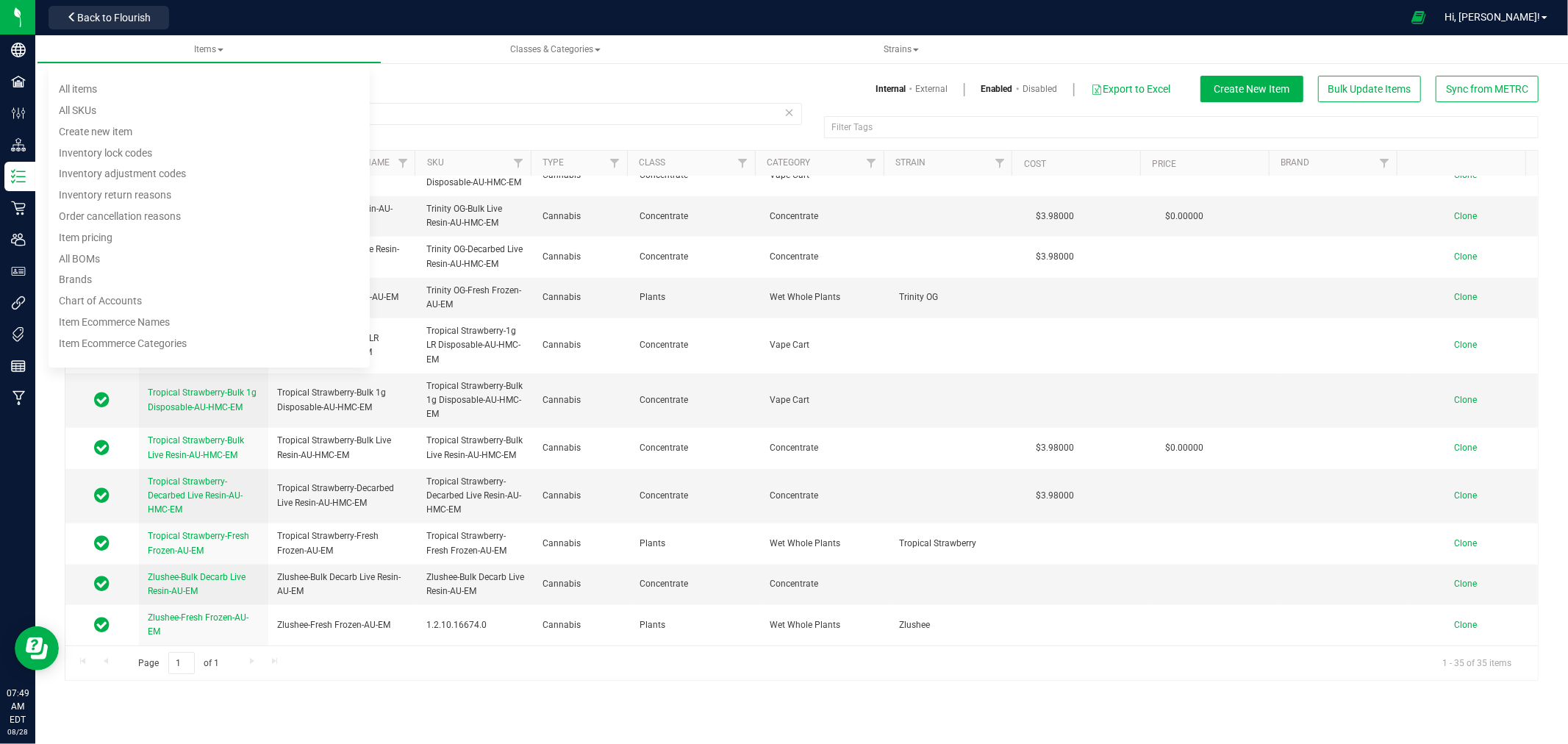
click at [409, 133] on div "-EM" at bounding box center [433, 120] width 737 height 34
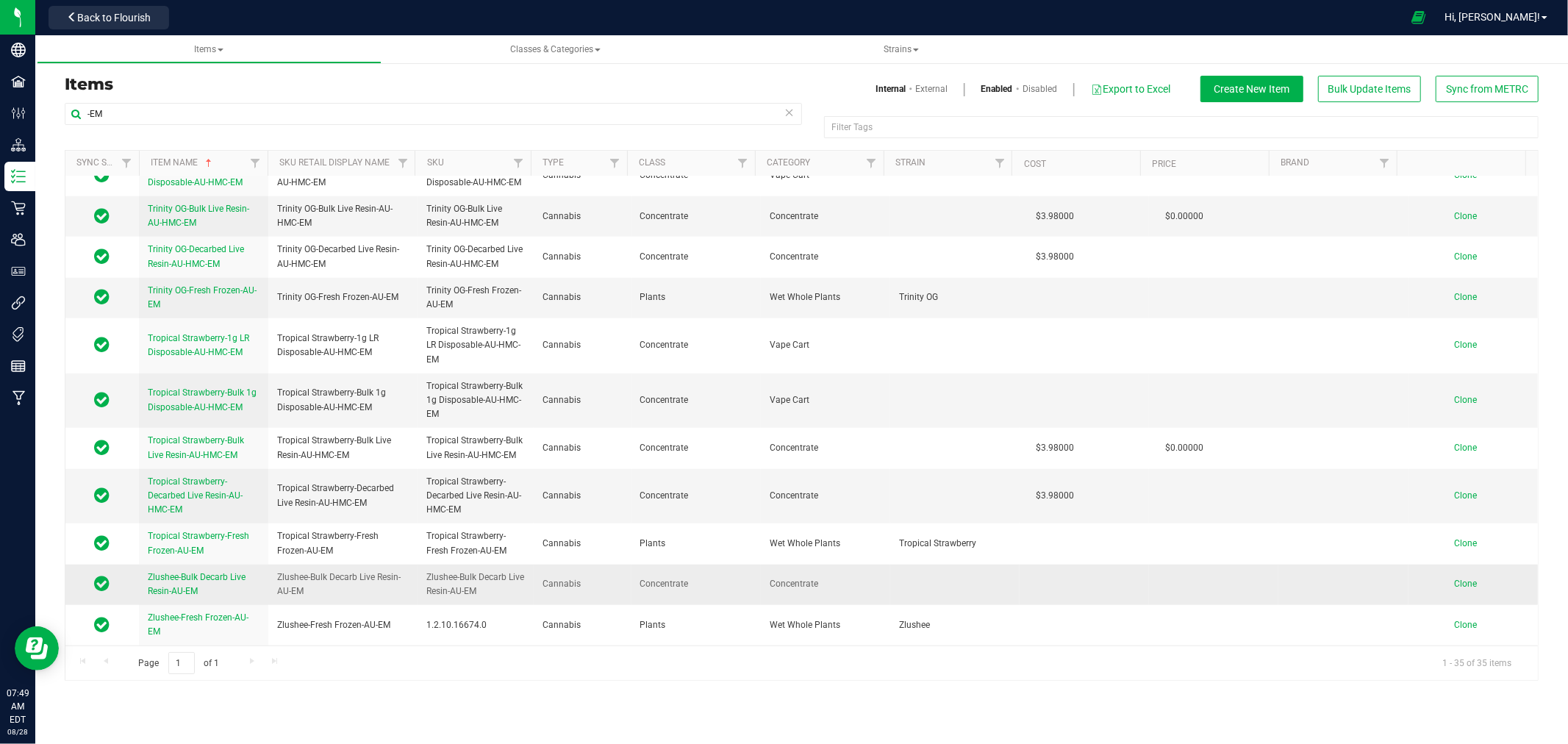
click at [181, 585] on span "Zlushee-Bulk Decarb Live Resin-AU-EM" at bounding box center [196, 584] width 98 height 24
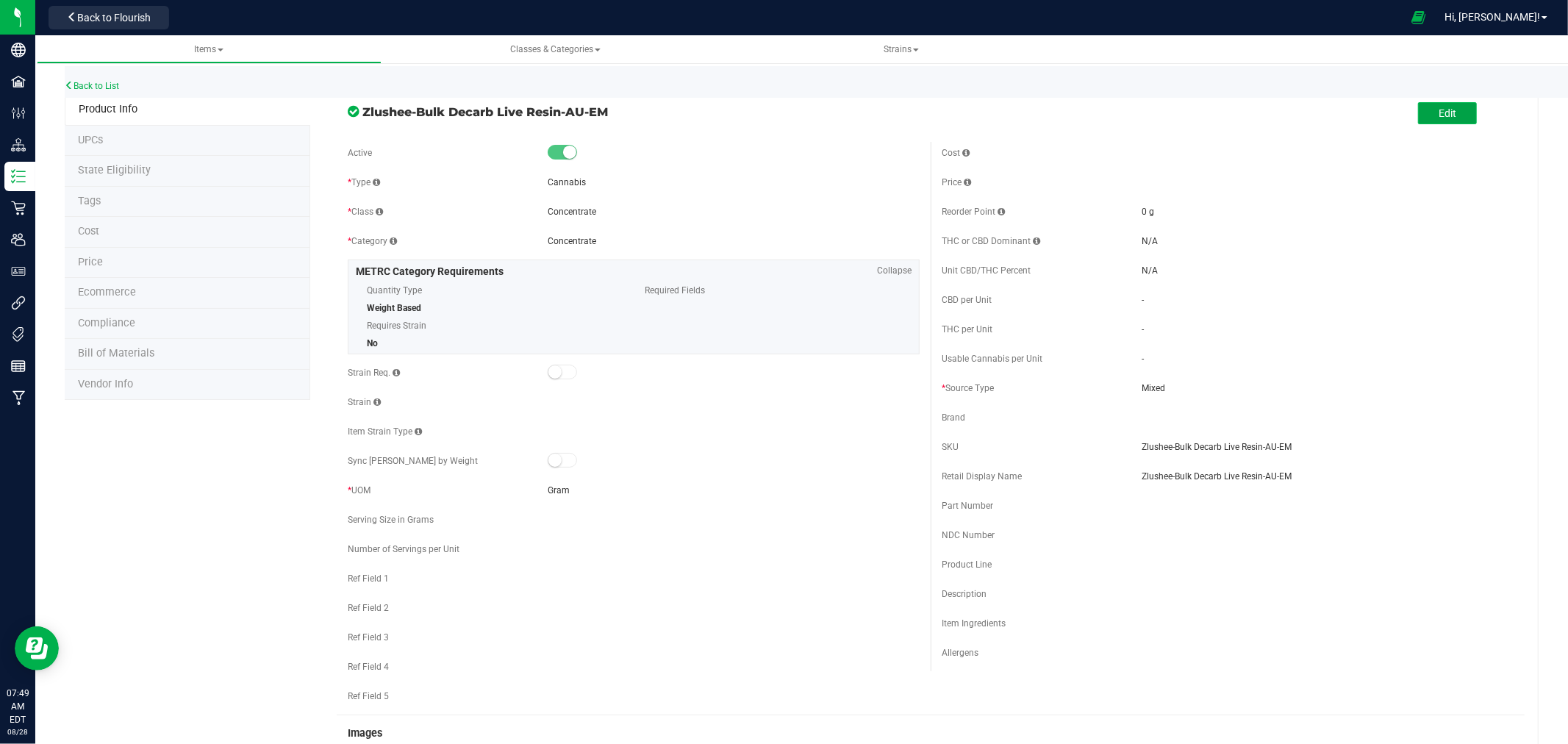
click at [1424, 111] on button "Edit" at bounding box center [1447, 113] width 59 height 22
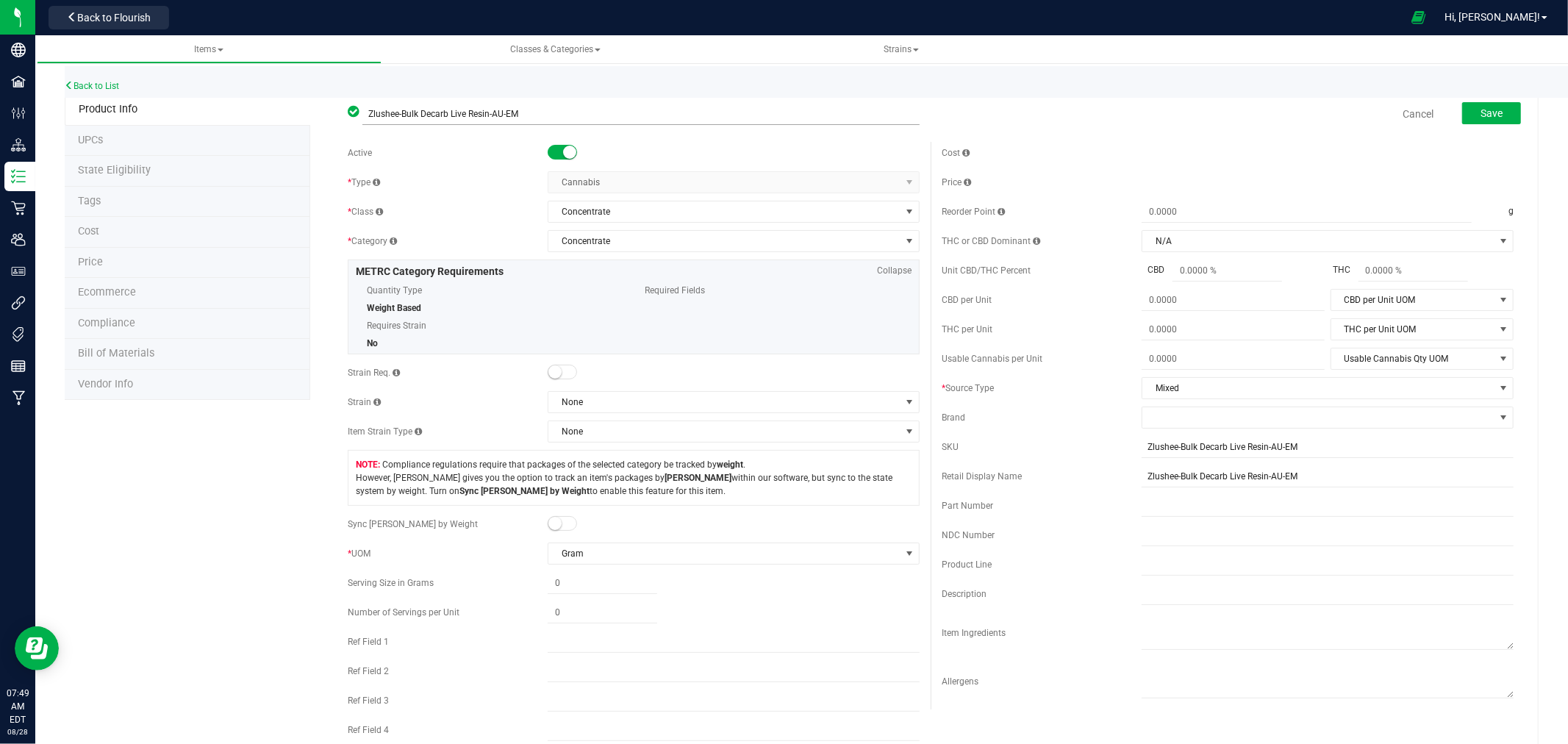
click at [507, 112] on input "Zlushee-Bulk Decarb Live Resin-AU-EM" at bounding box center [641, 114] width 557 height 22
type input "Zlushee-Bulk Decarb Live Resin-AU-HMC-EM"
drag, startPoint x: 560, startPoint y: 112, endPoint x: 365, endPoint y: 112, distance: 195.0
click at [365, 112] on input "Zlushee-Bulk Decarb Live Resin-AU-HMC-EM" at bounding box center [641, 114] width 557 height 22
click at [1220, 450] on input "Zlushee-Bulk Decarb Live Resin-AU-EM" at bounding box center [1327, 447] width 372 height 22
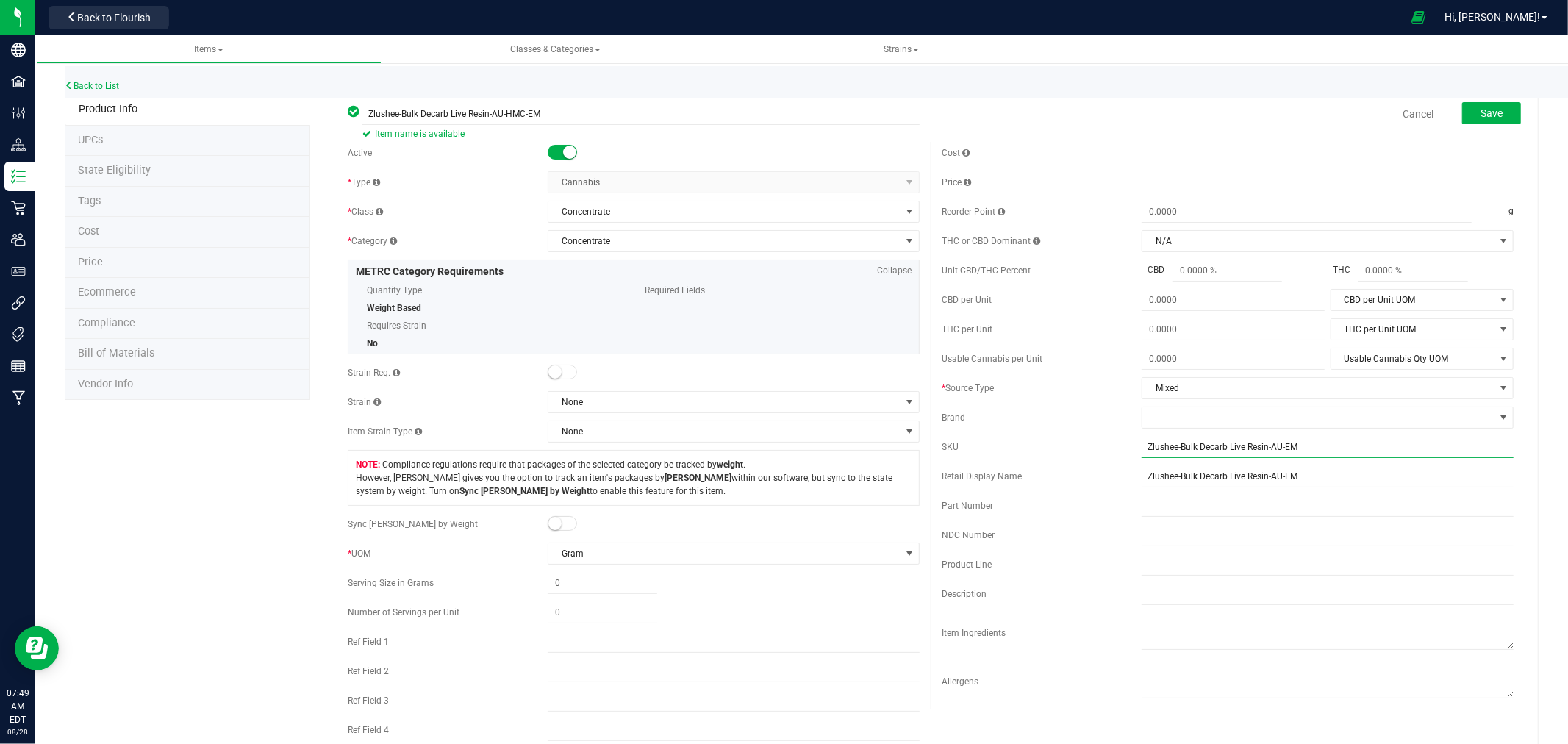
click at [1220, 450] on input "Zlushee-Bulk Decarb Live Resin-AU-EM" at bounding box center [1327, 447] width 372 height 22
click at [1218, 447] on input "Zlushee-Bulk Decarb Live Resin-AU-EM" at bounding box center [1327, 447] width 372 height 22
paste input "HMC-"
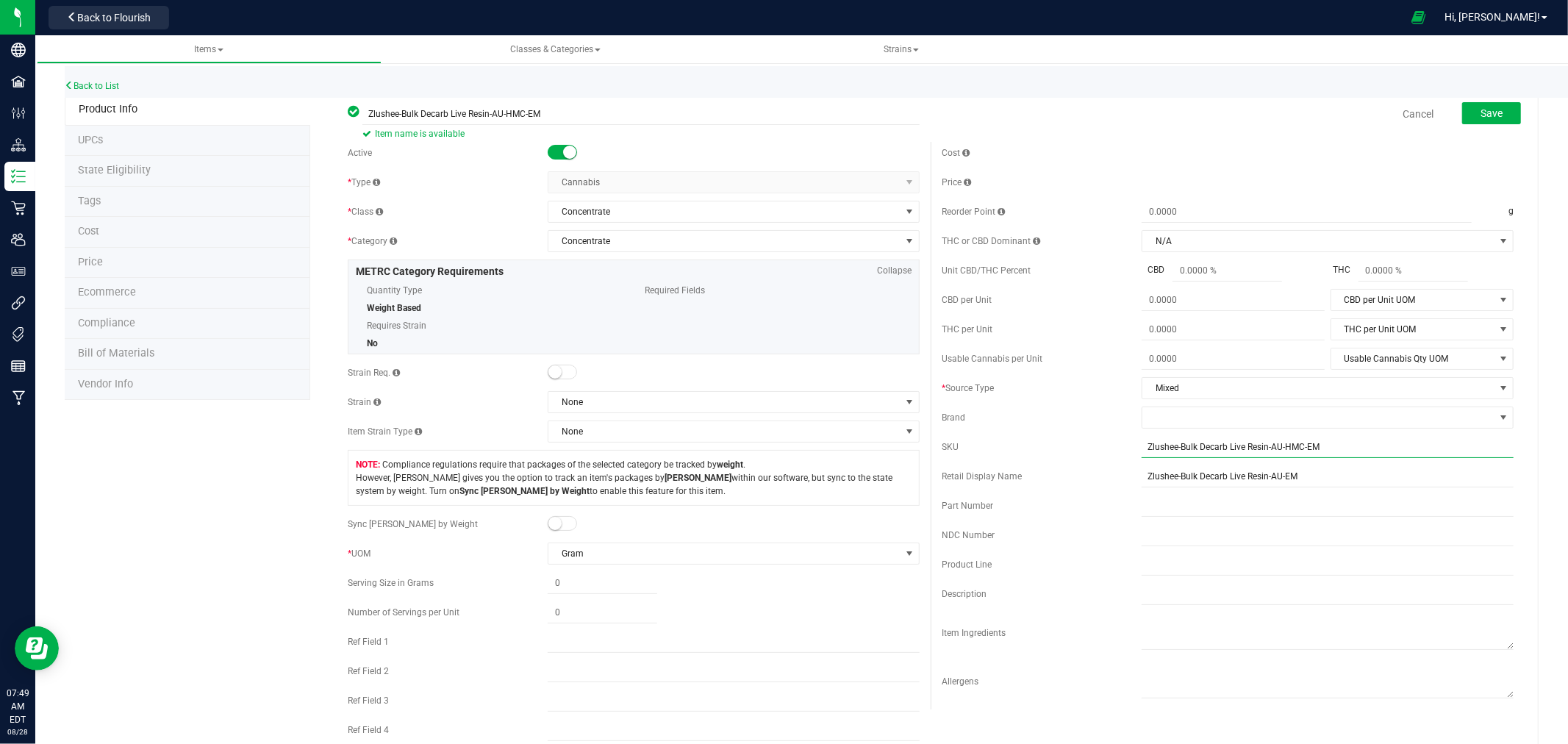
type input "Zlushee-Bulk Decarb Live Resin-AU-HMC-EM"
click at [1086, 459] on div "Cost Price Reorder Point g THC or CBD Dominant" at bounding box center [1228, 425] width 594 height 568
click at [1482, 112] on span "Save" at bounding box center [1492, 113] width 22 height 12
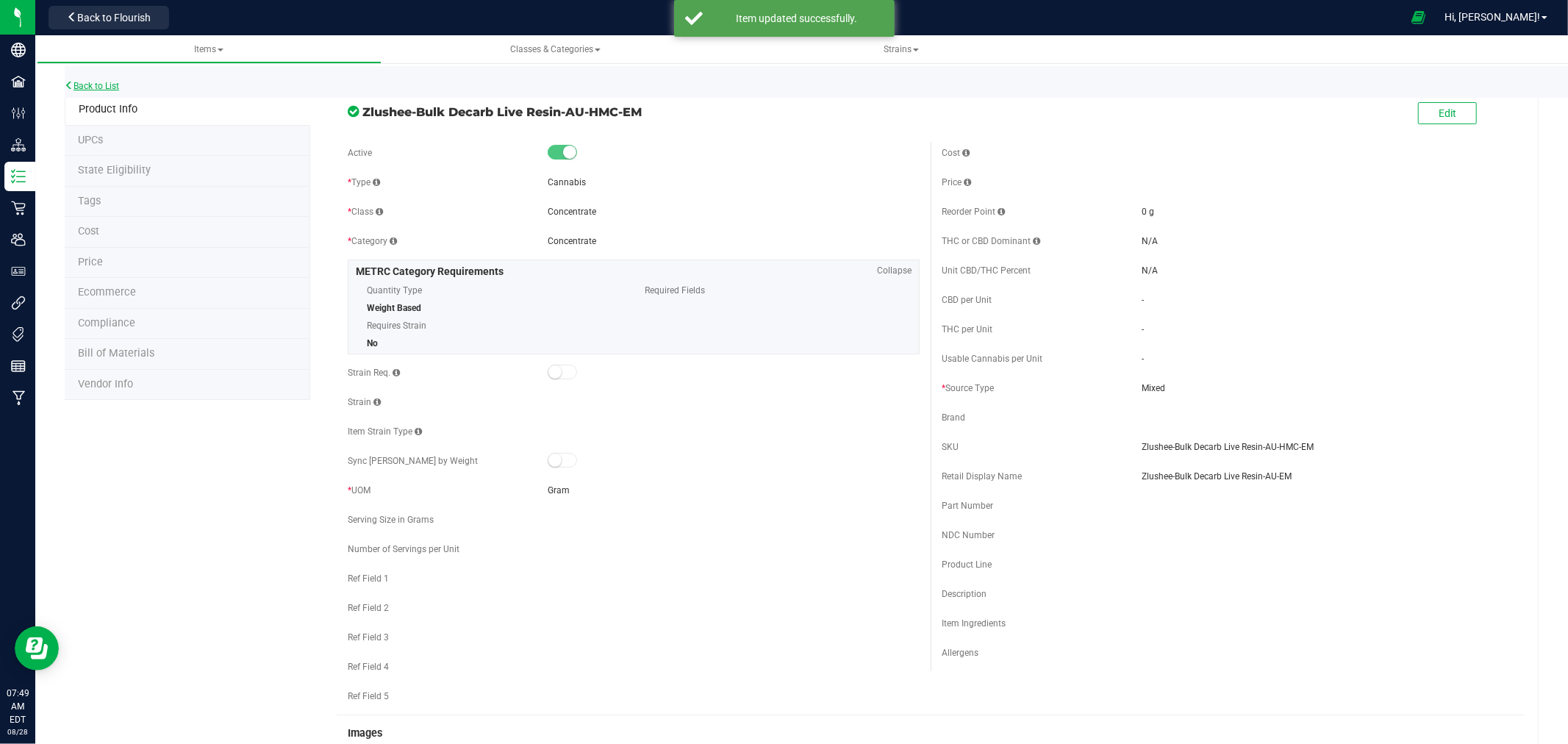
click at [103, 81] on link "Back to List" at bounding box center [91, 86] width 55 height 10
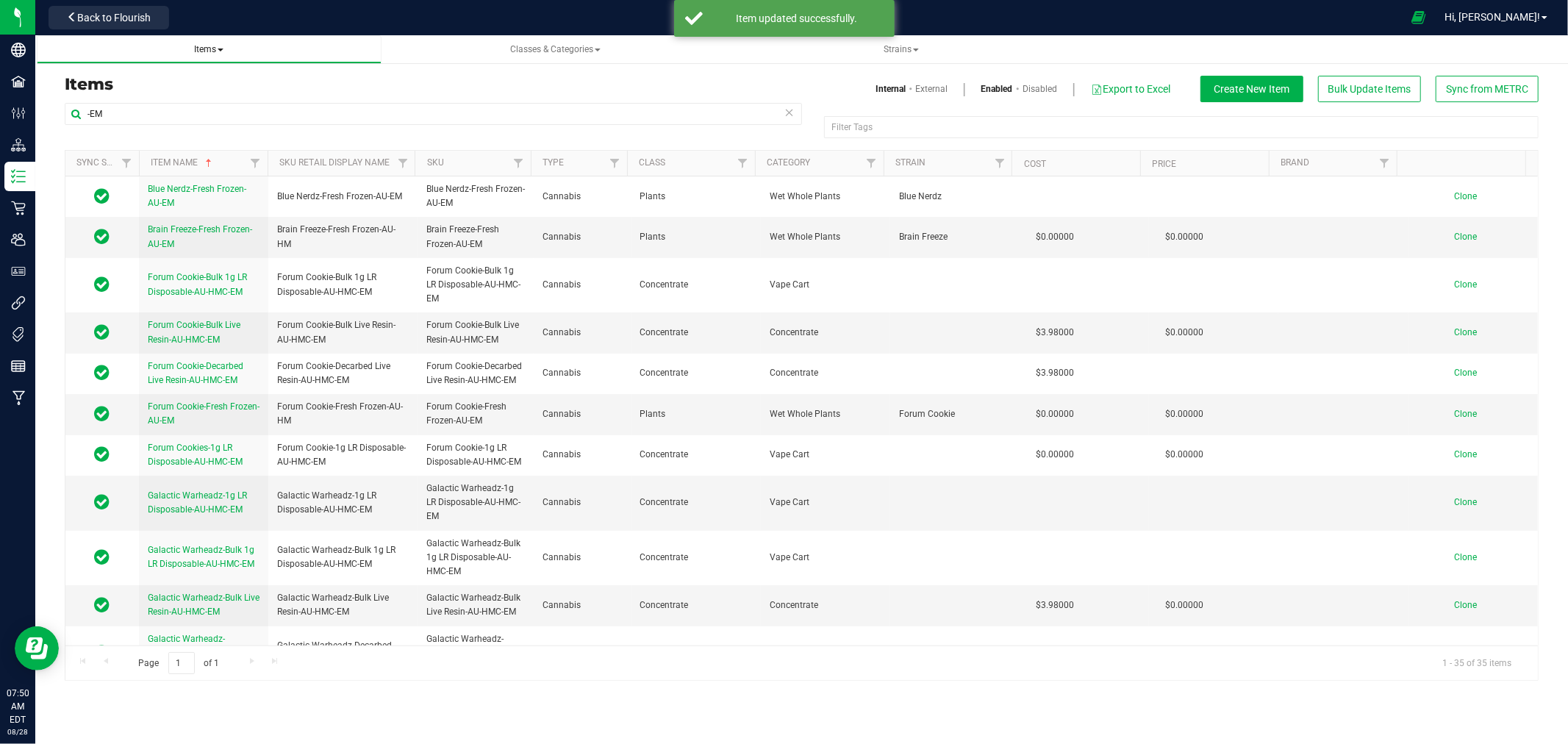
click at [209, 45] on span "Items" at bounding box center [208, 49] width 29 height 10
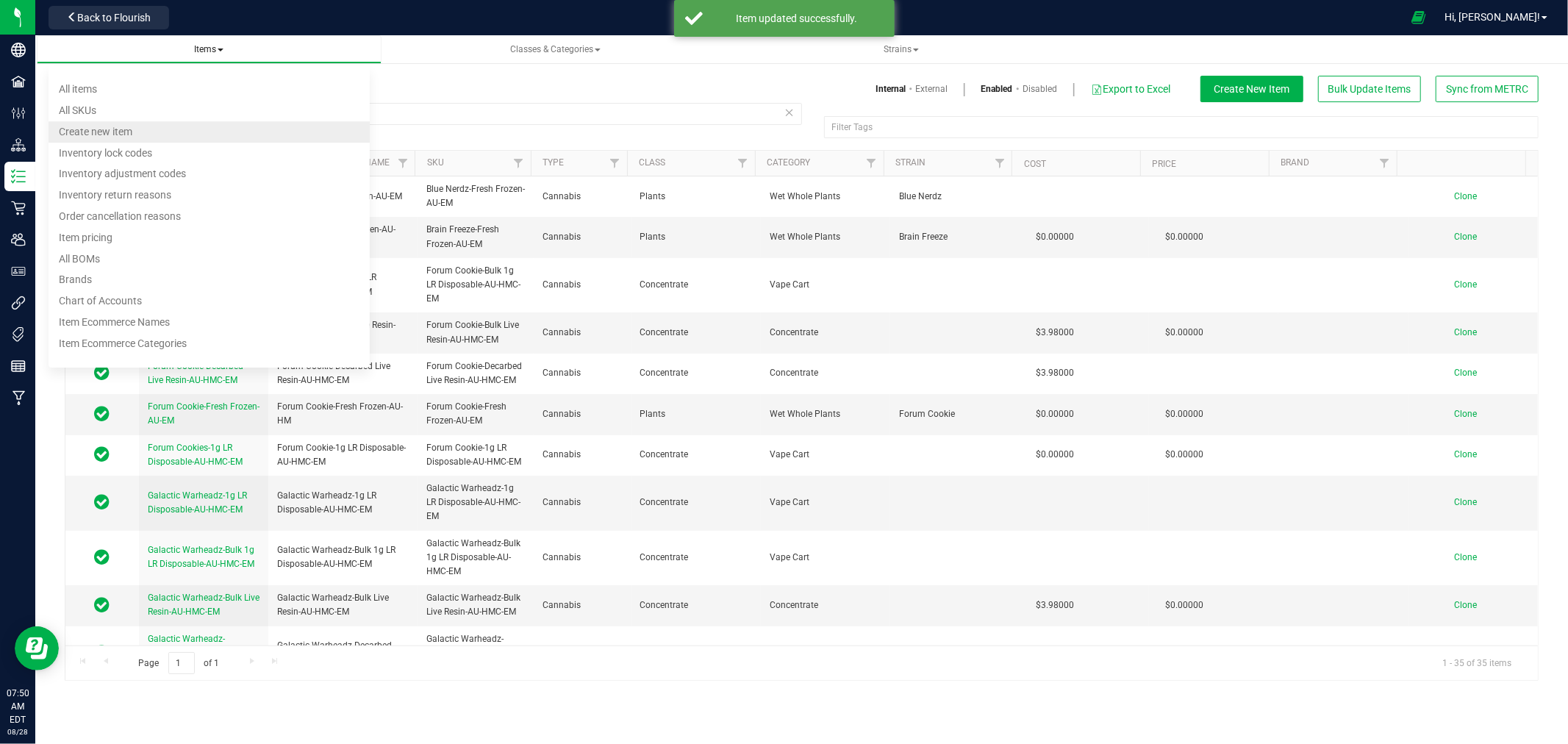
click at [104, 131] on span "Create new item" at bounding box center [96, 132] width 74 height 12
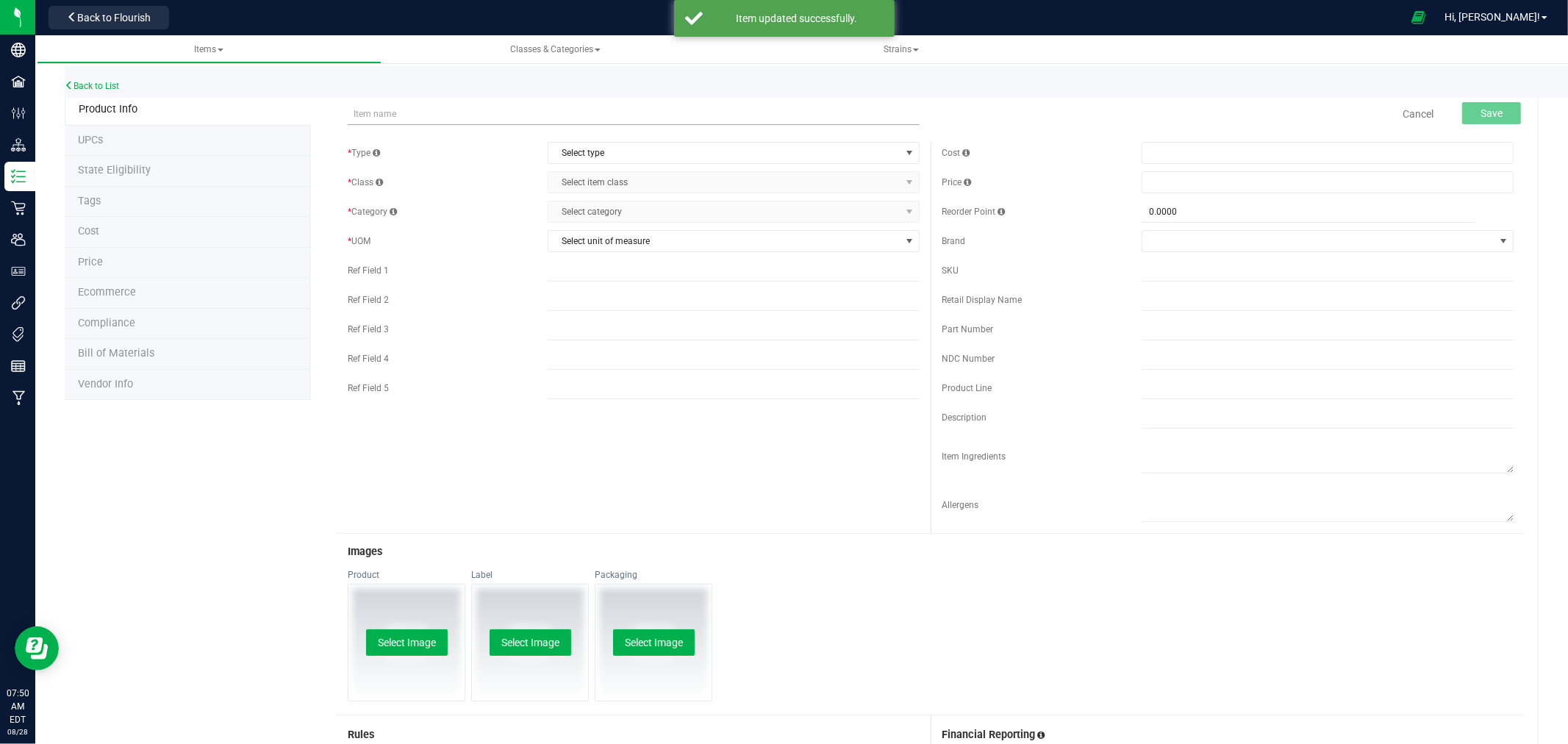
click at [432, 115] on input "text" at bounding box center [634, 114] width 572 height 22
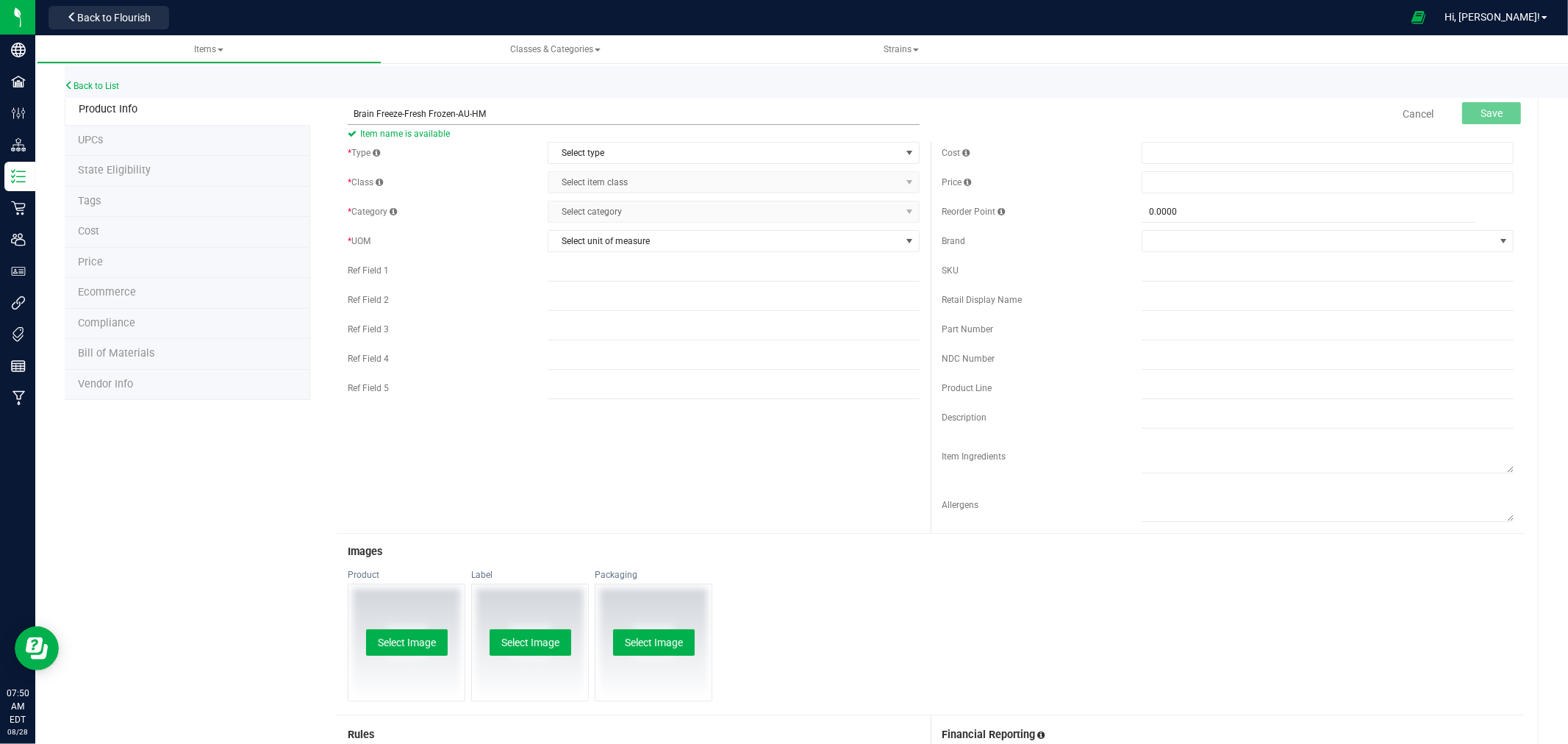
drag, startPoint x: 452, startPoint y: 111, endPoint x: 402, endPoint y: 117, distance: 50.4
click at [402, 117] on input "Brain Freeze-Fresh Frozen-AU-HM" at bounding box center [634, 114] width 572 height 22
click at [527, 110] on input "Brain Freeze-Bulk Decarn Live Resin-AU-HM" at bounding box center [634, 114] width 572 height 22
drag, startPoint x: 566, startPoint y: 114, endPoint x: 346, endPoint y: 126, distance: 220.3
click at [348, 113] on span "Brain Freeze-Bulk Decarn Live Resin-AU-HMC-EM Item name is available" at bounding box center [634, 108] width 572 height 10
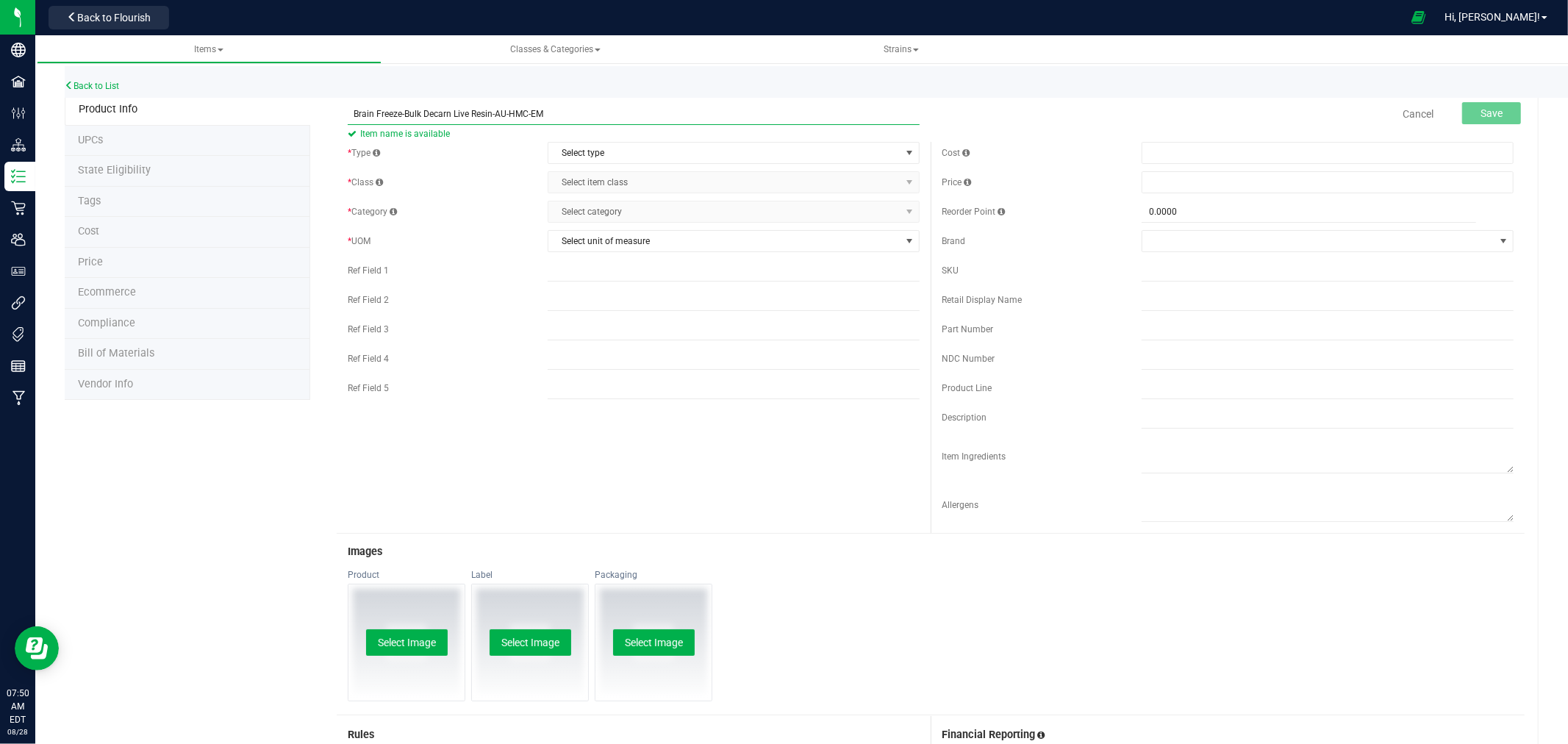
click at [449, 117] on input "Brain Freeze-Bulk Decarn Live Resin-AU-HMC-EM" at bounding box center [634, 114] width 572 height 22
drag, startPoint x: 575, startPoint y: 107, endPoint x: 319, endPoint y: 107, distance: 256.0
click at [319, 107] on div "Brain Freeze-Bulk Decarb Live Resin-AU-HMC-EM Item name is available Cancel Sav…" at bounding box center [924, 566] width 1228 height 944
type input "Brain Freeze-Bulk Decarb Live Resin-AU-HMC-EM"
click at [1172, 270] on input "text" at bounding box center [1327, 270] width 372 height 22
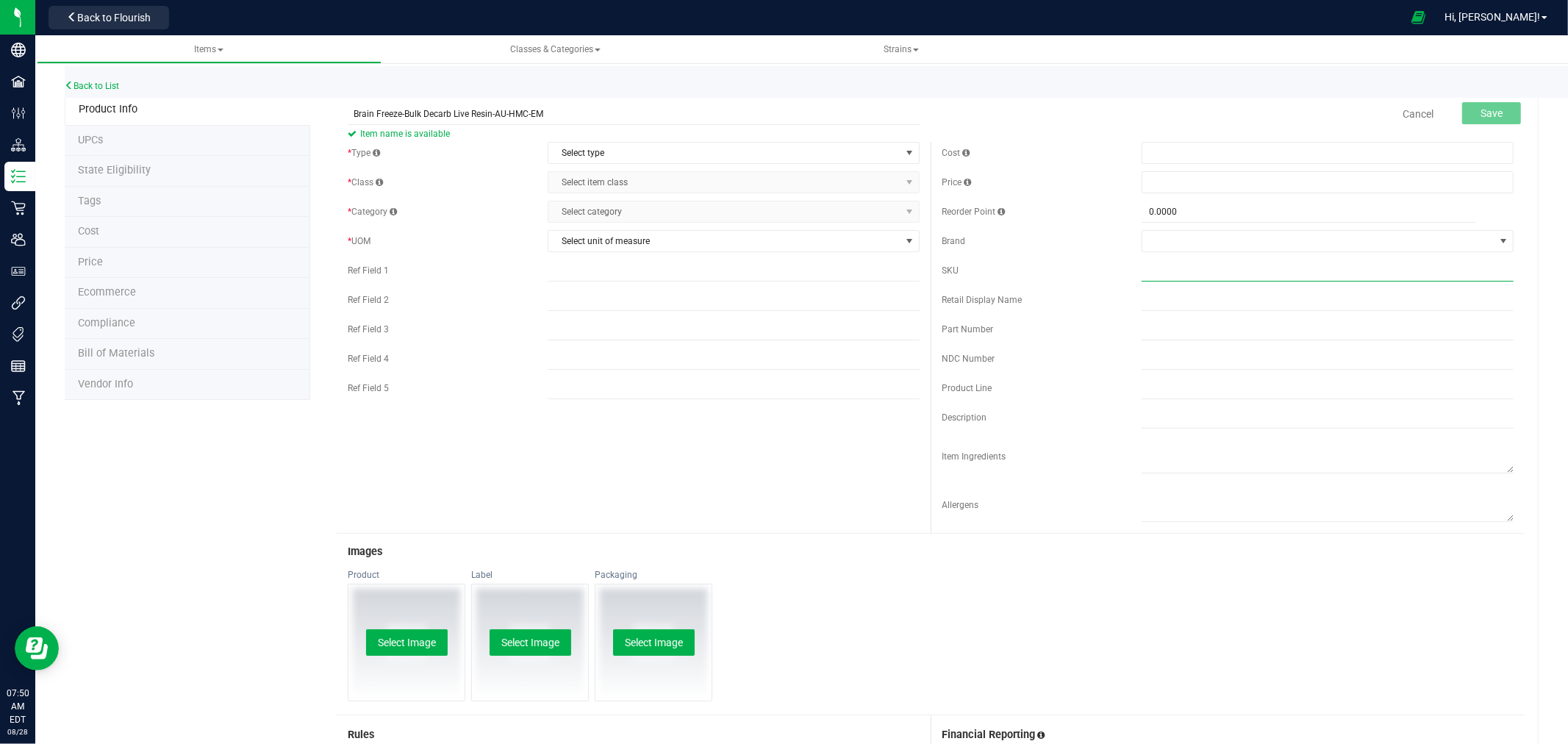
paste input "Brain Freeze-Bulk Decarb Live Resin-AU-HMC-EM"
type input "Brain Freeze-Bulk Decarb Live Resin-AU-HMC-EM"
click at [617, 152] on span "Select type" at bounding box center [724, 153] width 352 height 21
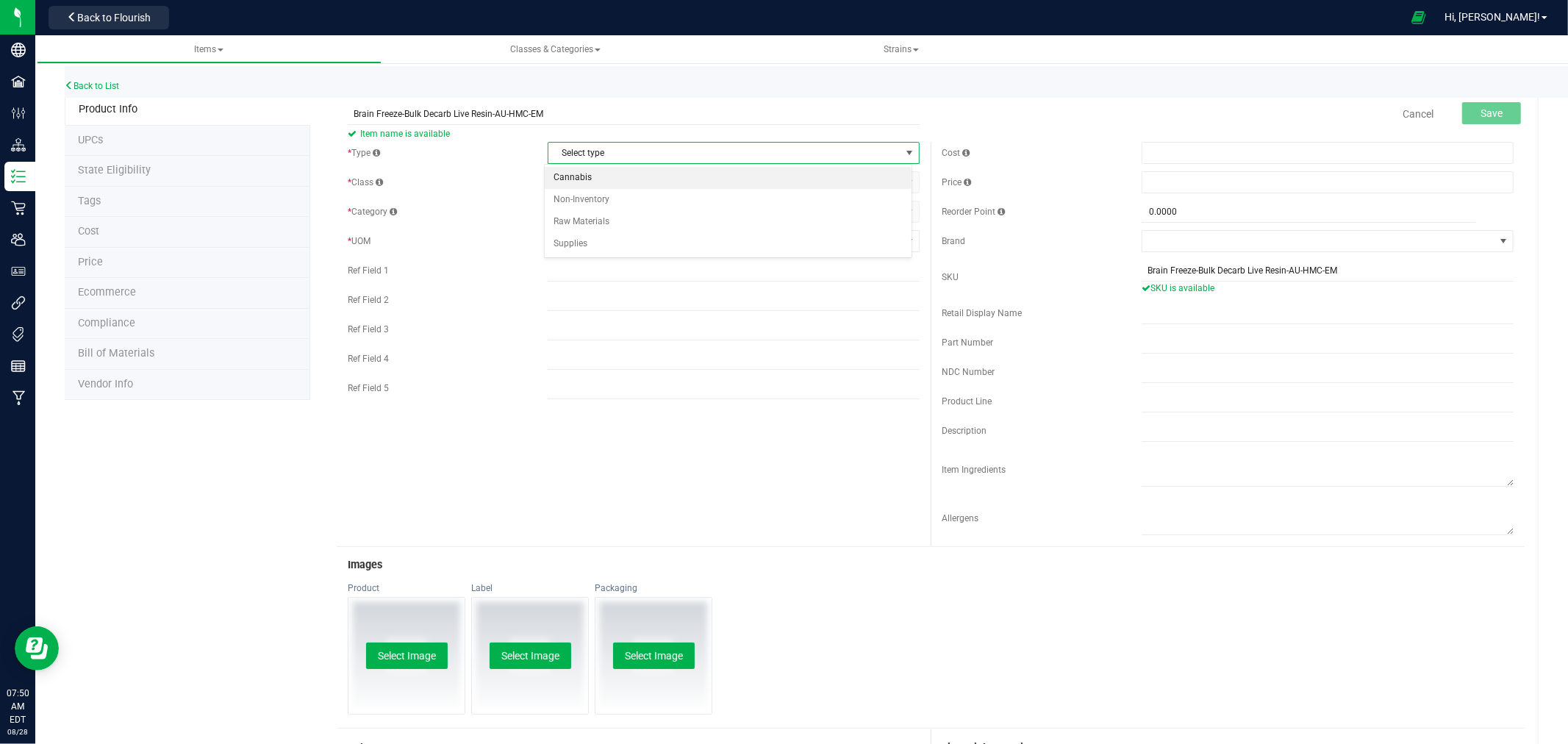
click at [574, 170] on li "Cannabis" at bounding box center [728, 178] width 366 height 22
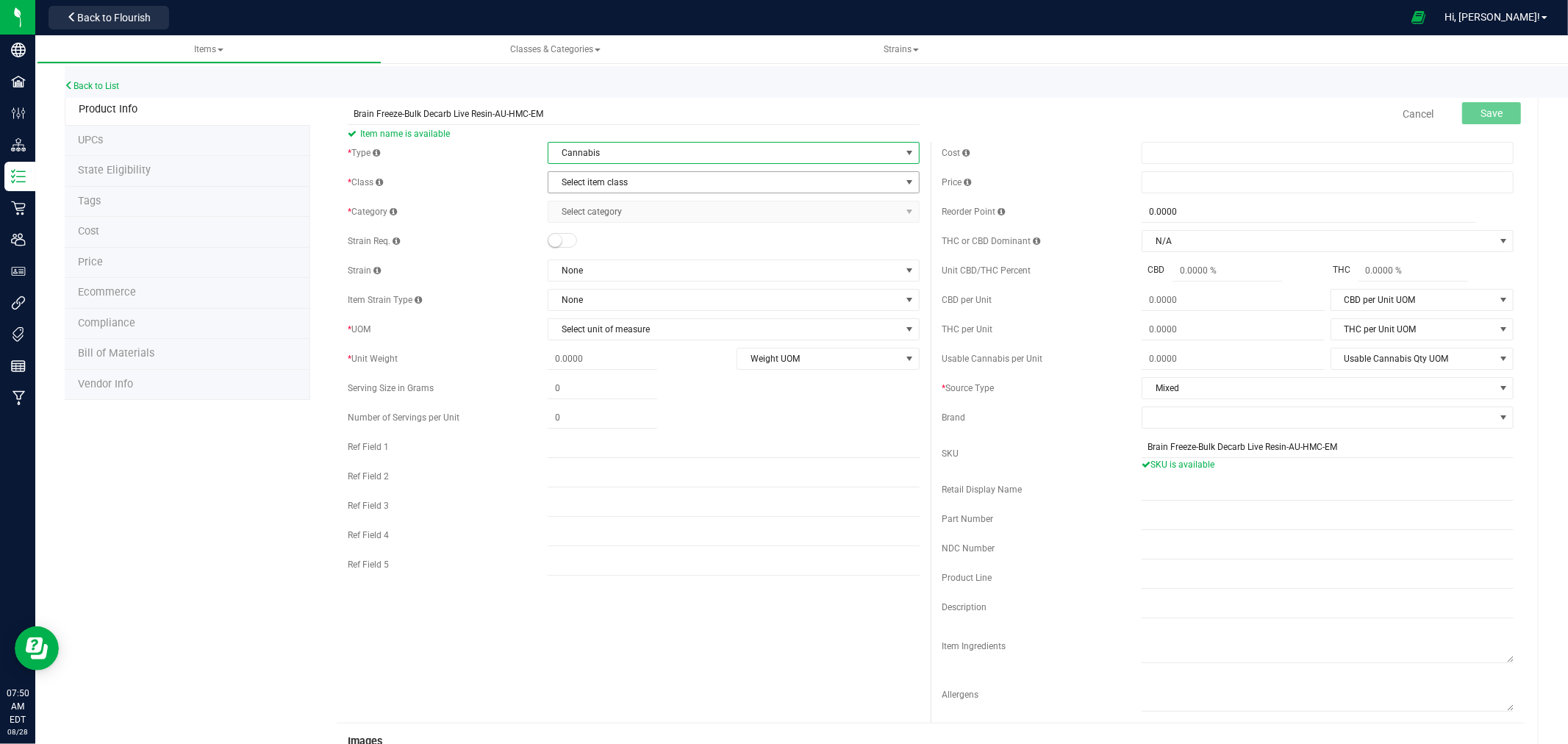
click at [593, 188] on span "Select item class" at bounding box center [724, 182] width 352 height 21
click at [577, 228] on li "Concentrate" at bounding box center [728, 229] width 366 height 22
click at [620, 205] on span "Select category" at bounding box center [724, 211] width 352 height 21
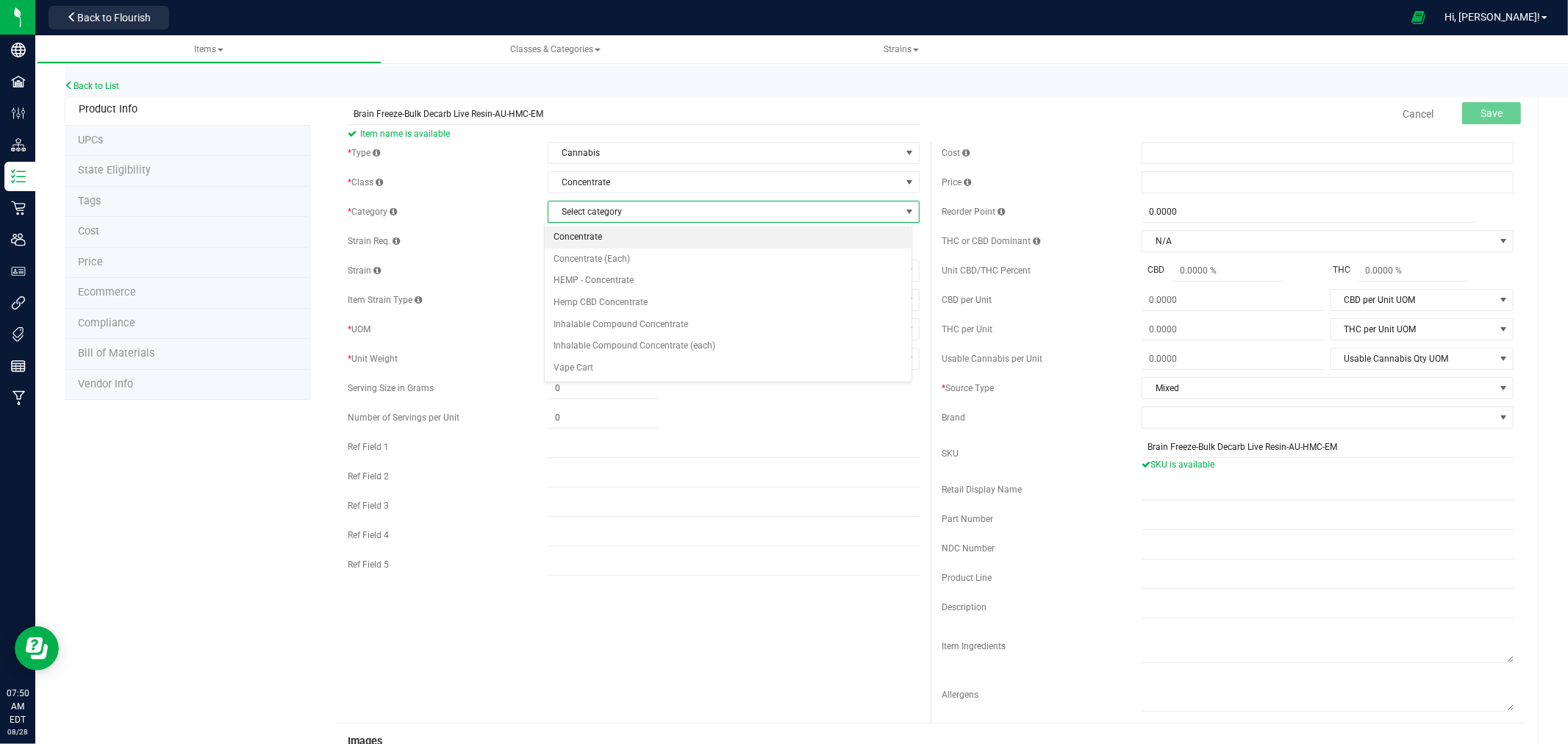
click at [604, 236] on li "Concentrate" at bounding box center [728, 237] width 366 height 22
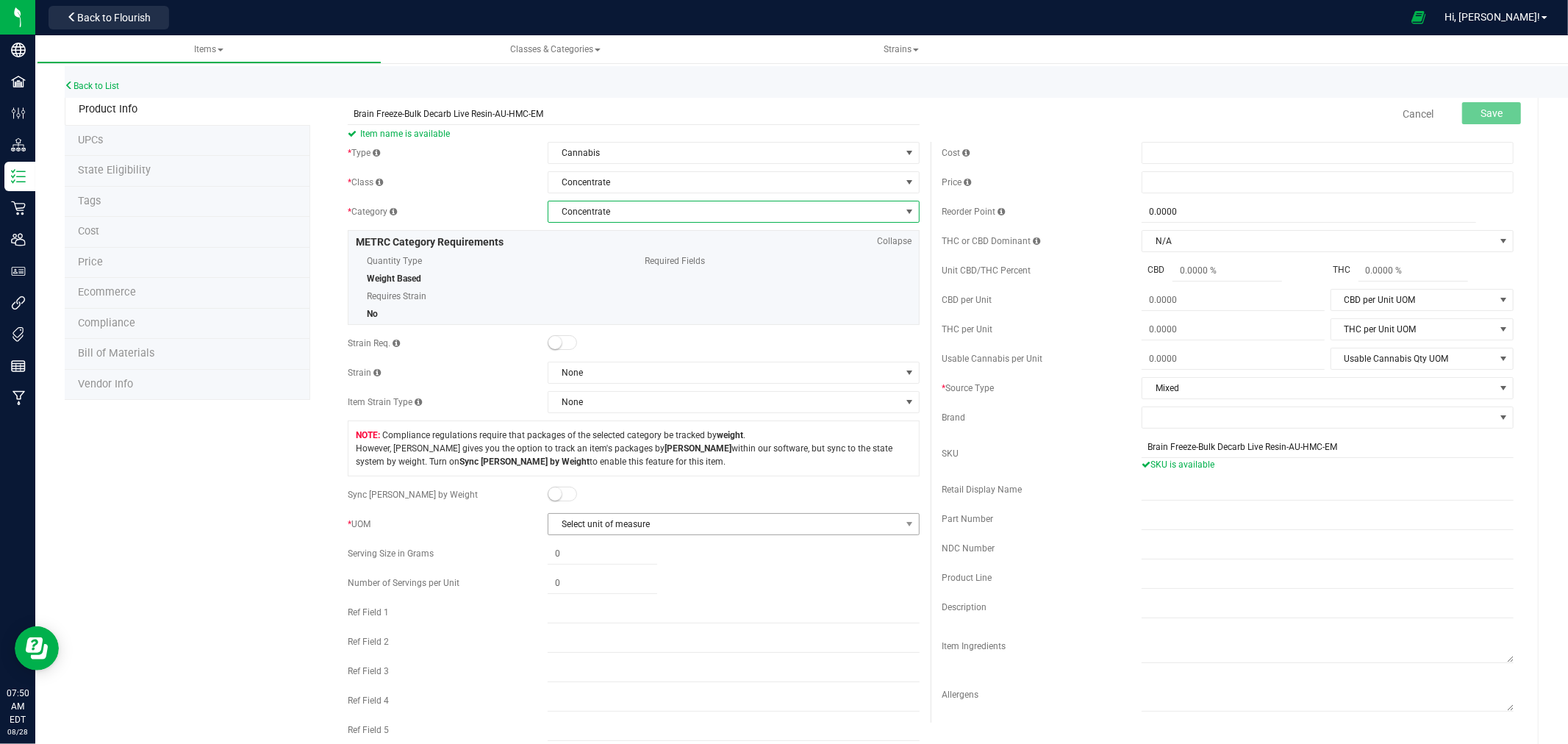
click at [590, 517] on span "Select unit of measure" at bounding box center [724, 524] width 352 height 21
click at [583, 545] on li "Gram" at bounding box center [728, 550] width 366 height 22
click at [1481, 107] on span "Save" at bounding box center [1492, 113] width 22 height 12
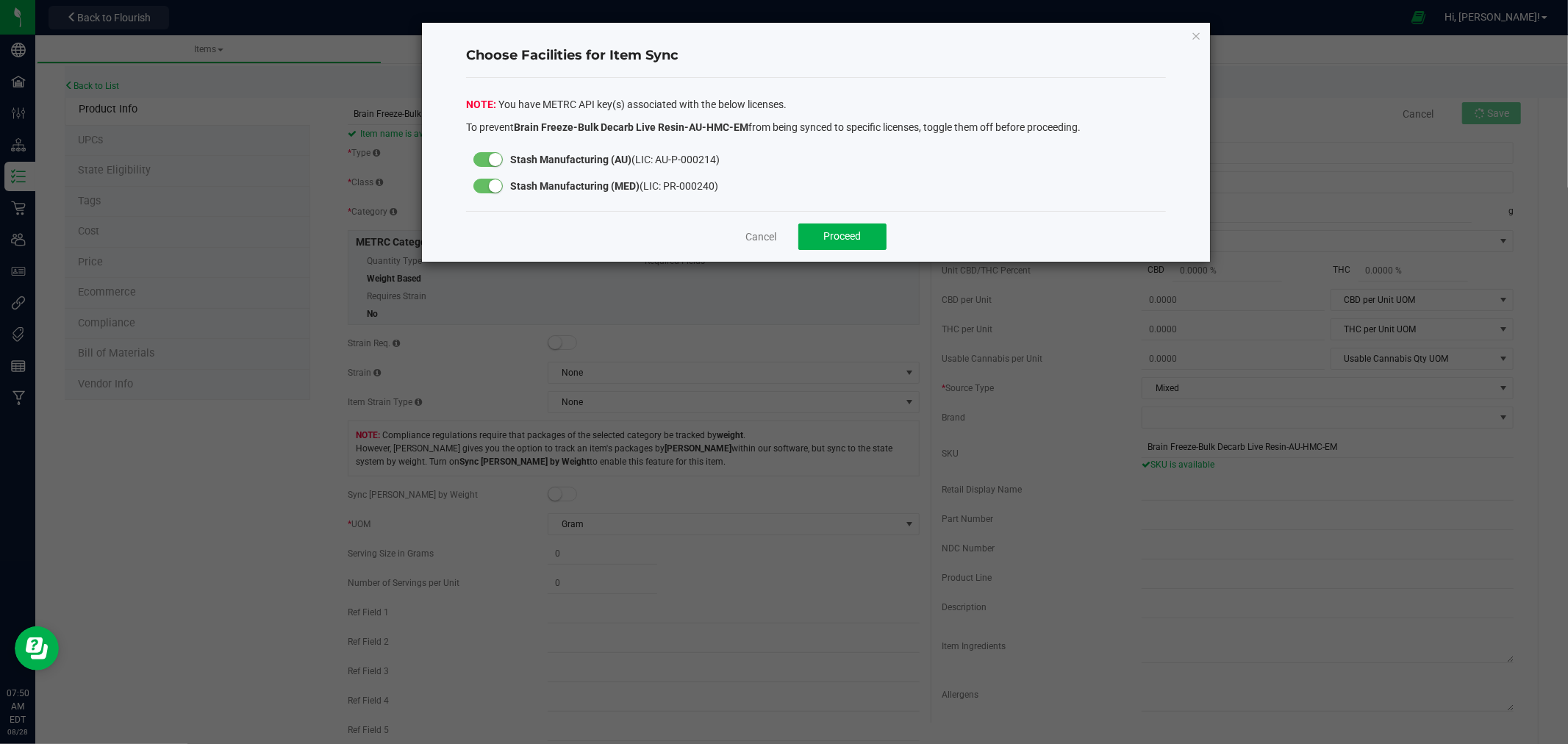
click at [488, 182] on div at bounding box center [488, 186] width 29 height 15
click at [829, 232] on span "Proceed" at bounding box center [843, 236] width 38 height 12
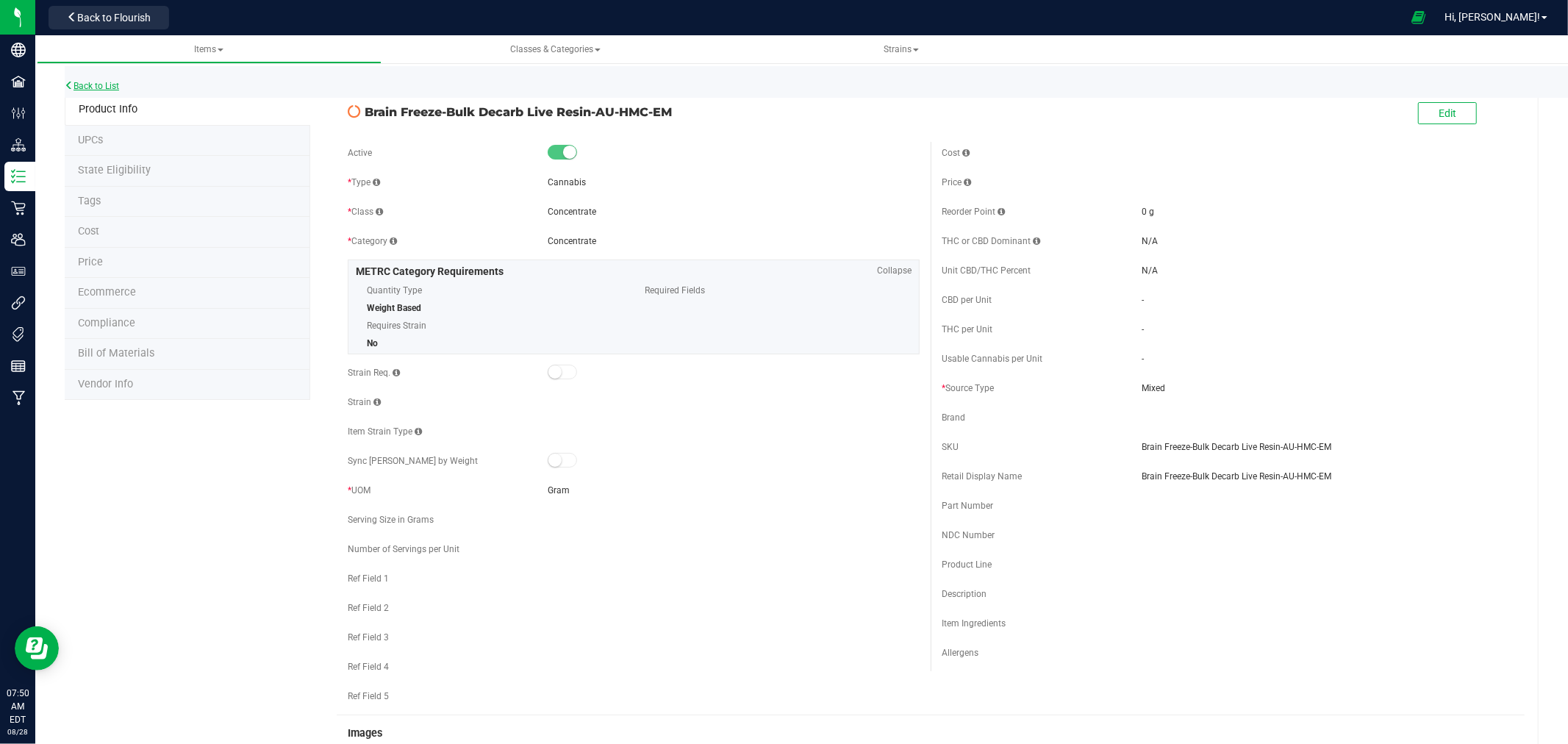
click at [104, 81] on link "Back to List" at bounding box center [91, 86] width 55 height 10
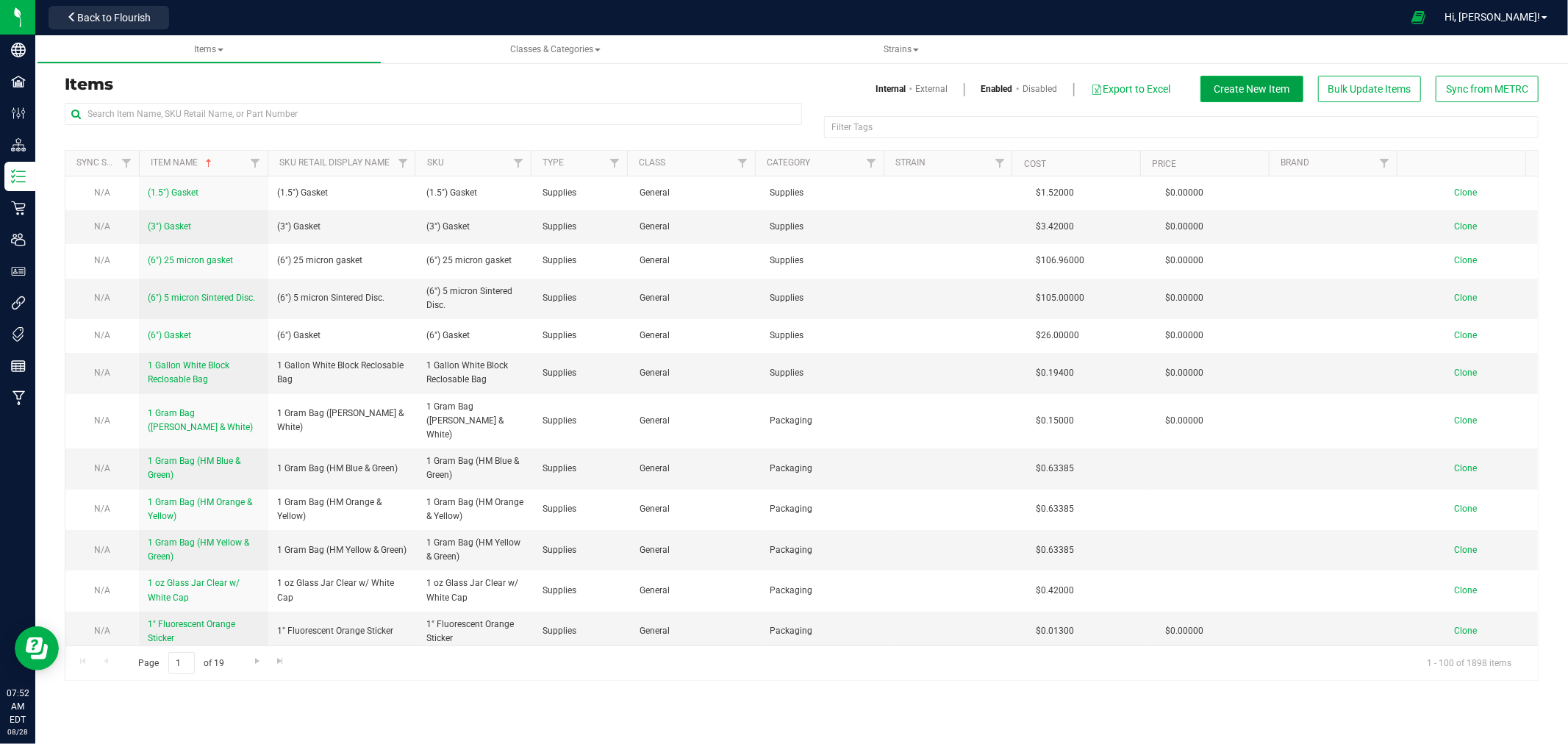
click at [1231, 86] on span "Create New Item" at bounding box center [1252, 89] width 75 height 12
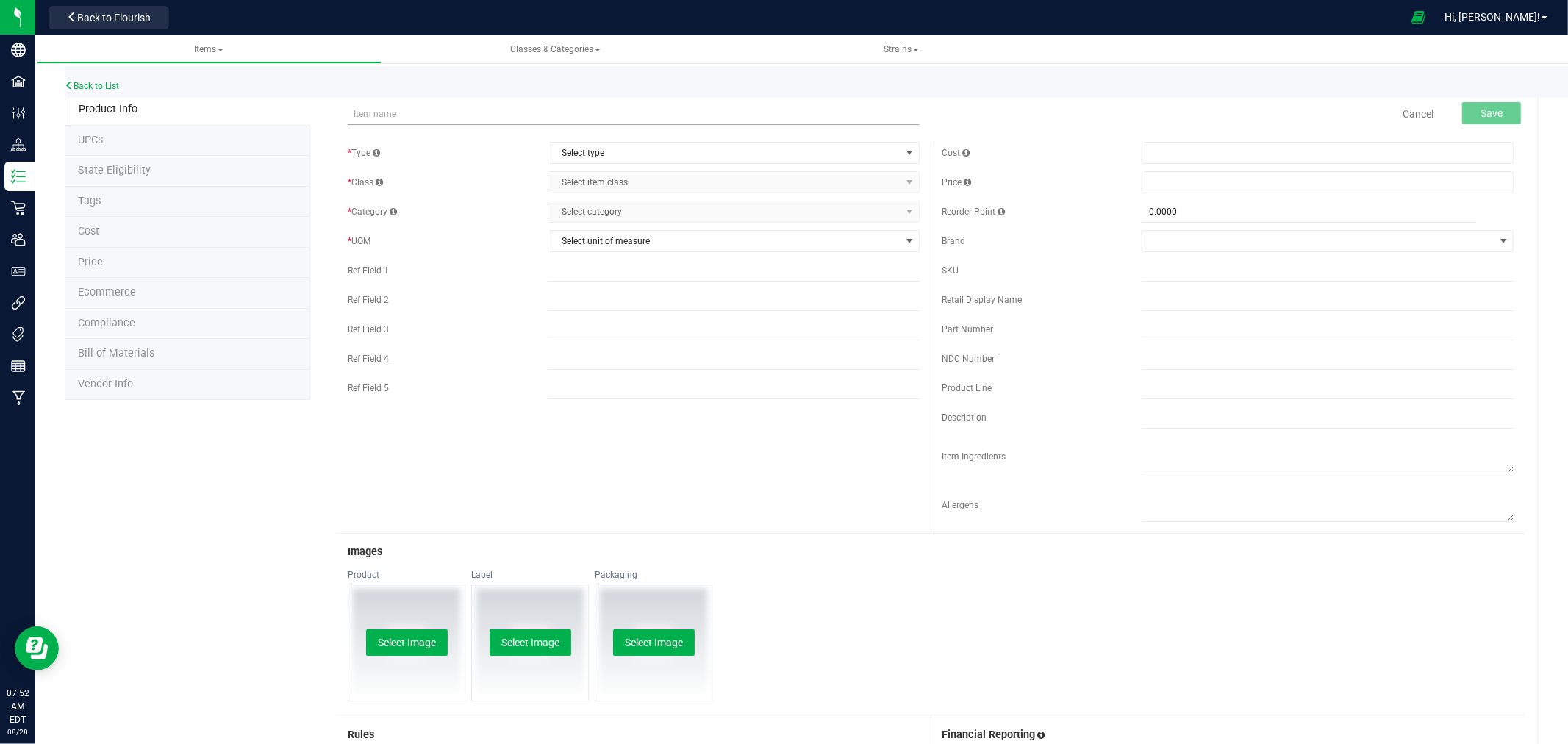
click at [369, 110] on input "text" at bounding box center [634, 114] width 572 height 22
drag, startPoint x: 469, startPoint y: 112, endPoint x: 420, endPoint y: 115, distance: 49.1
click at [420, 115] on input "Permanent Yuzu-Fresh Frozen-AU-EM" at bounding box center [634, 114] width 572 height 22
click at [556, 107] on input "Permanent Yuzu-Bulk Decarb Live Resin-AU-EM" at bounding box center [634, 114] width 572 height 22
type input "Permanent Yuzu-Bulk Decarb Live Resin-AU-HMC-EM"
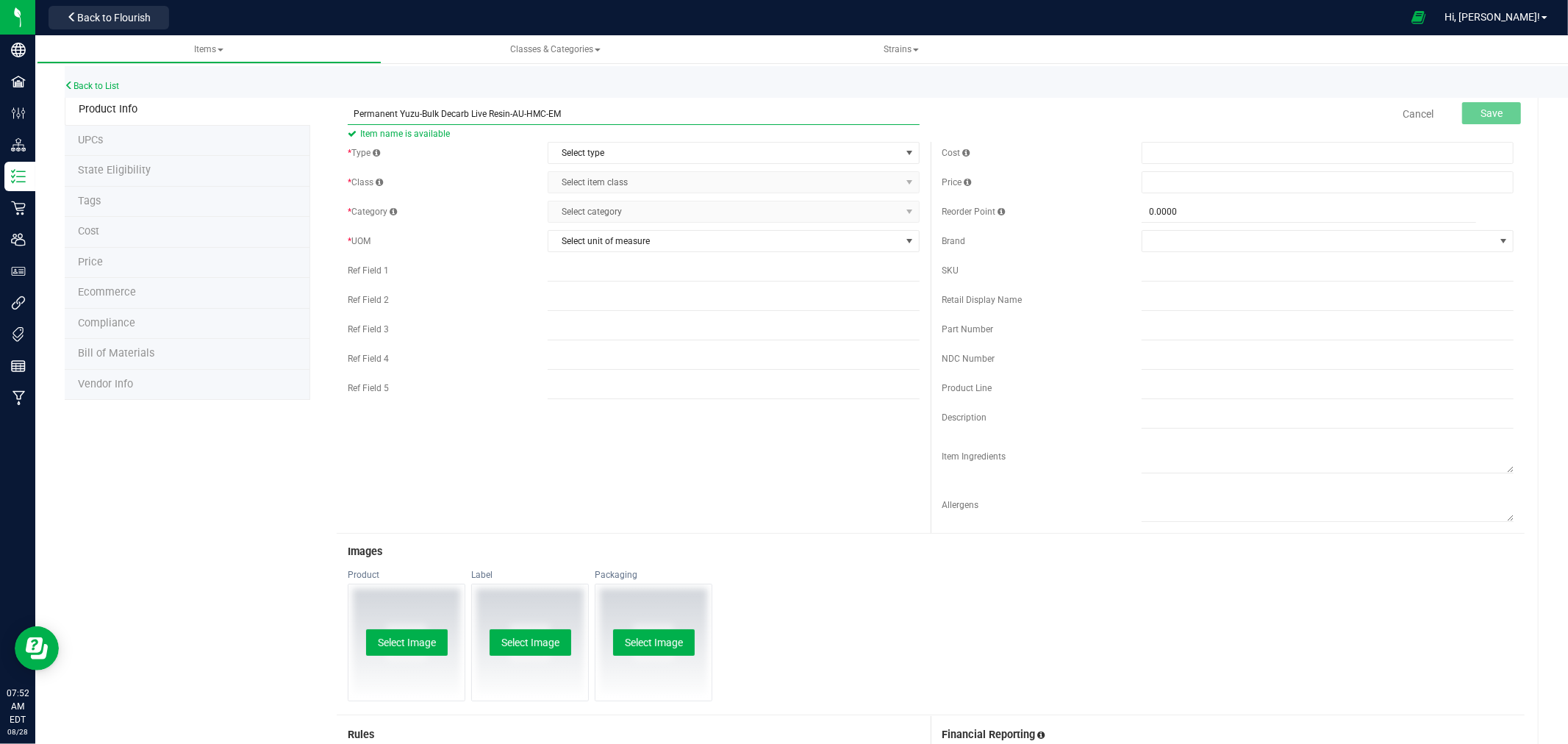
drag, startPoint x: 575, startPoint y: 117, endPoint x: 346, endPoint y: 113, distance: 229.0
click at [348, 113] on input "Permanent Yuzu-Bulk Decarb Live Resin-AU-HMC-EM" at bounding box center [634, 114] width 572 height 22
click at [1161, 266] on input "text" at bounding box center [1327, 270] width 372 height 22
paste input "Permanent Yuzu-Bulk Decarb Live Resin-AU-HMC-EM"
type input "Permanent Yuzu-Bulk Decarb Live Resin-AU-HMC-EM"
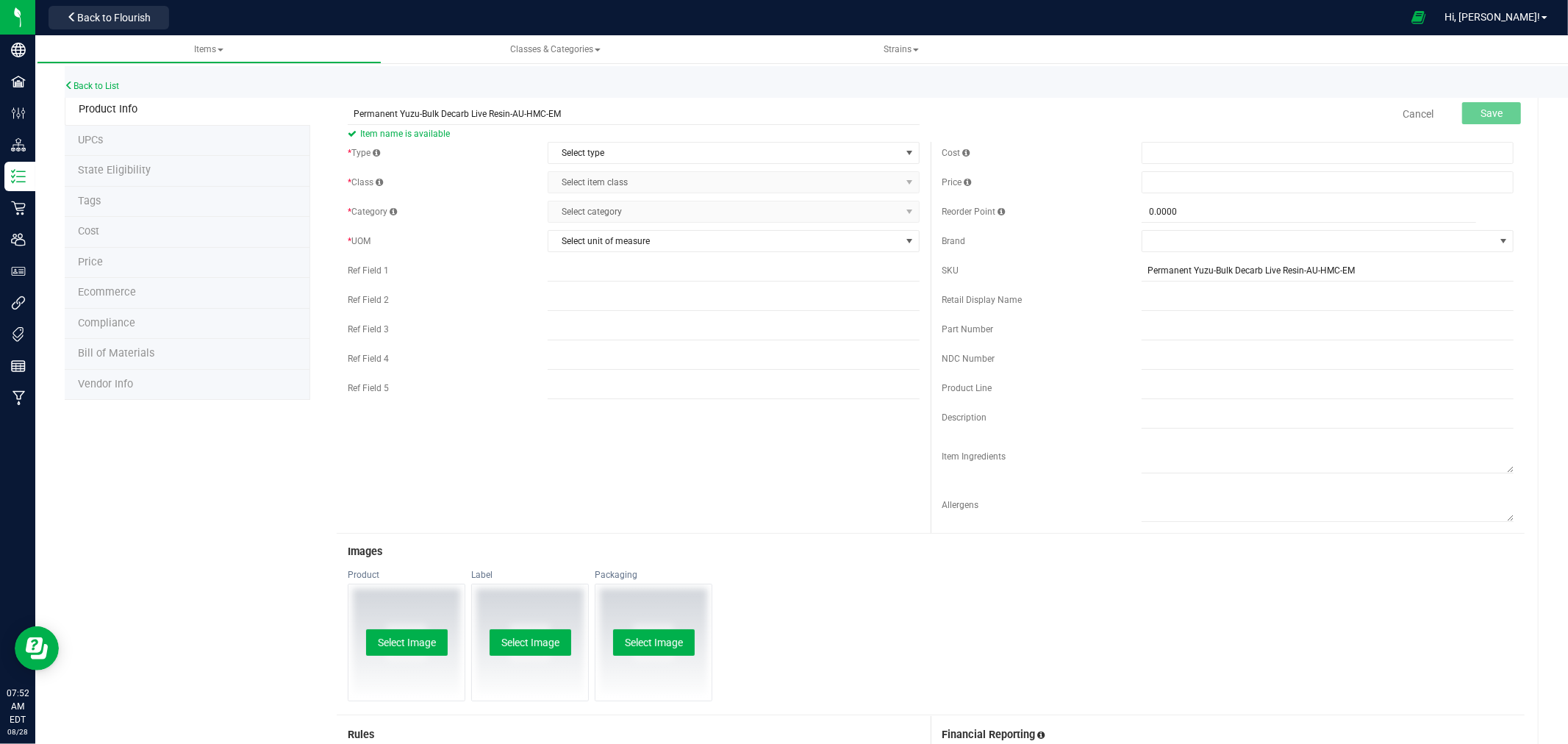
click at [600, 140] on span "Item name is available" at bounding box center [634, 133] width 572 height 18
click at [597, 148] on span "Select type" at bounding box center [724, 153] width 352 height 21
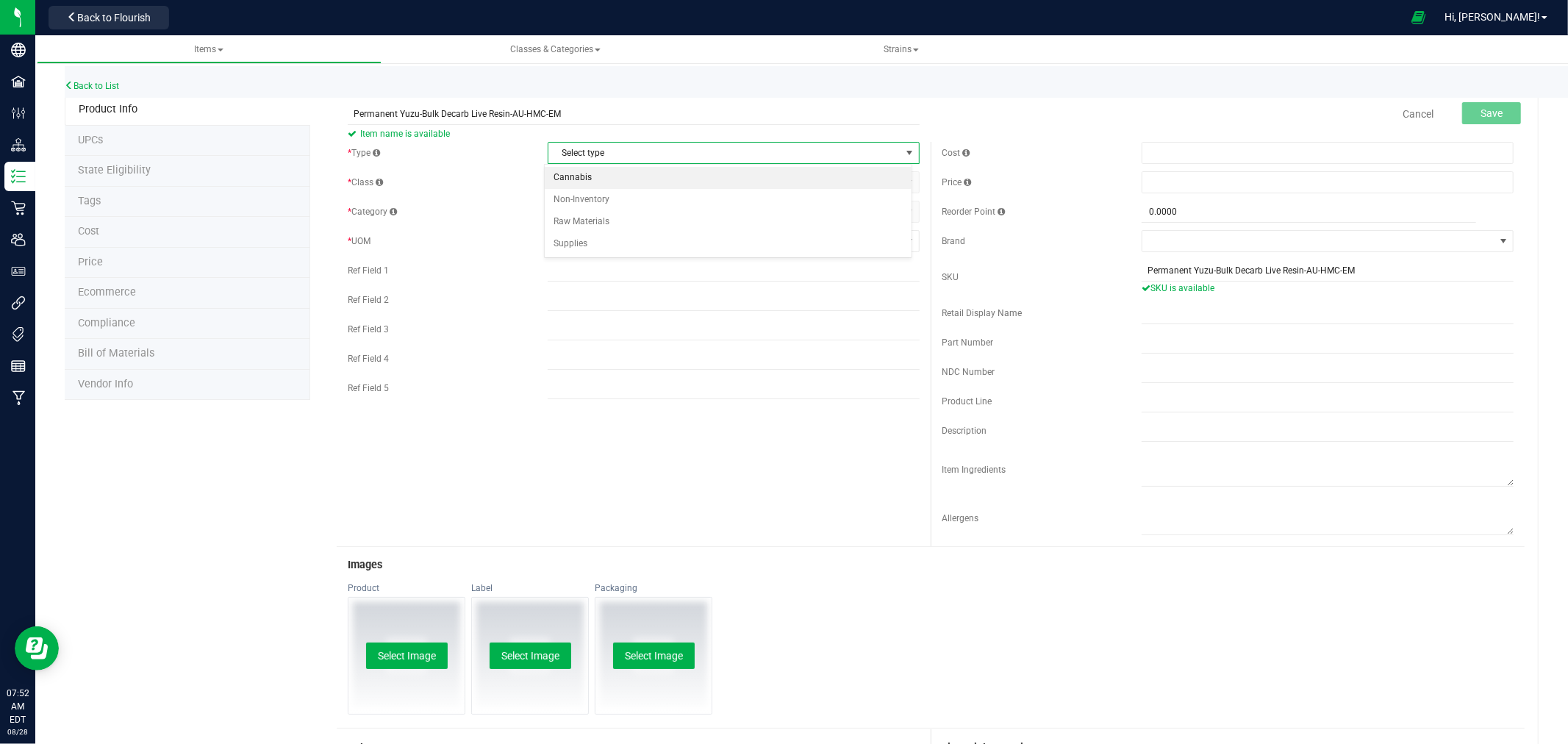
click at [564, 179] on li "Cannabis" at bounding box center [728, 178] width 366 height 22
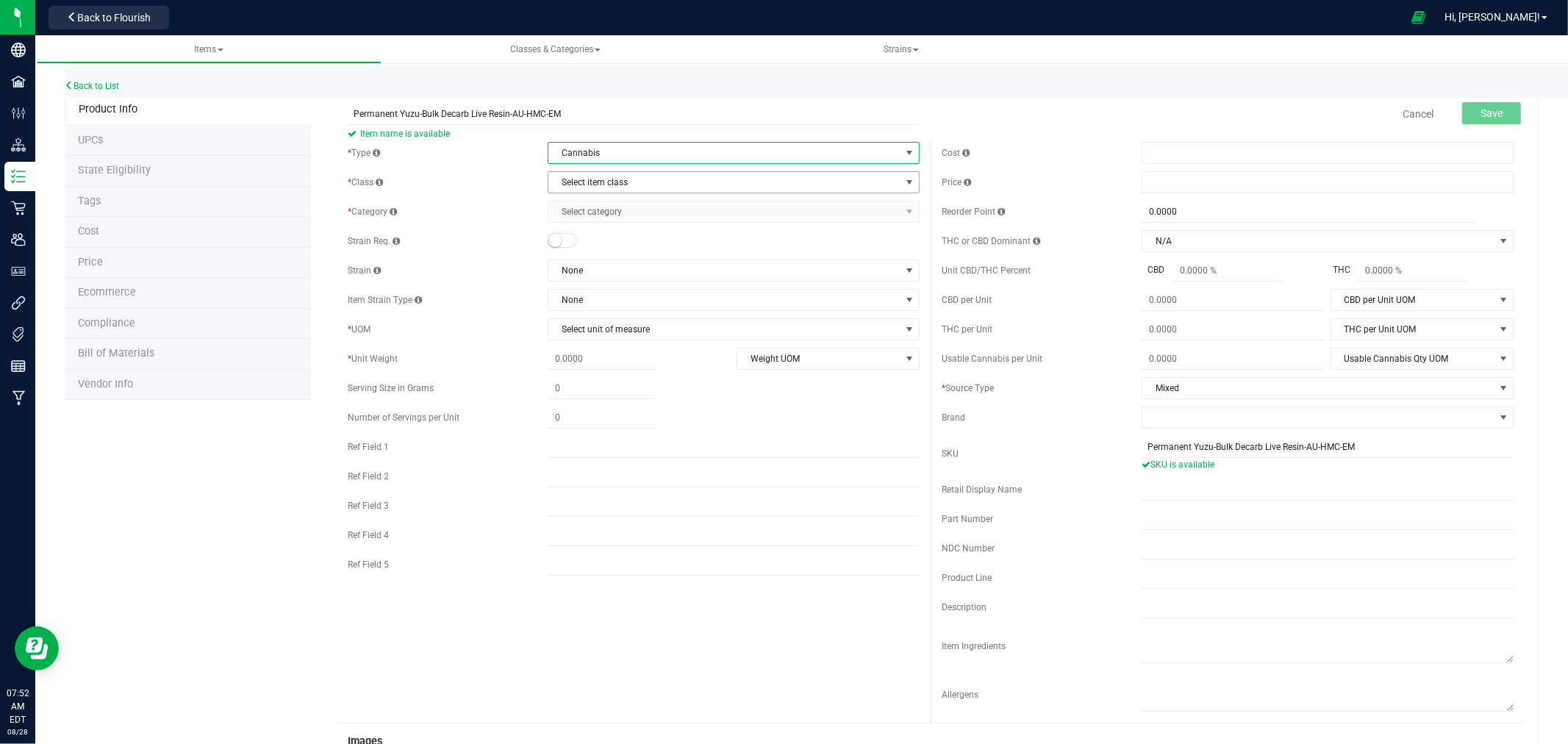
click at [583, 180] on span "Select item class" at bounding box center [724, 182] width 352 height 21
click at [584, 224] on li "Concentrate" at bounding box center [728, 229] width 366 height 22
click at [591, 209] on span "Select category" at bounding box center [724, 211] width 352 height 21
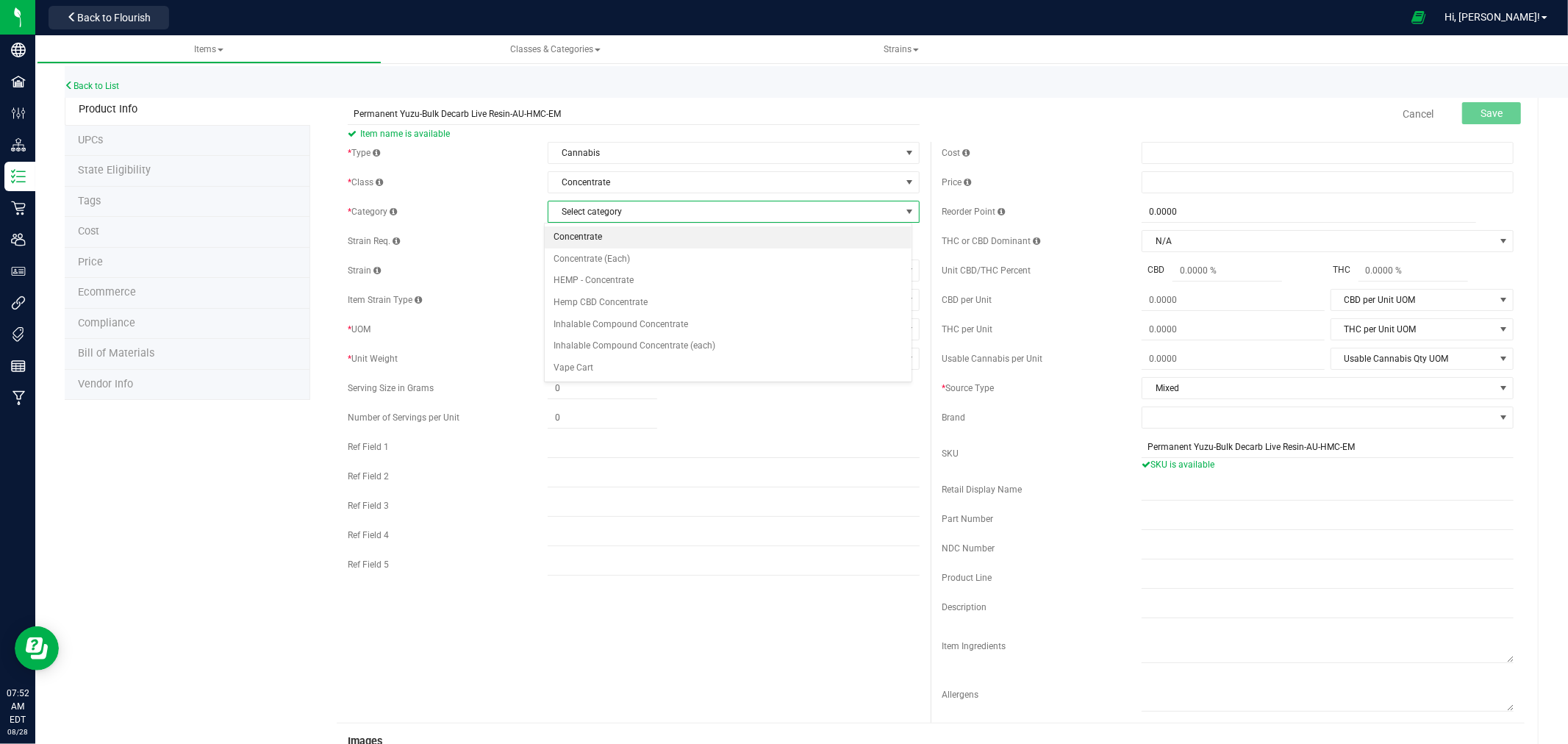
click at [590, 234] on li "Concentrate" at bounding box center [728, 237] width 366 height 22
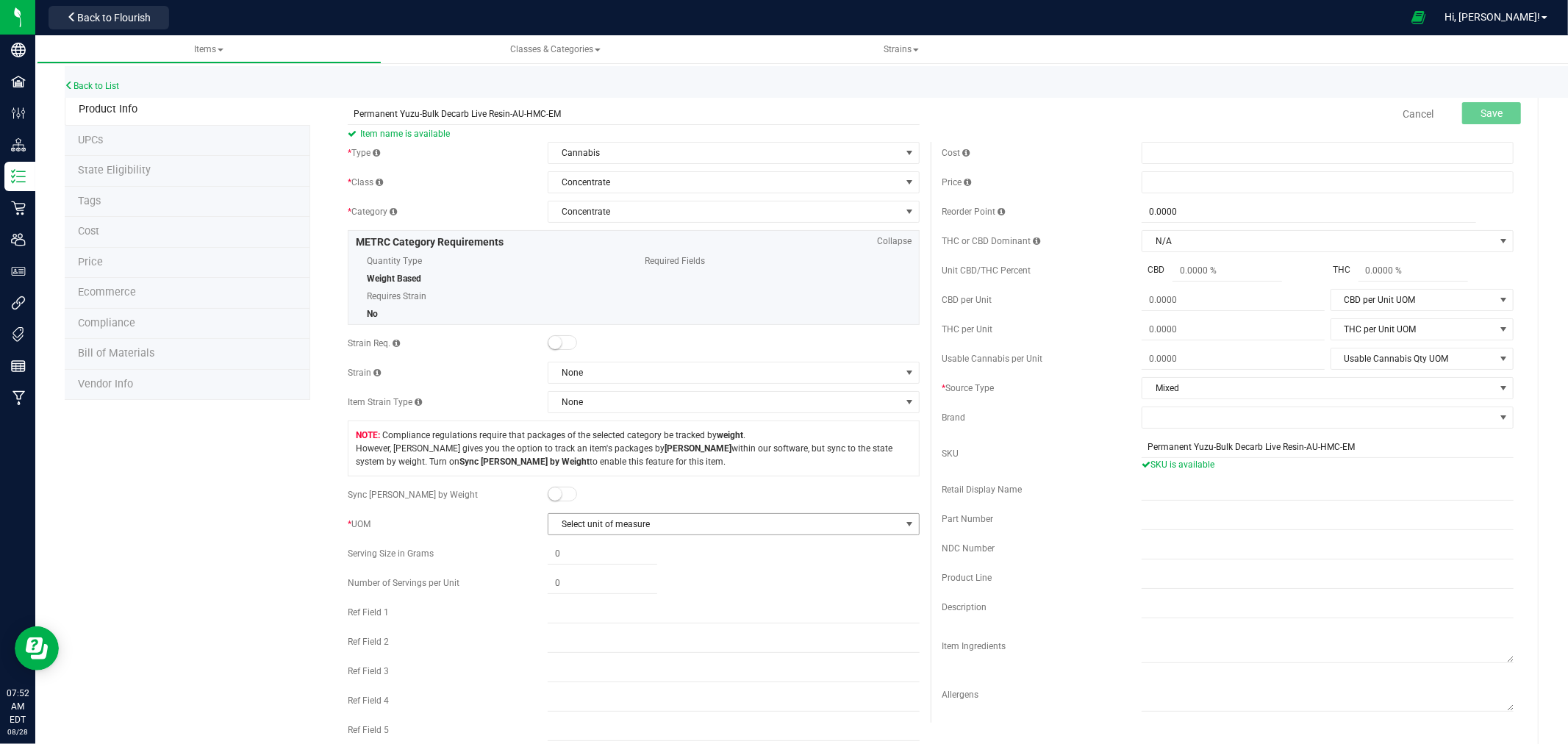
click at [588, 528] on span "Select unit of measure" at bounding box center [724, 524] width 352 height 21
click at [581, 543] on li "Gram" at bounding box center [728, 550] width 366 height 22
click at [1488, 120] on button "Save" at bounding box center [1492, 113] width 59 height 22
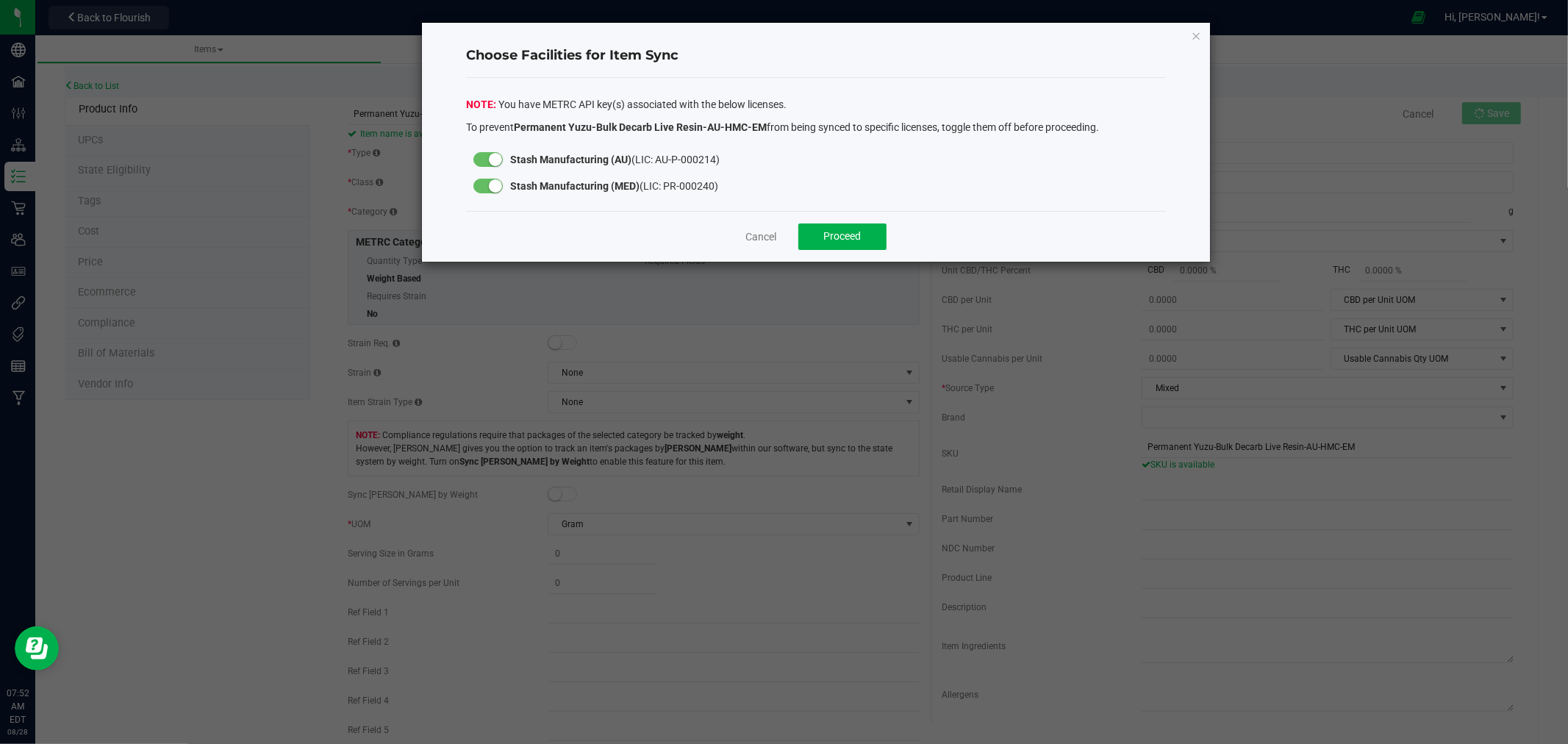
click at [485, 182] on div at bounding box center [488, 186] width 29 height 15
click at [839, 230] on span "Proceed" at bounding box center [843, 236] width 38 height 12
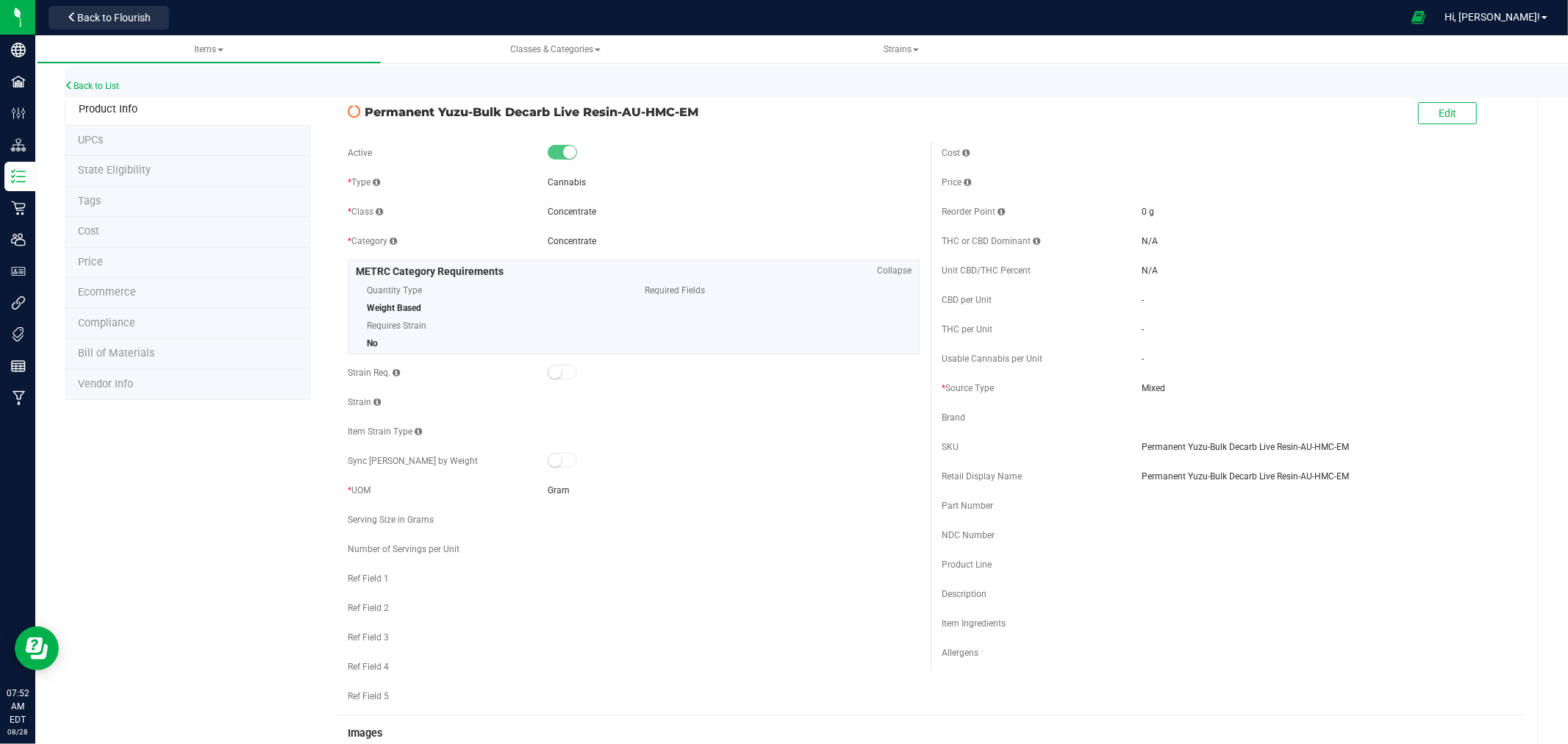
click at [99, 91] on div "Back to List" at bounding box center [849, 82] width 1568 height 32
click at [98, 86] on link "Back to List" at bounding box center [91, 86] width 55 height 10
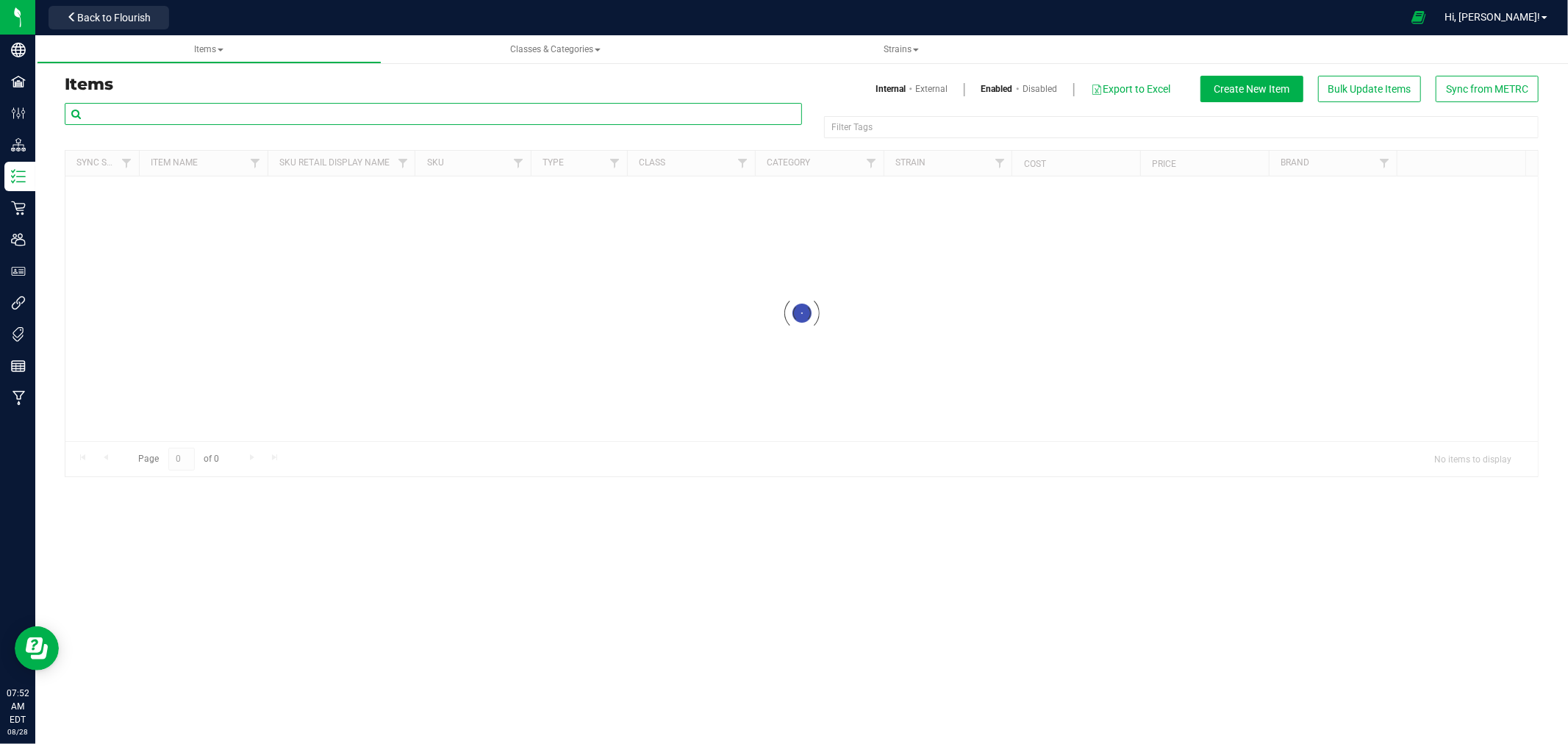
click at [311, 107] on input "text" at bounding box center [433, 114] width 737 height 22
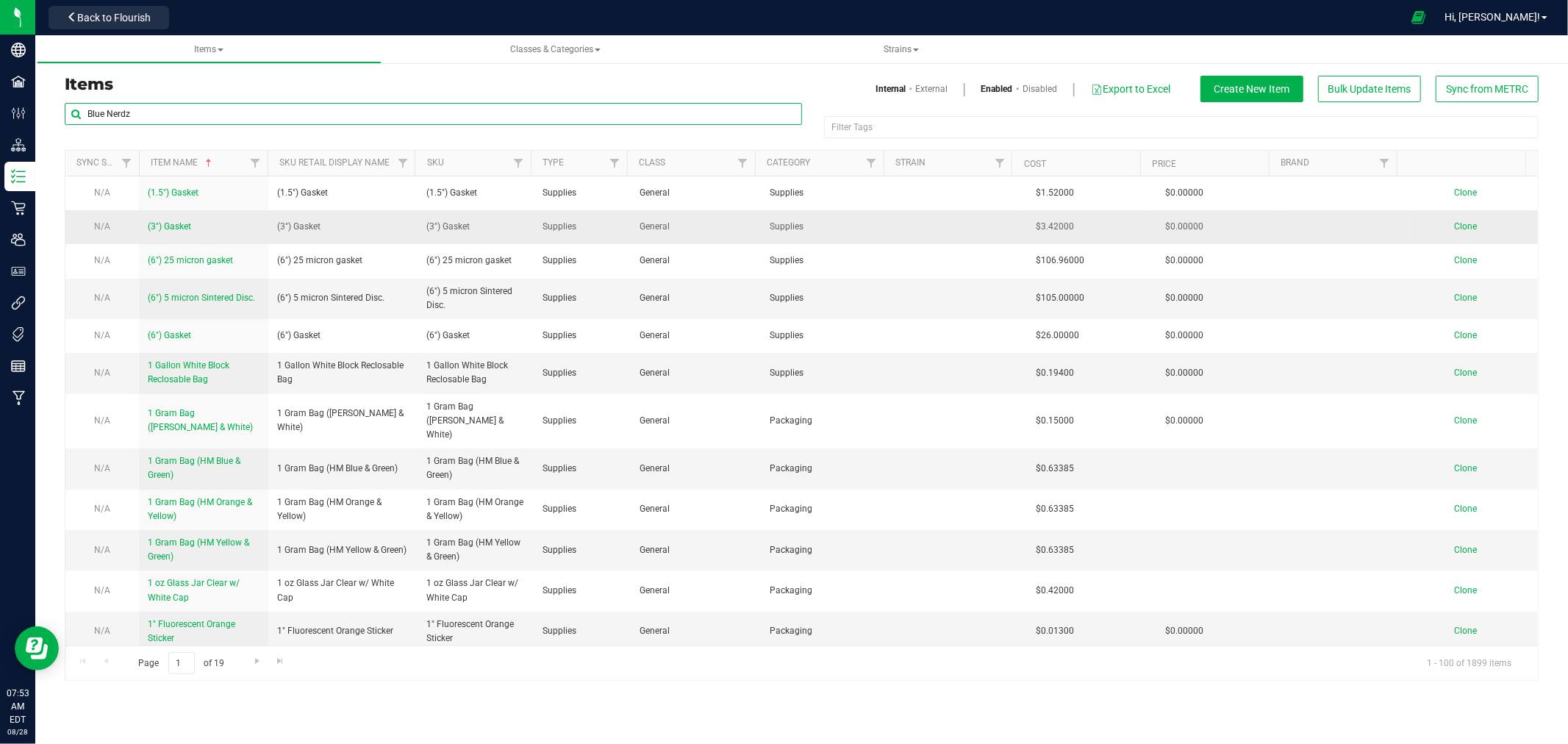
type input "Blue Nerdz"
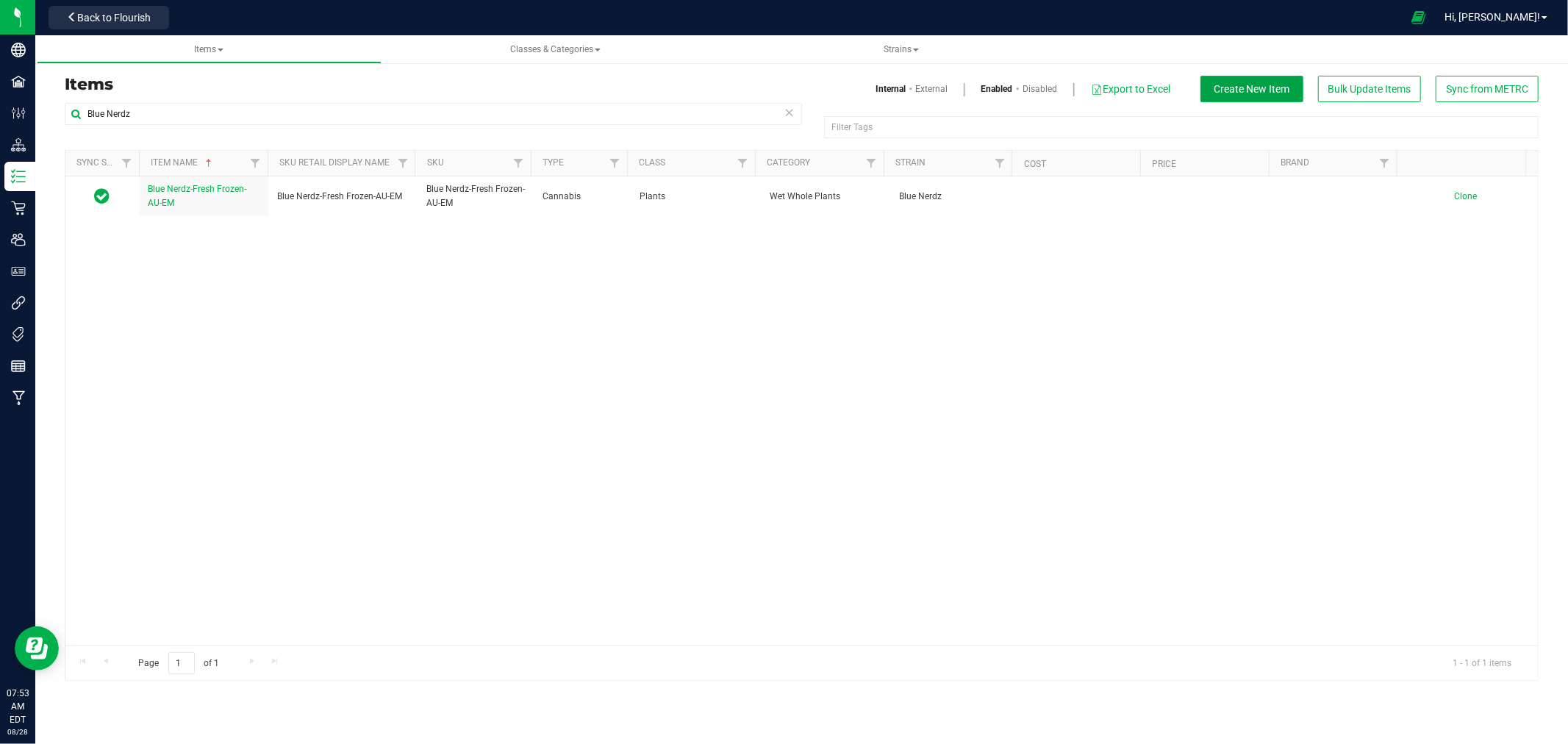
click at [1235, 86] on span "Create New Item" at bounding box center [1252, 89] width 75 height 12
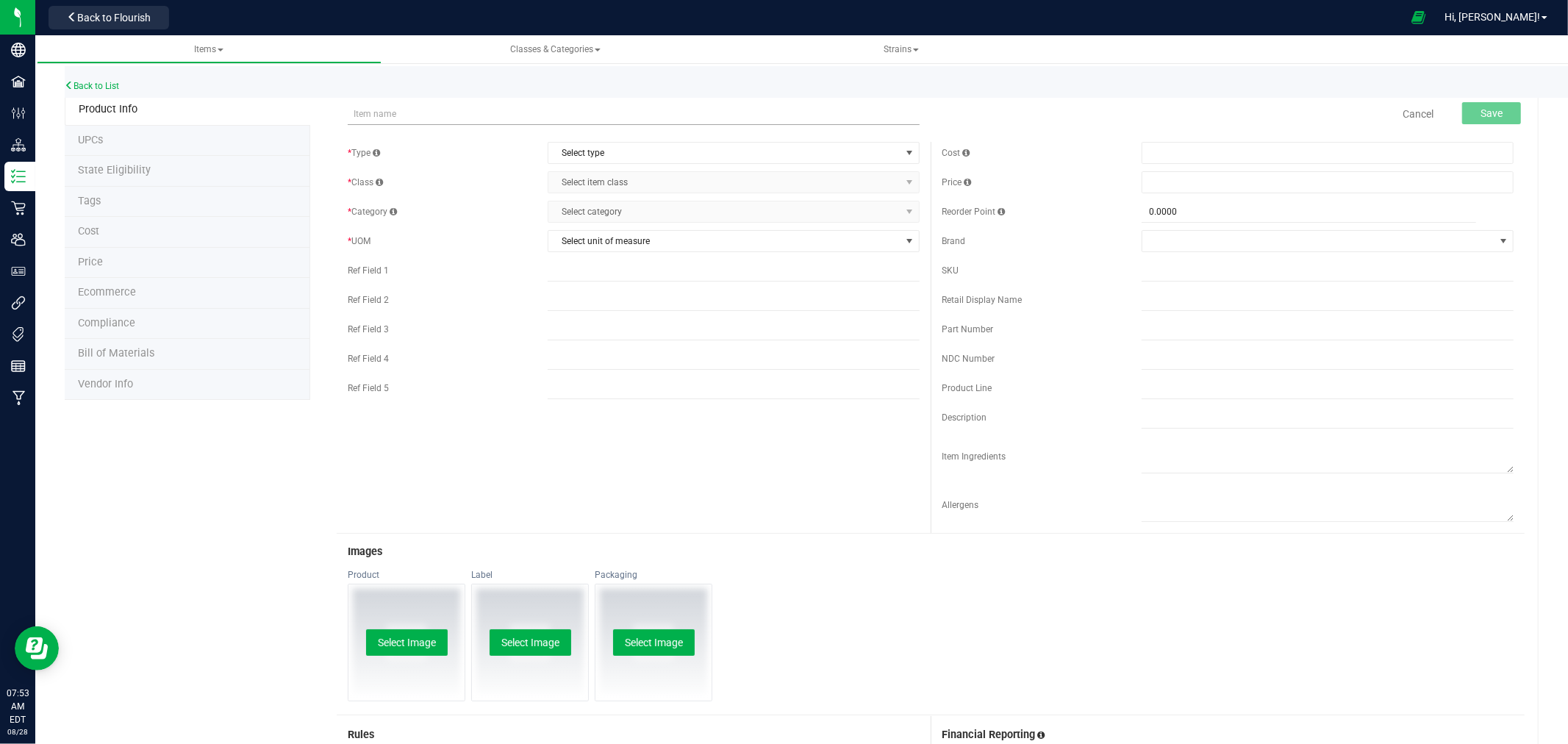
click at [370, 119] on input "text" at bounding box center [634, 114] width 572 height 22
drag, startPoint x: 446, startPoint y: 112, endPoint x: 404, endPoint y: 117, distance: 42.3
click at [399, 117] on input "Blue Nerdz-Fresh Frozen-AU-EM" at bounding box center [634, 114] width 572 height 22
click at [402, 112] on input "Blue Nerdz-FBulk Decarb Live Resin-AU-EM" at bounding box center [634, 114] width 572 height 22
drag, startPoint x: 522, startPoint y: 113, endPoint x: 349, endPoint y: 123, distance: 173.3
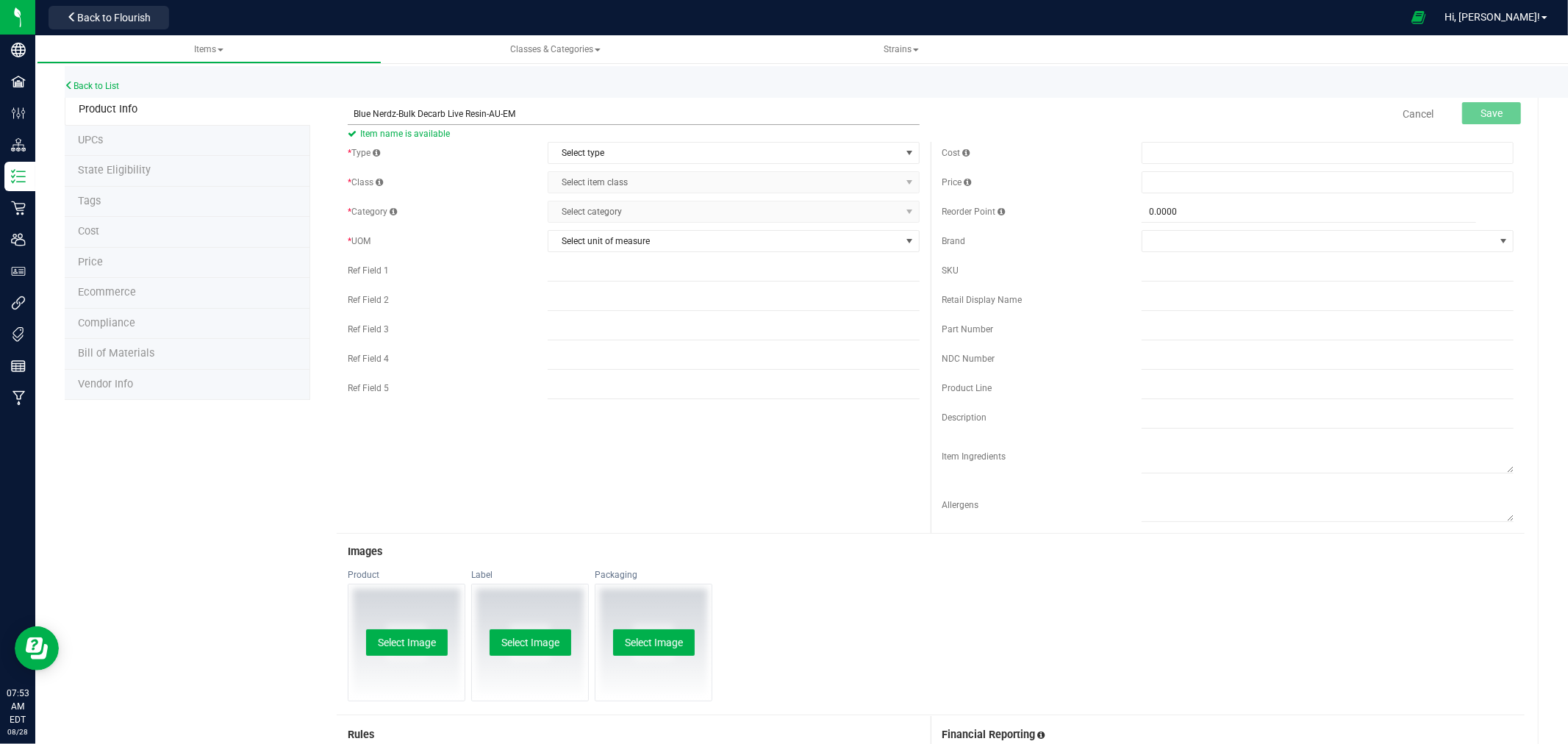
click at [349, 123] on input "Blue Nerdz-Bulk Decarb Live Resin-AU-EM" at bounding box center [634, 114] width 572 height 22
type input "Blue Nerdz-Bulk Decarb Live Resin-AU-EM"
click at [1163, 265] on input "text" at bounding box center [1327, 270] width 372 height 22
paste input "Blue Nerdz-Bulk Decarb Live Resin-AU-EM"
type input "Blue Nerdz-Bulk Decarb Live Resin-AU-EM"
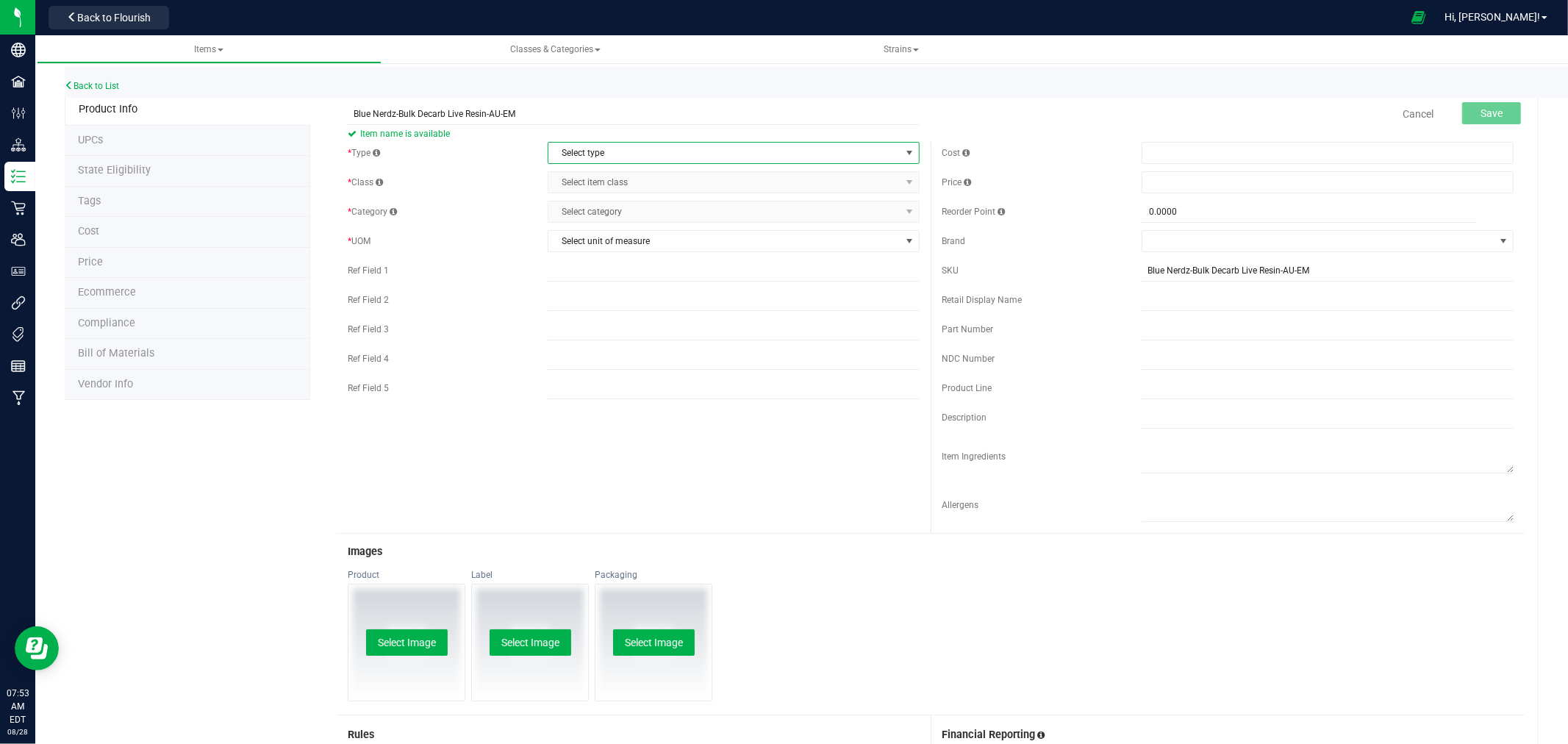
click at [571, 147] on span "Select type" at bounding box center [724, 153] width 352 height 21
click at [572, 174] on li "Cannabis" at bounding box center [728, 178] width 366 height 22
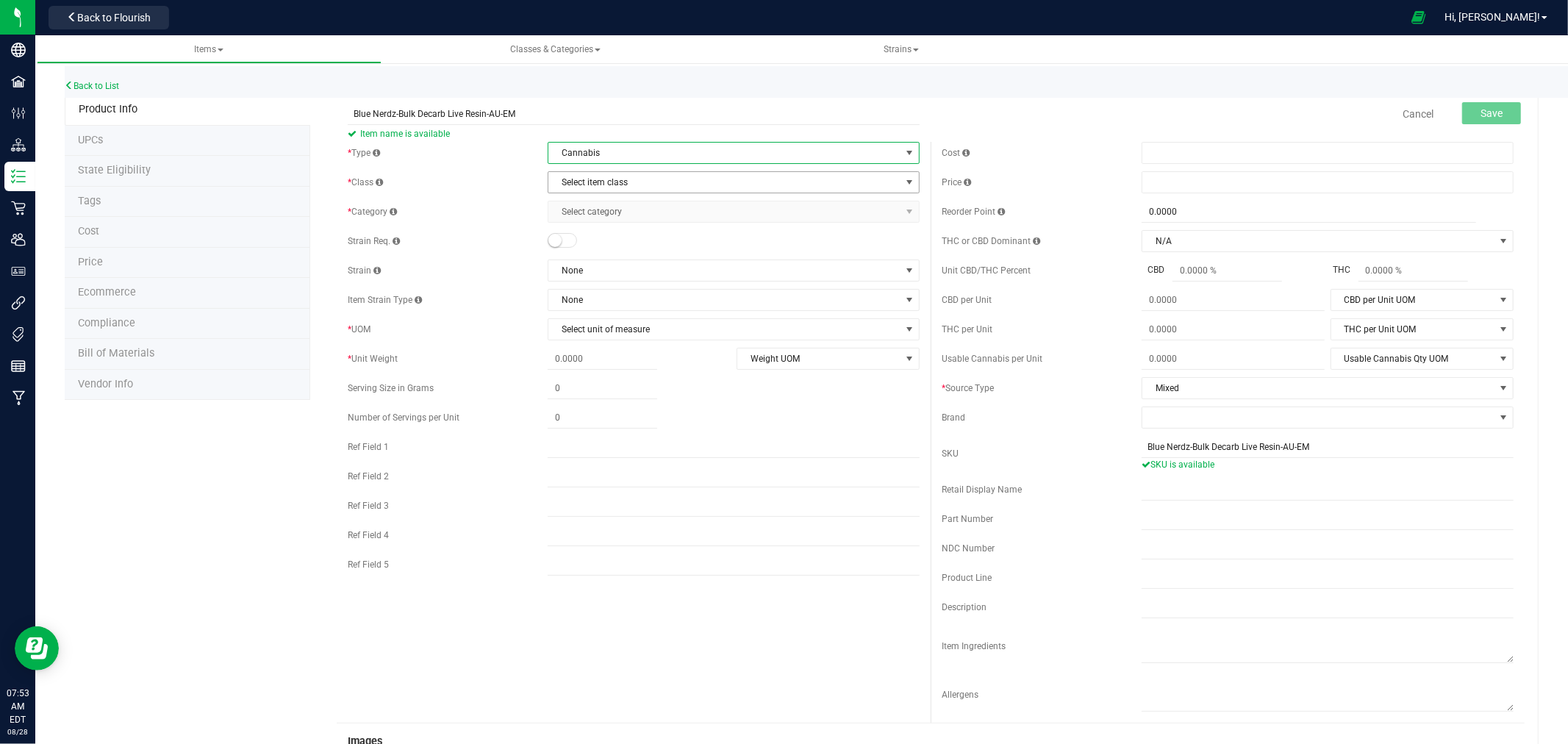
click at [608, 187] on span "Select item class" at bounding box center [724, 182] width 352 height 21
click at [600, 226] on li "Concentrate" at bounding box center [728, 229] width 366 height 22
click at [584, 215] on span "Select category" at bounding box center [724, 211] width 352 height 21
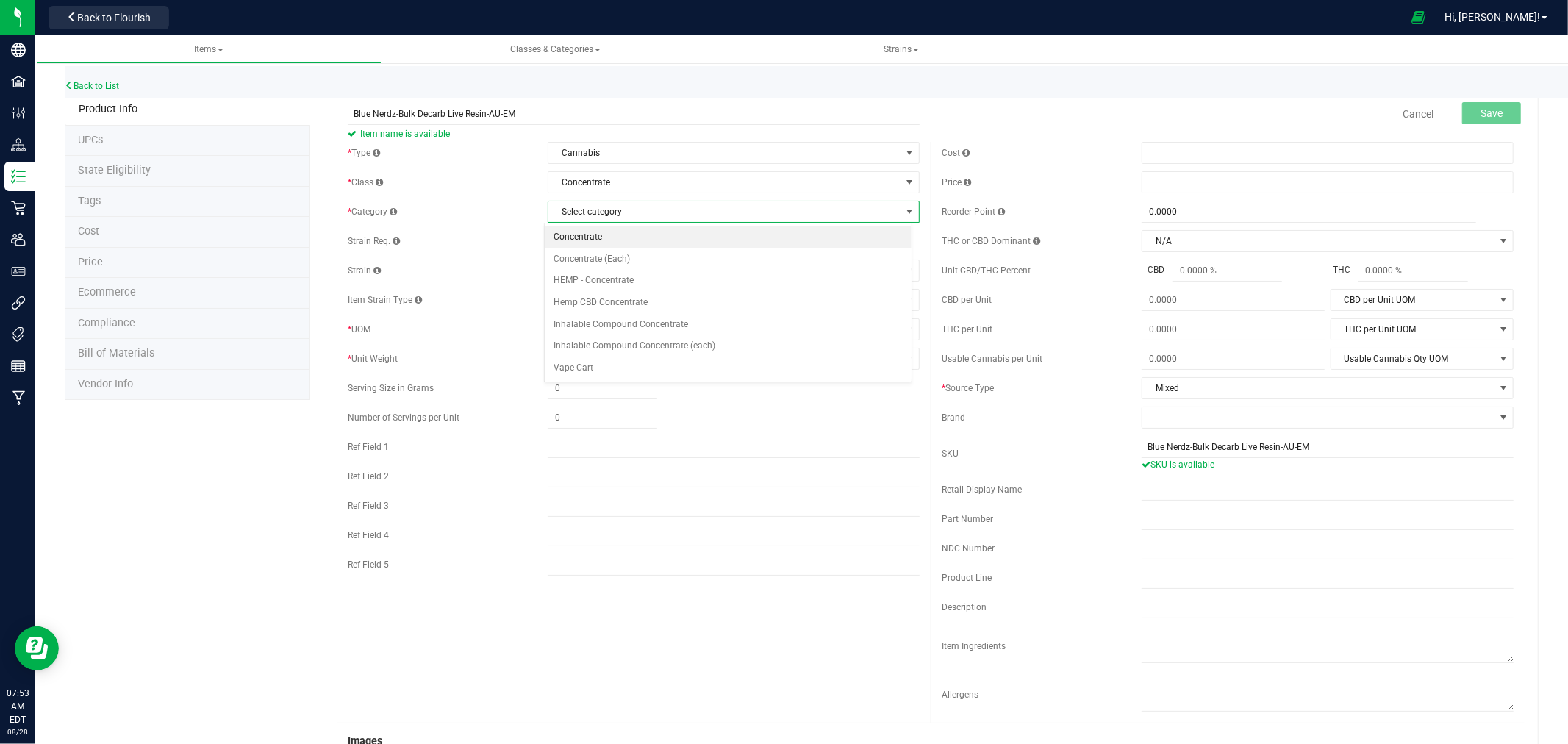
click at [568, 231] on li "Concentrate" at bounding box center [728, 237] width 366 height 22
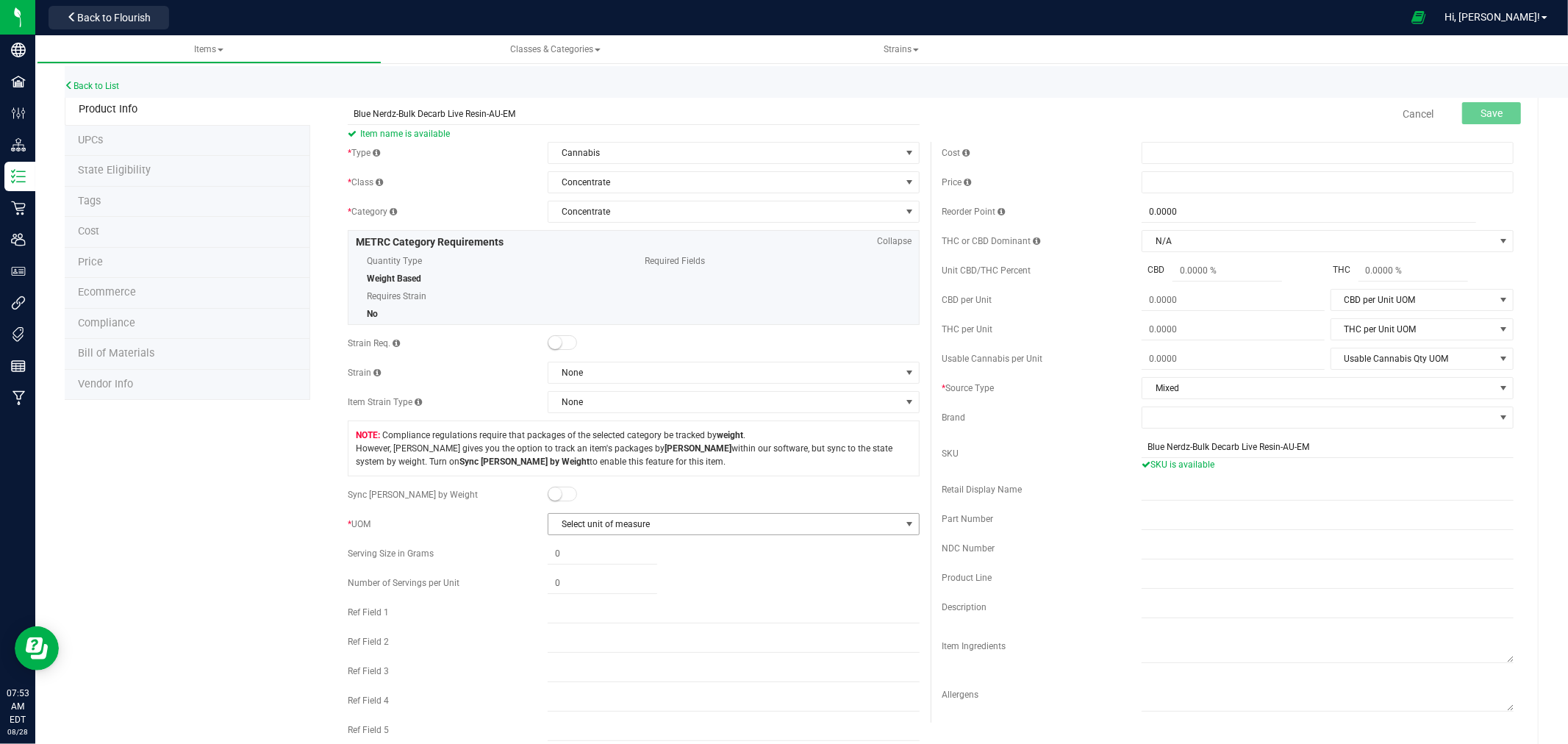
click at [583, 524] on span "Select unit of measure" at bounding box center [724, 524] width 352 height 21
click at [569, 545] on li "Gram" at bounding box center [728, 550] width 366 height 22
click at [1196, 152] on span at bounding box center [1327, 153] width 372 height 22
drag, startPoint x: 540, startPoint y: 115, endPoint x: 501, endPoint y: 122, distance: 39.6
click at [501, 122] on input "Blue Nerdz-Bulk Decarb Live Resin-AU-EM" at bounding box center [634, 114] width 572 height 22
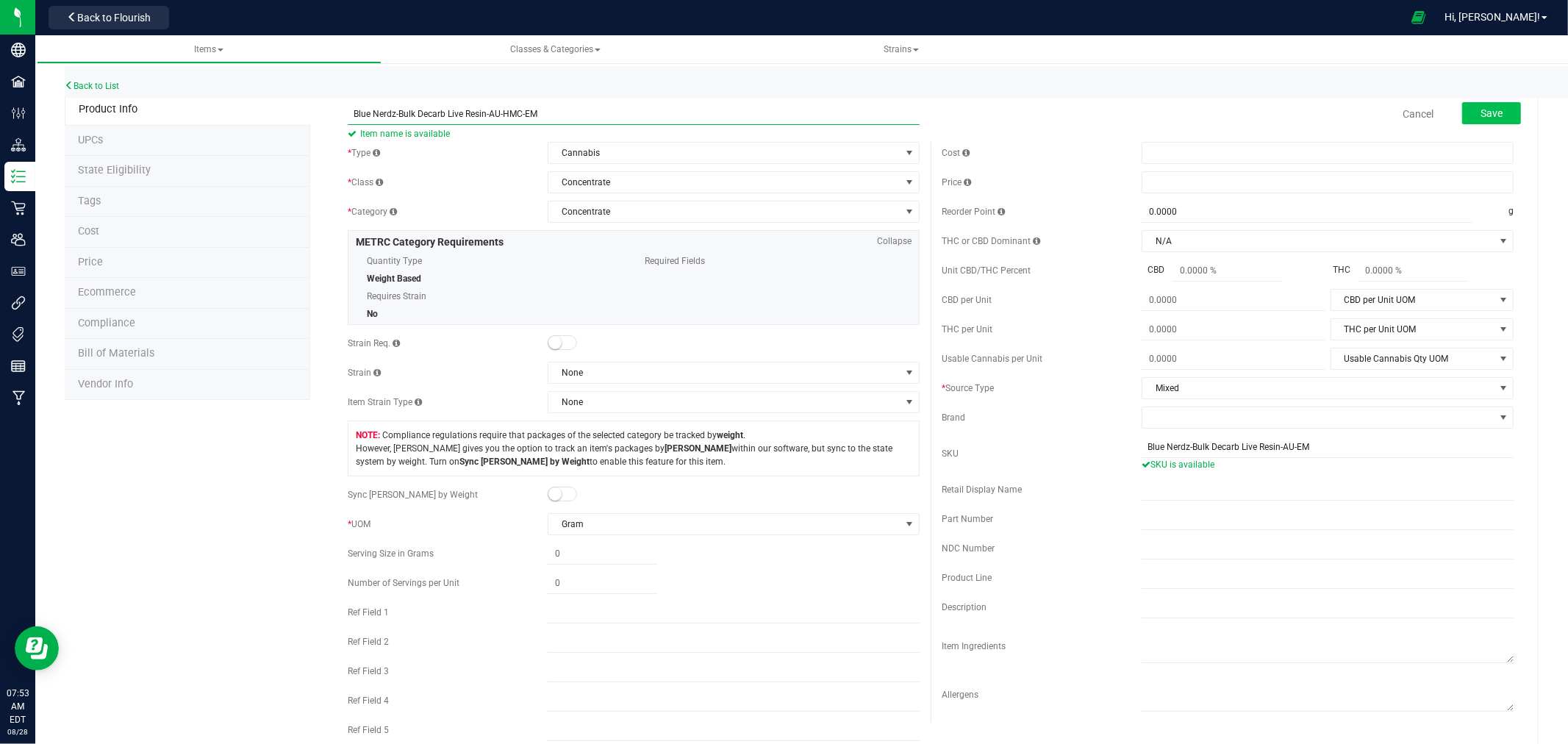
type input "Blue Nerdz-Bulk Decarb Live Resin-AU-HMC-EM"
click at [1481, 120] on button "Save" at bounding box center [1492, 113] width 59 height 22
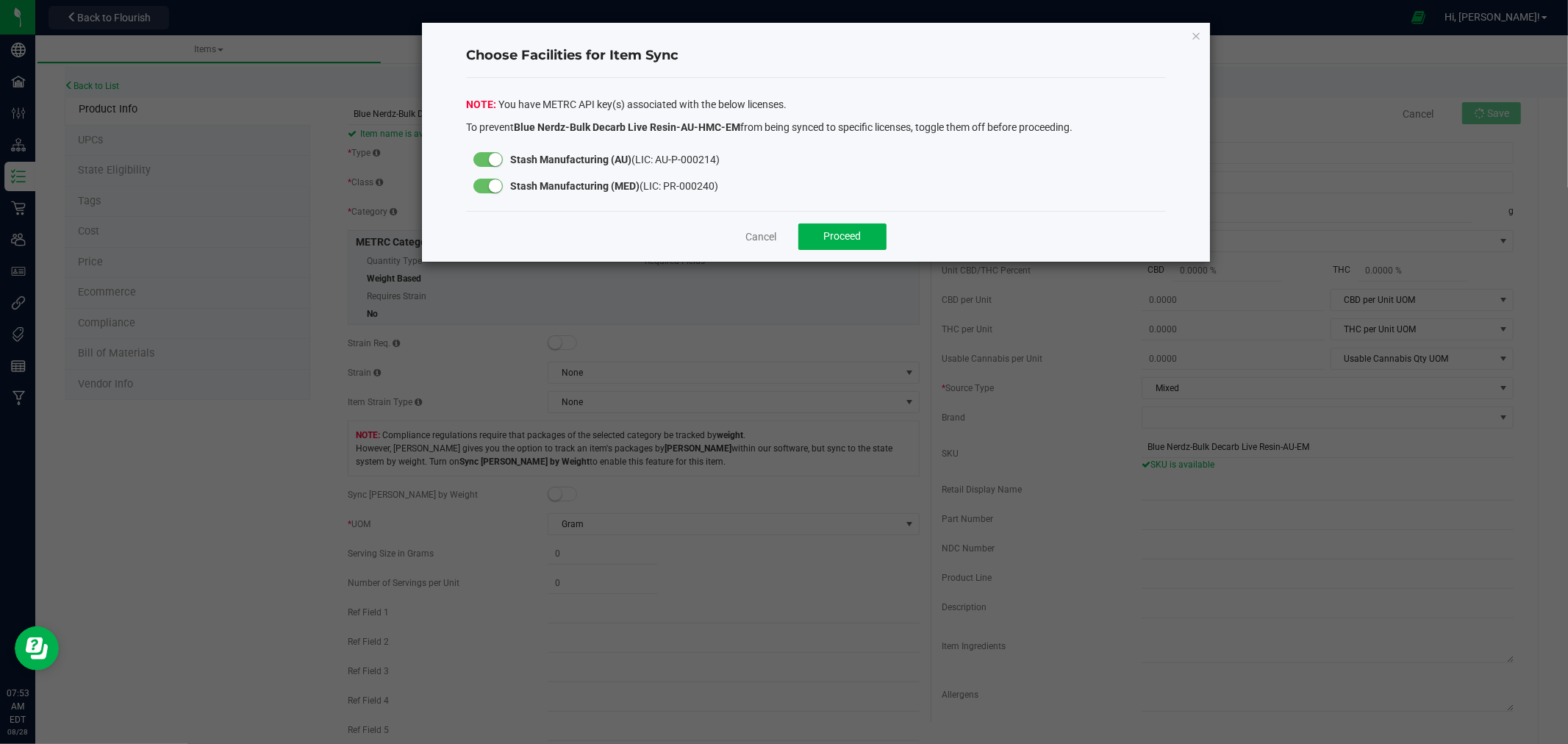
click at [466, 168] on div at bounding box center [488, 159] width 44 height 27
click at [487, 177] on div at bounding box center [488, 186] width 44 height 27
click at [489, 182] on small at bounding box center [496, 186] width 13 height 13
click at [873, 233] on button "Proceed" at bounding box center [842, 237] width 88 height 27
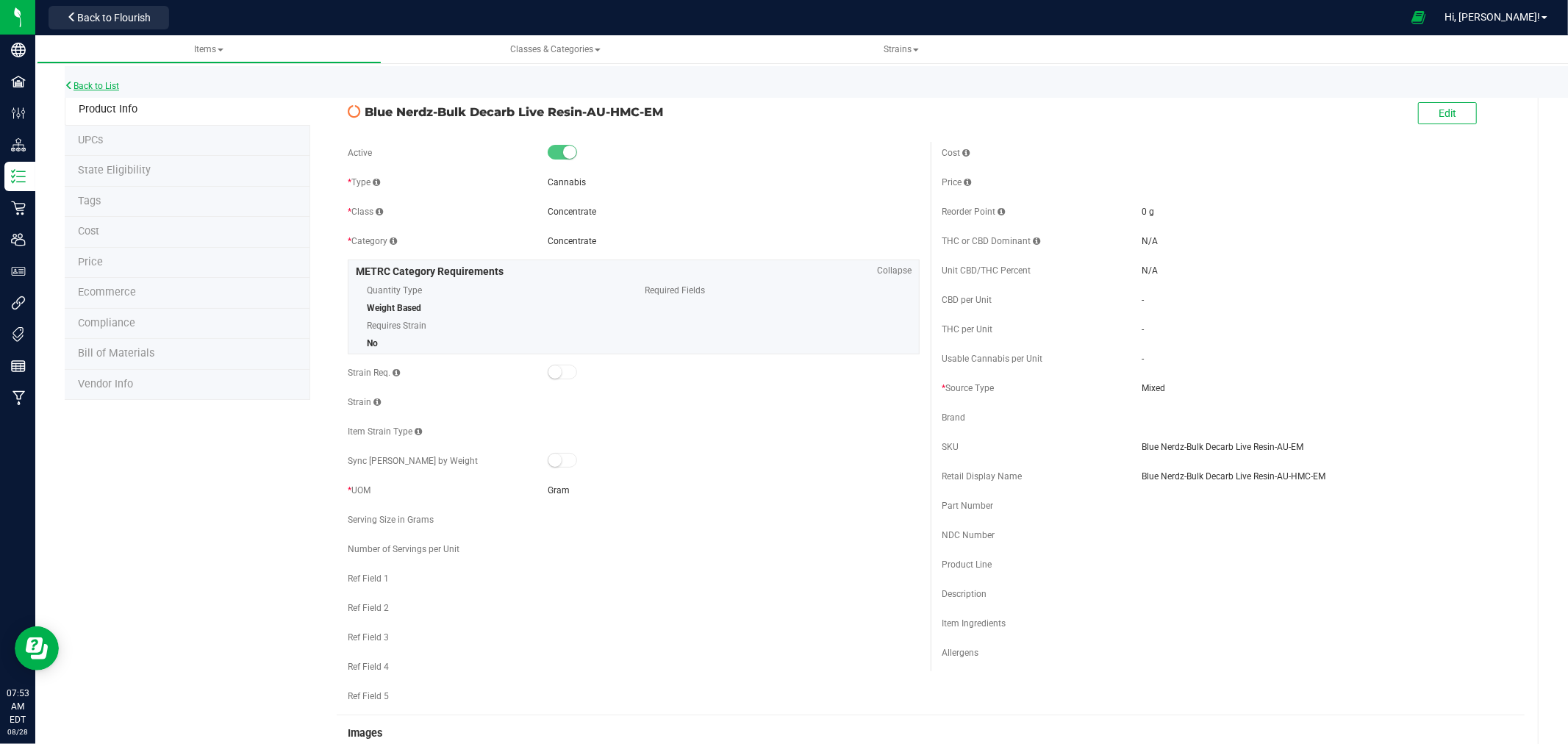
click at [96, 82] on link "Back to List" at bounding box center [91, 86] width 55 height 10
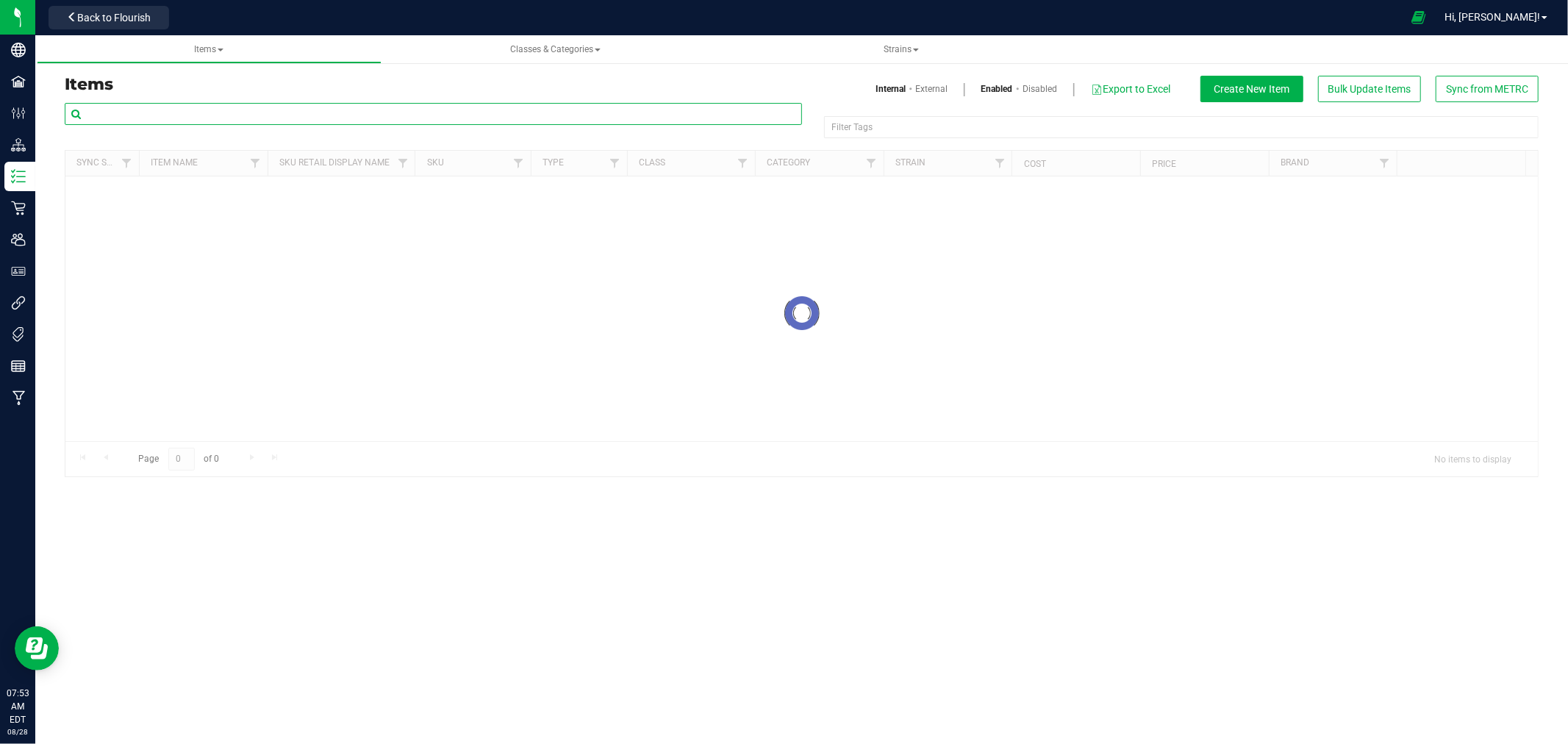
click at [217, 111] on input "text" at bounding box center [433, 114] width 737 height 22
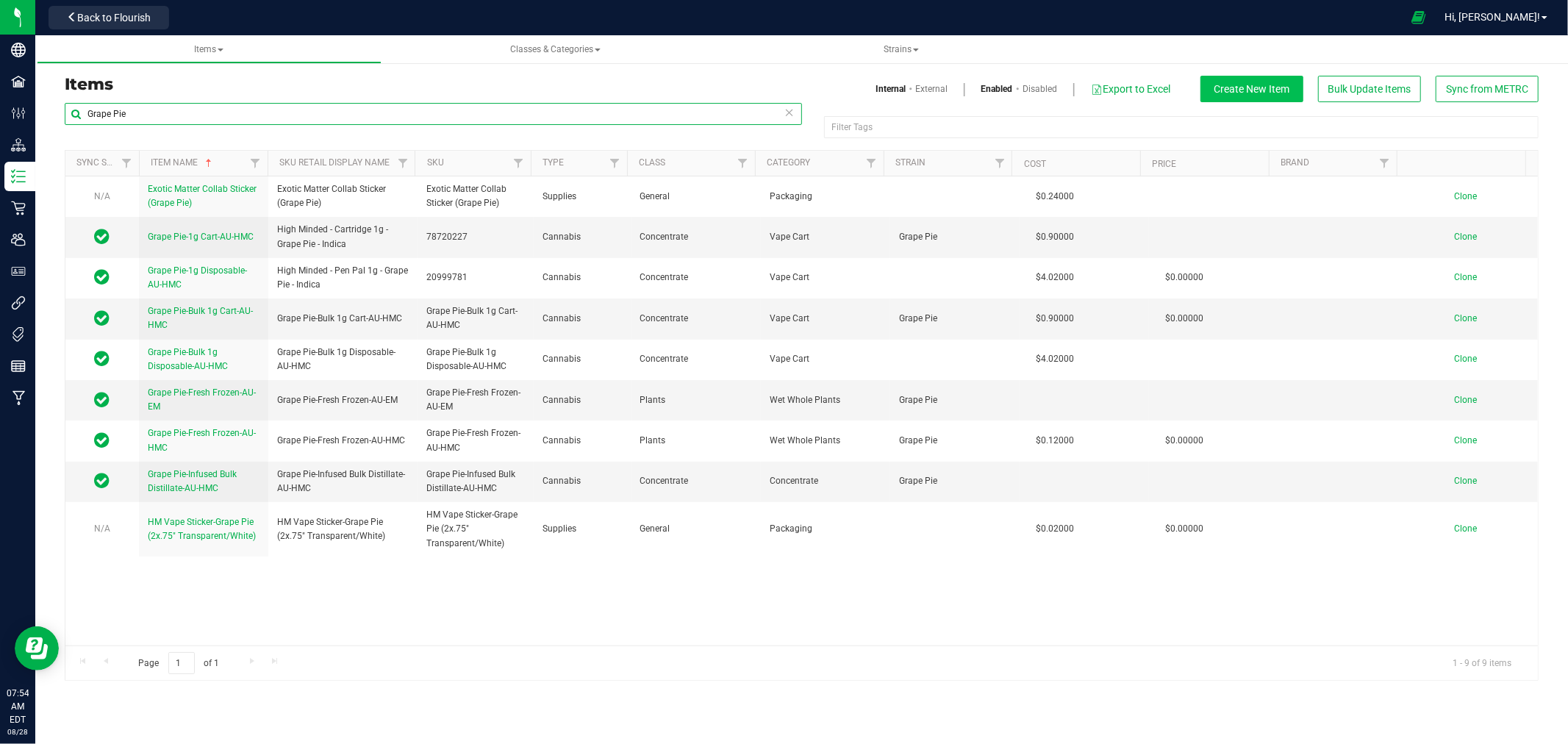
type input "Grape Pie"
click at [1266, 86] on span "Create New Item" at bounding box center [1252, 89] width 75 height 12
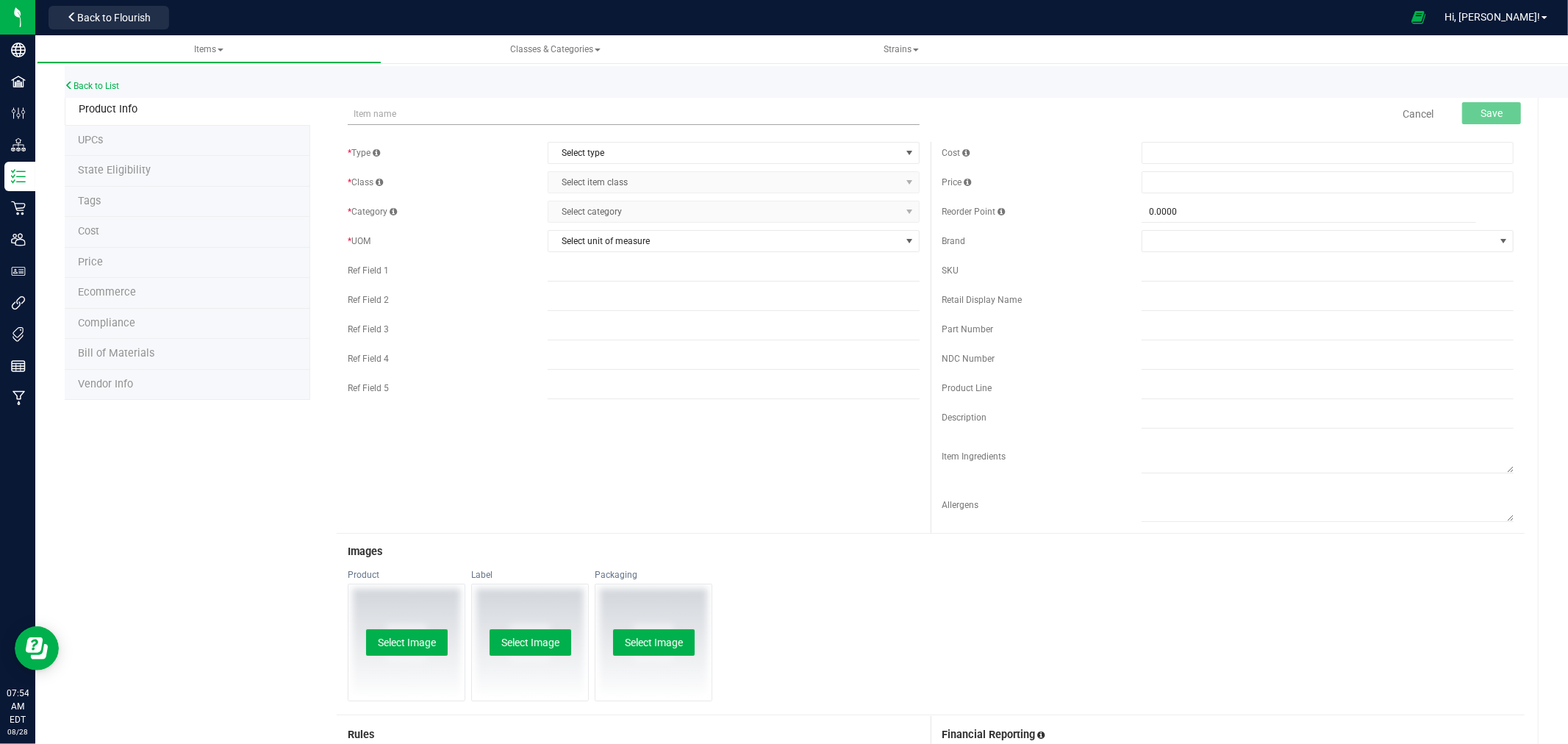
click at [394, 116] on input "text" at bounding box center [634, 114] width 572 height 22
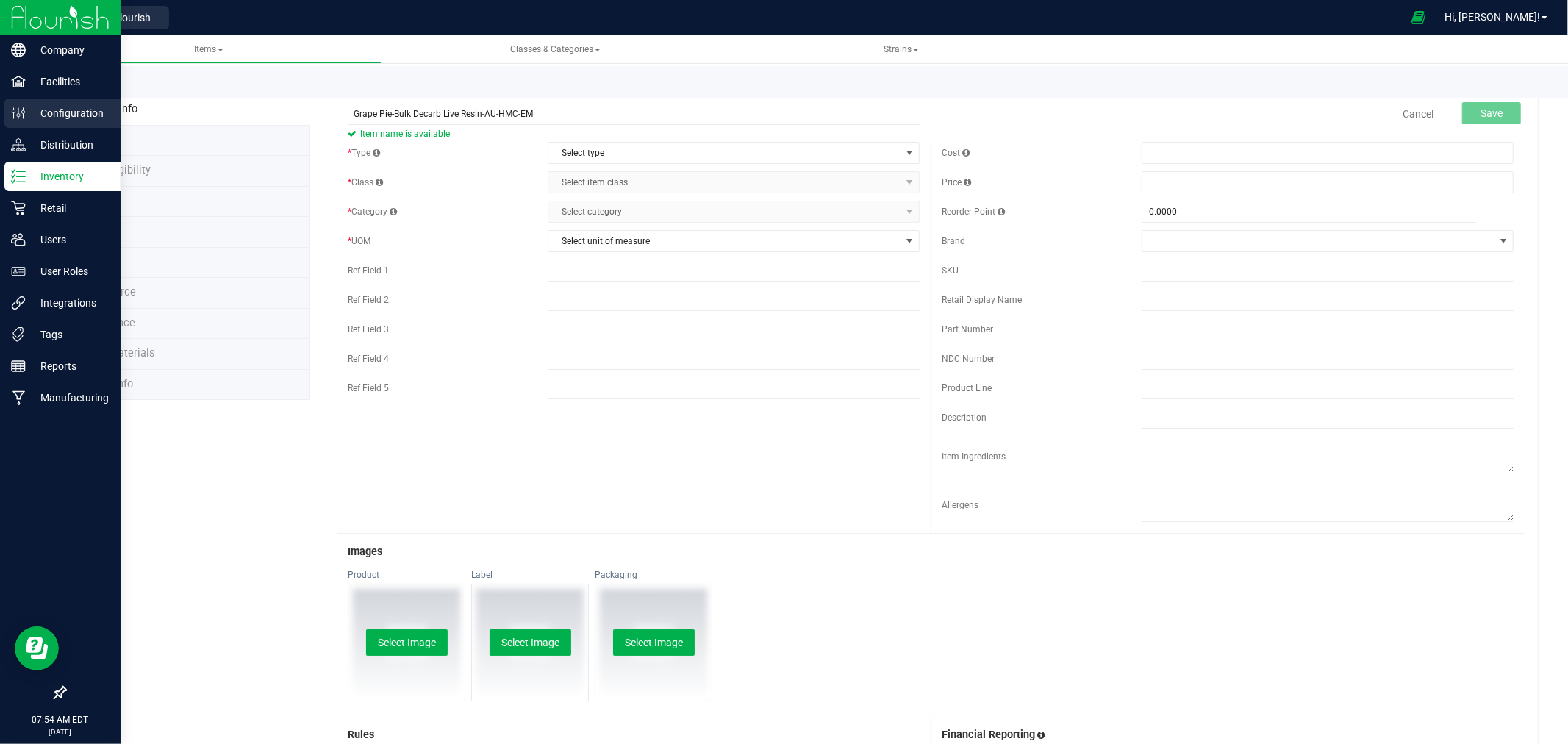
type input "Grape Pie-Bulk Decarb Live Resin-AU-HMC-EM"
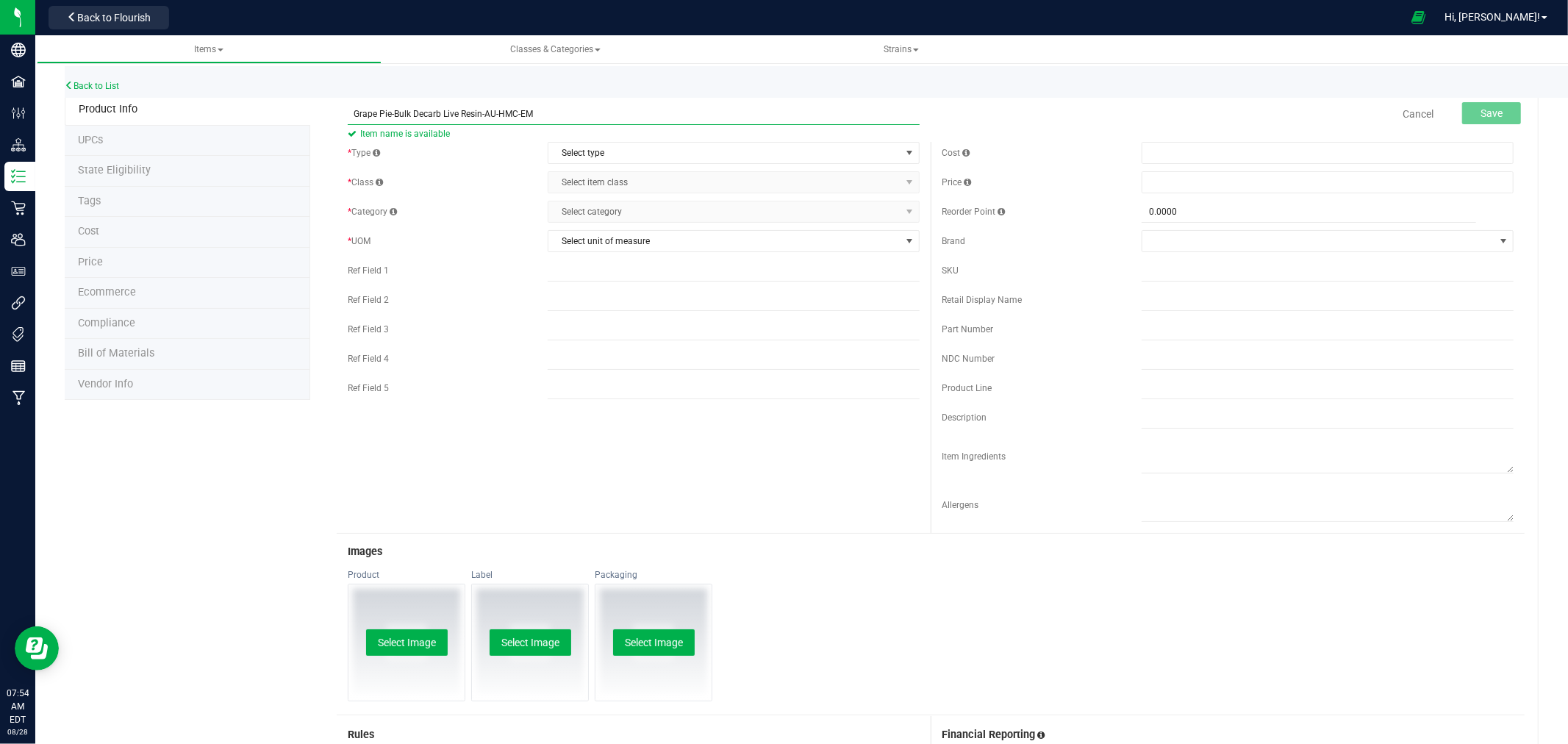
drag, startPoint x: 548, startPoint y: 114, endPoint x: 347, endPoint y: 119, distance: 201.1
click at [348, 119] on input "Grape Pie-Bulk Decarb Live Resin-AU-HMC-EM" at bounding box center [634, 114] width 572 height 22
click at [1204, 266] on input "text" at bounding box center [1327, 270] width 372 height 22
paste input "Grape Pie-Bulk Decarb Live Resin-AU-HMC-EM"
type input "Grape Pie-Bulk Decarb Live Resin-AU-HMC-EM"
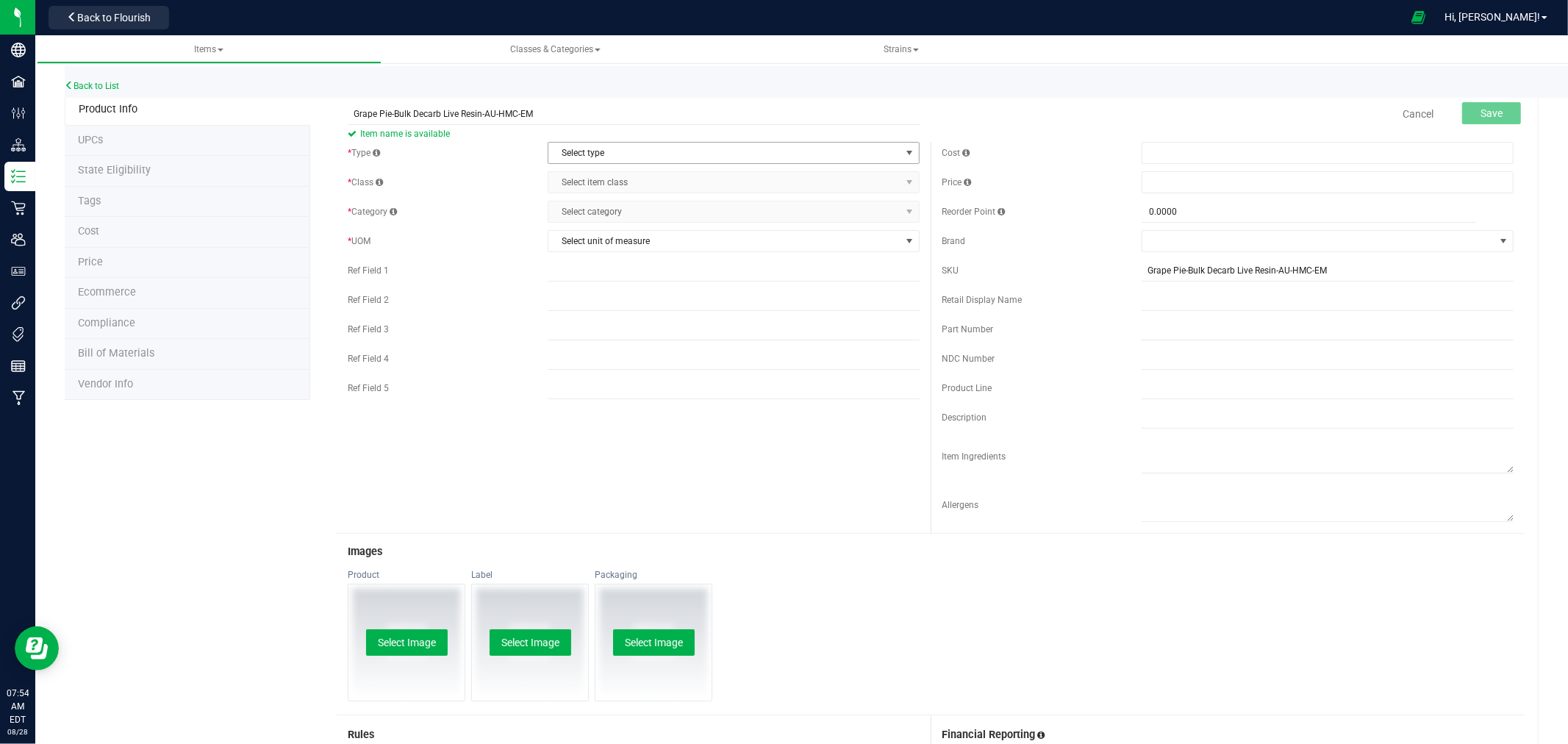
click at [619, 152] on span "Select type" at bounding box center [724, 153] width 352 height 21
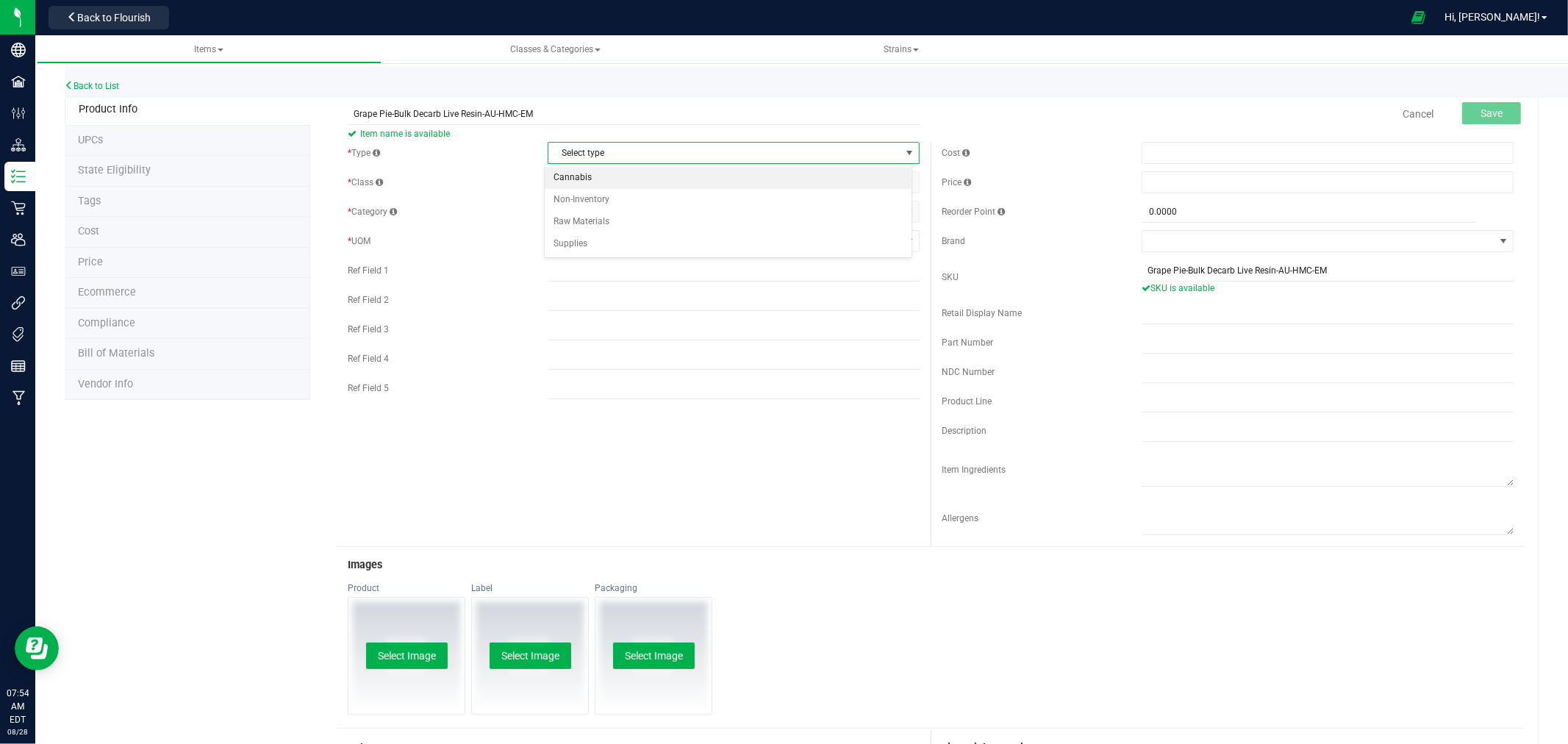
click at [584, 184] on li "Cannabis" at bounding box center [728, 178] width 366 height 22
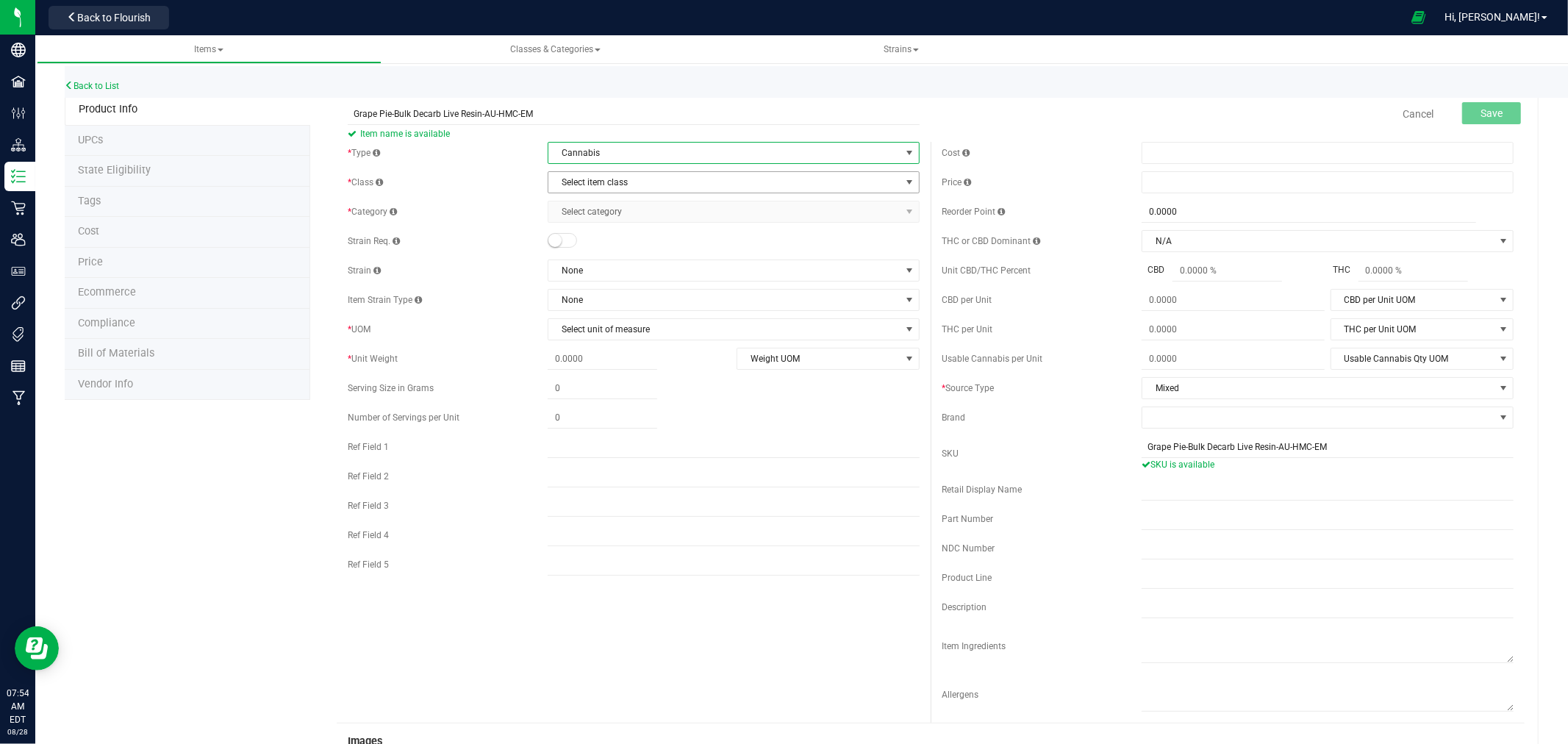
click at [619, 176] on span "Select item class" at bounding box center [724, 182] width 352 height 21
click at [588, 230] on li "Concentrate" at bounding box center [728, 229] width 366 height 22
click at [607, 215] on span "Select category" at bounding box center [724, 211] width 352 height 21
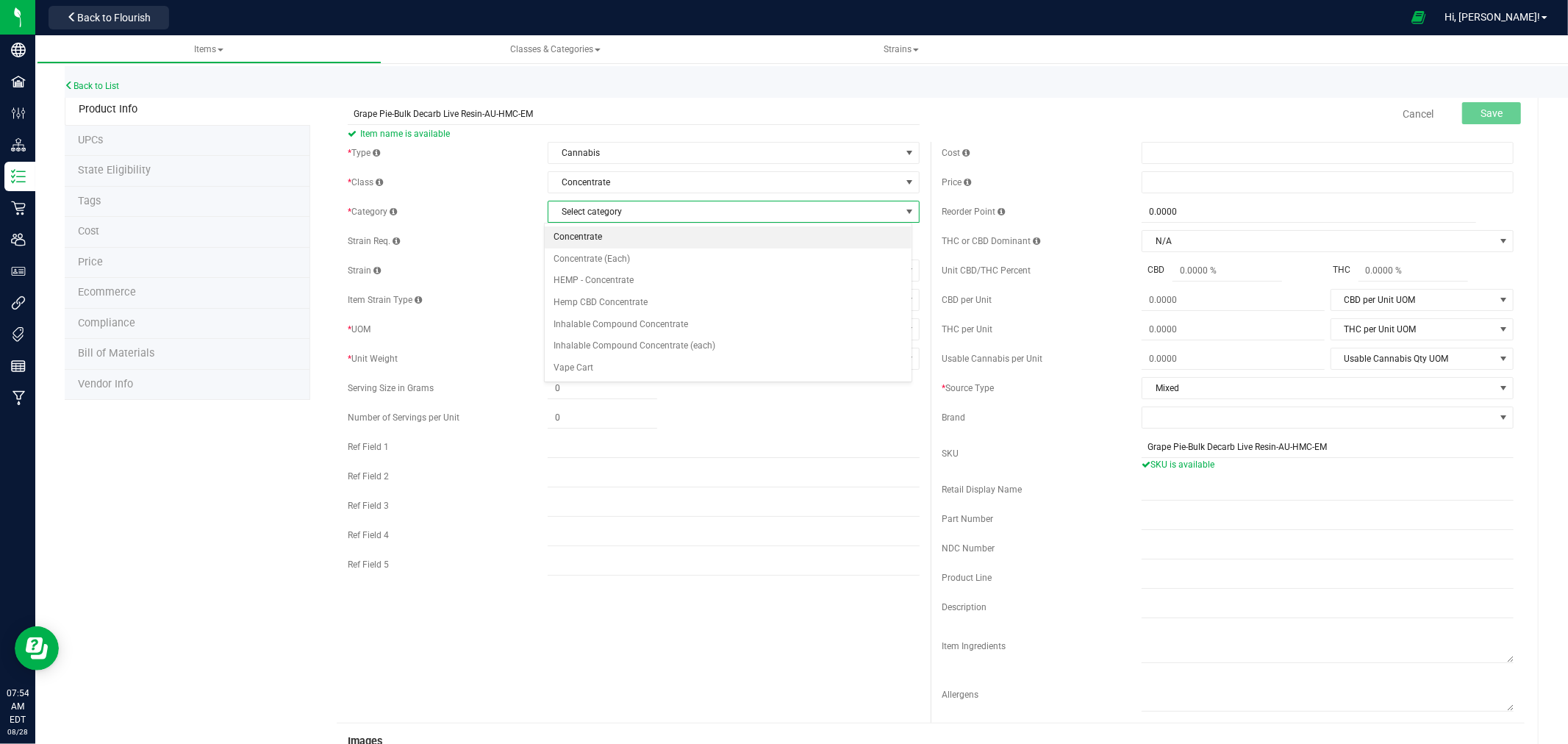
click at [593, 231] on li "Concentrate" at bounding box center [728, 237] width 366 height 22
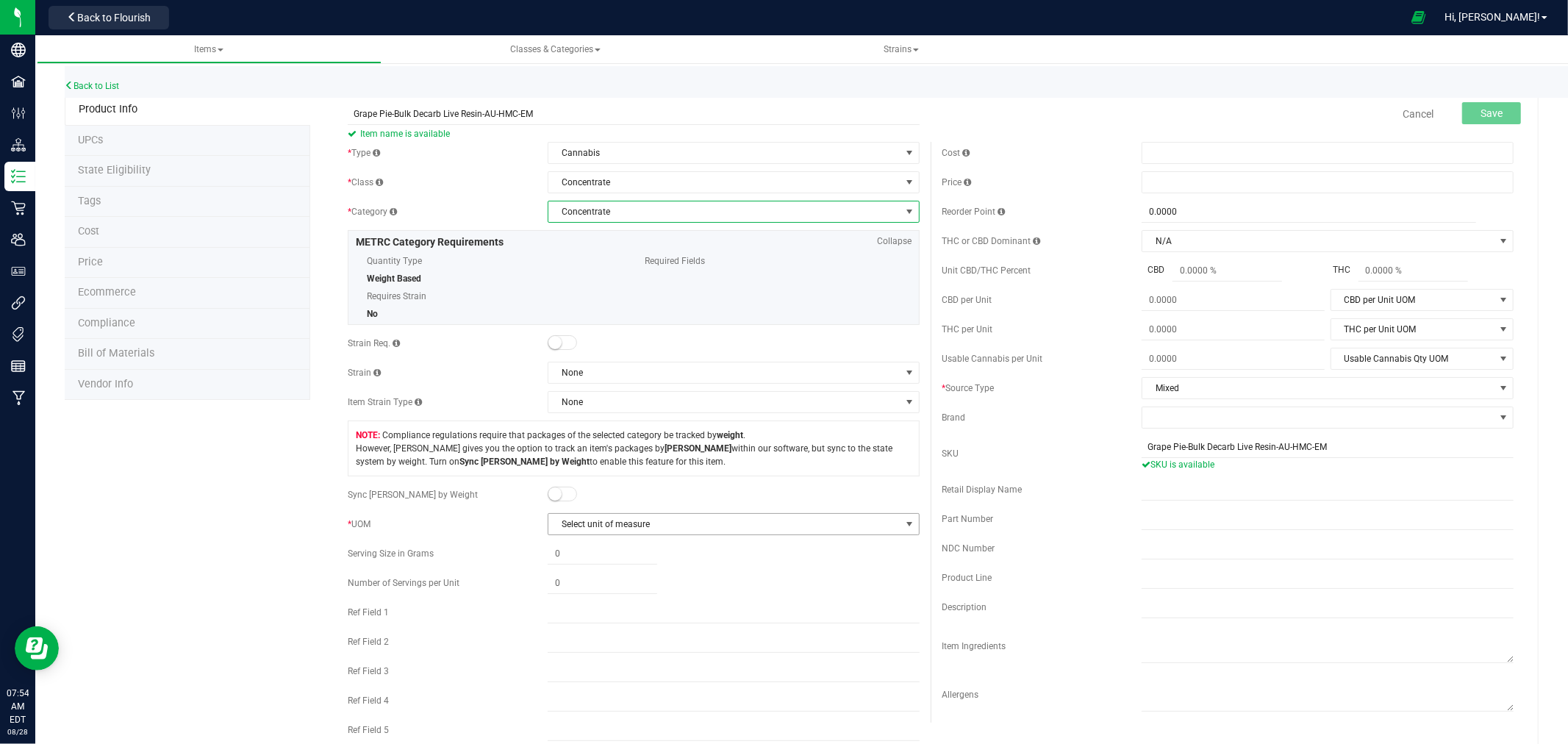
click at [572, 516] on span "Select unit of measure" at bounding box center [724, 524] width 352 height 21
click at [575, 545] on li "Gram" at bounding box center [728, 550] width 366 height 22
click at [1486, 112] on span "Save" at bounding box center [1492, 113] width 22 height 12
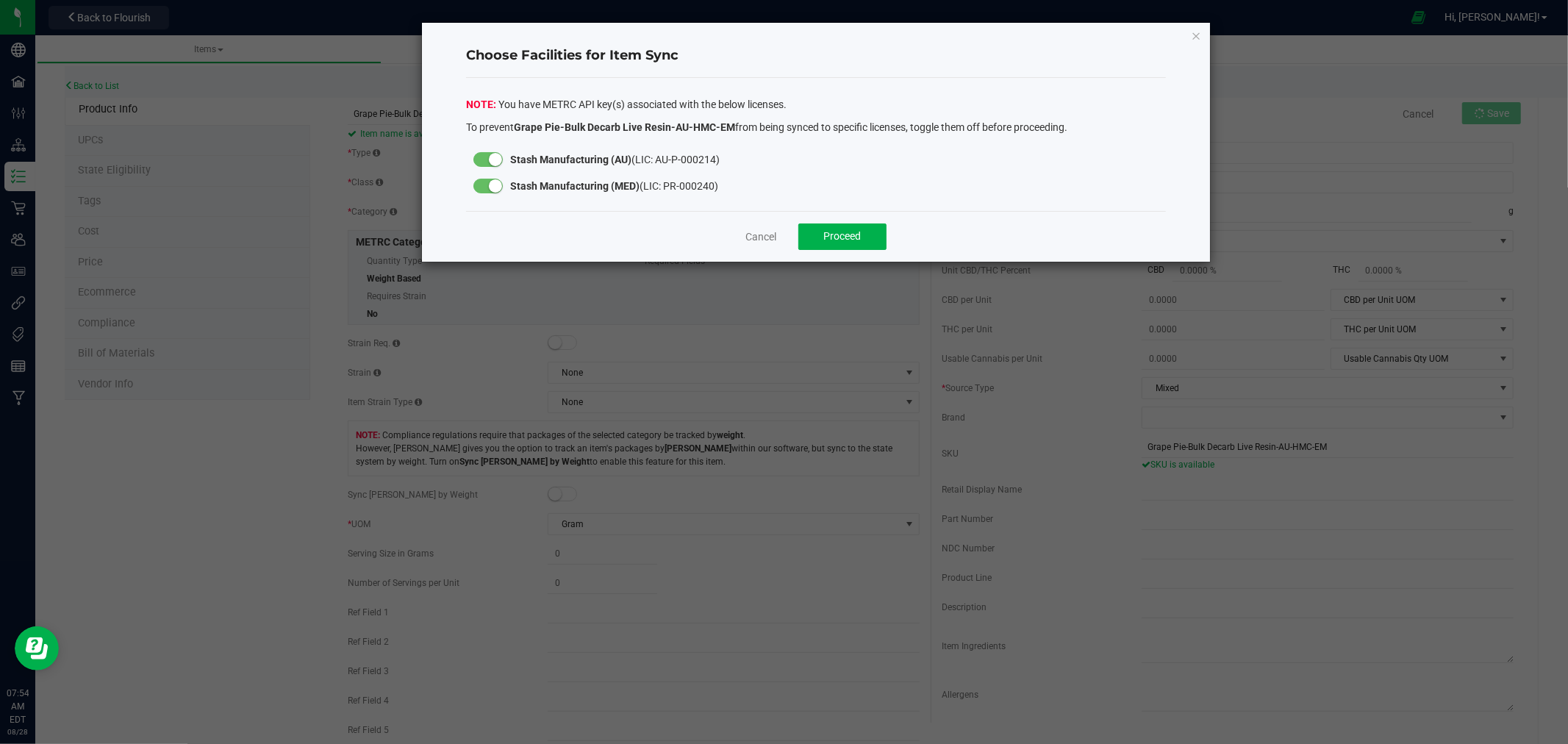
click at [481, 182] on div at bounding box center [488, 186] width 29 height 15
click at [843, 234] on span "Proceed" at bounding box center [843, 236] width 38 height 12
